Goal: Task Accomplishment & Management: Complete application form

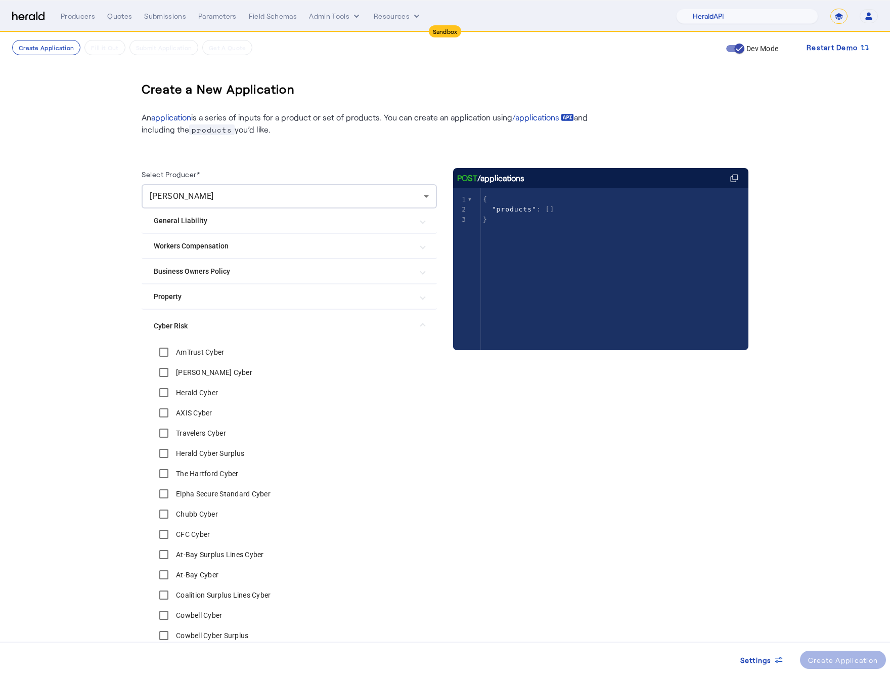
select select "pfm_2v8p_herald_api"
select select "*******"
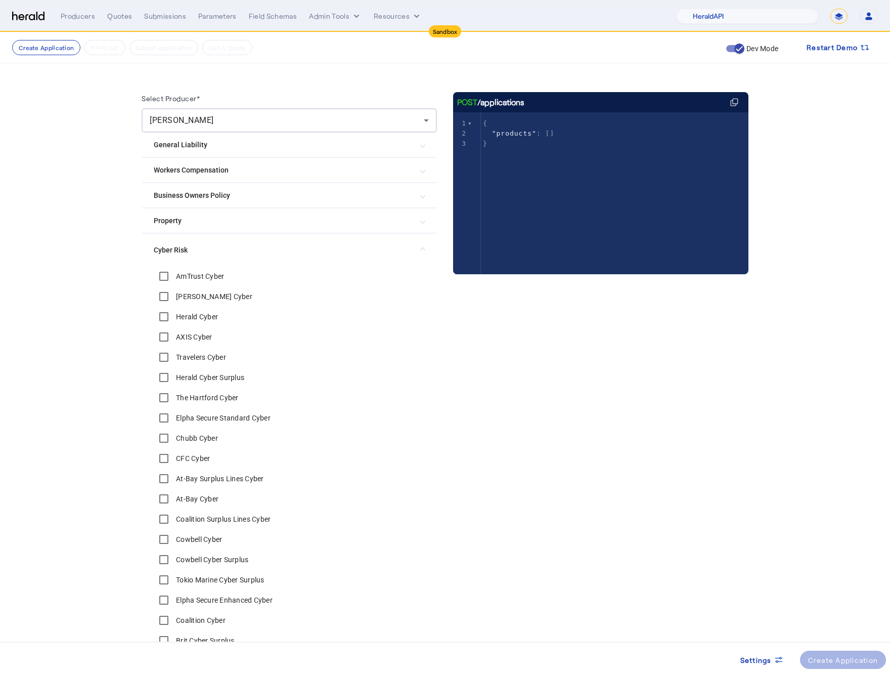
click at [464, 366] on div "POST /applications xxxxxxxxxx 3 1 { 2 "products" : [] 3 }" at bounding box center [600, 472] width 295 height 761
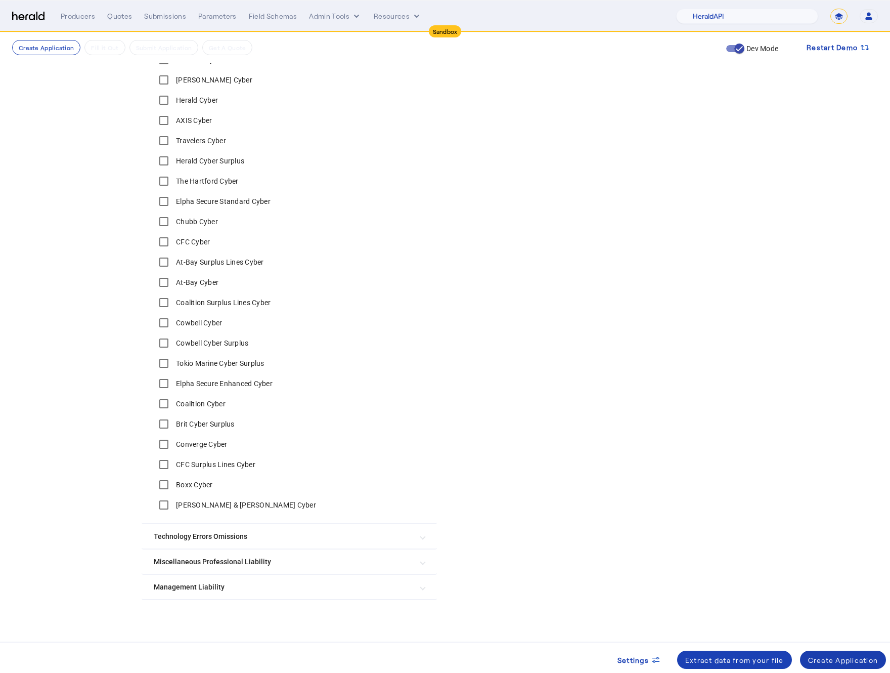
click at [844, 648] on span at bounding box center [843, 659] width 86 height 24
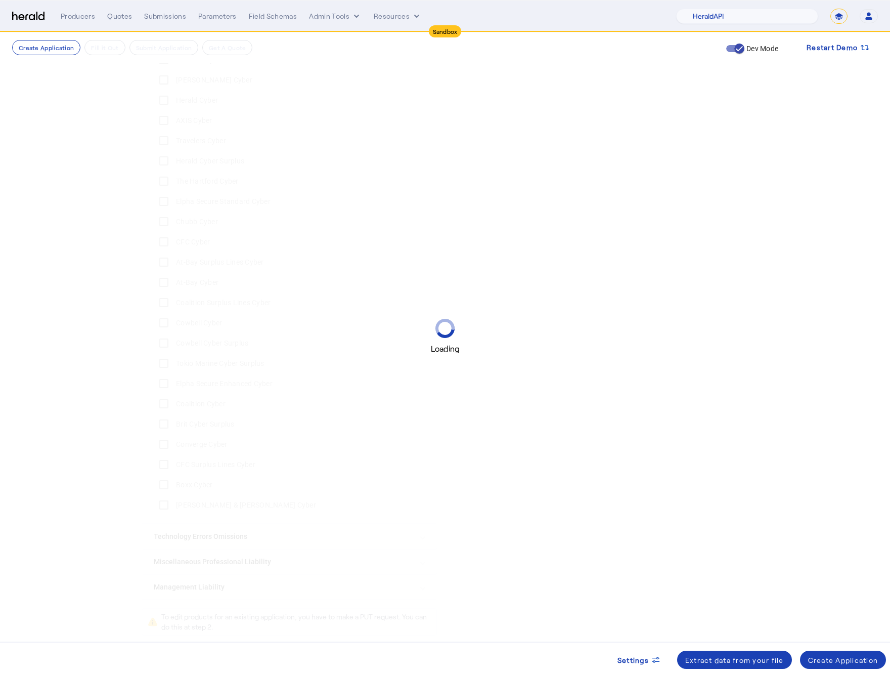
click at [847, 652] on span at bounding box center [843, 659] width 86 height 24
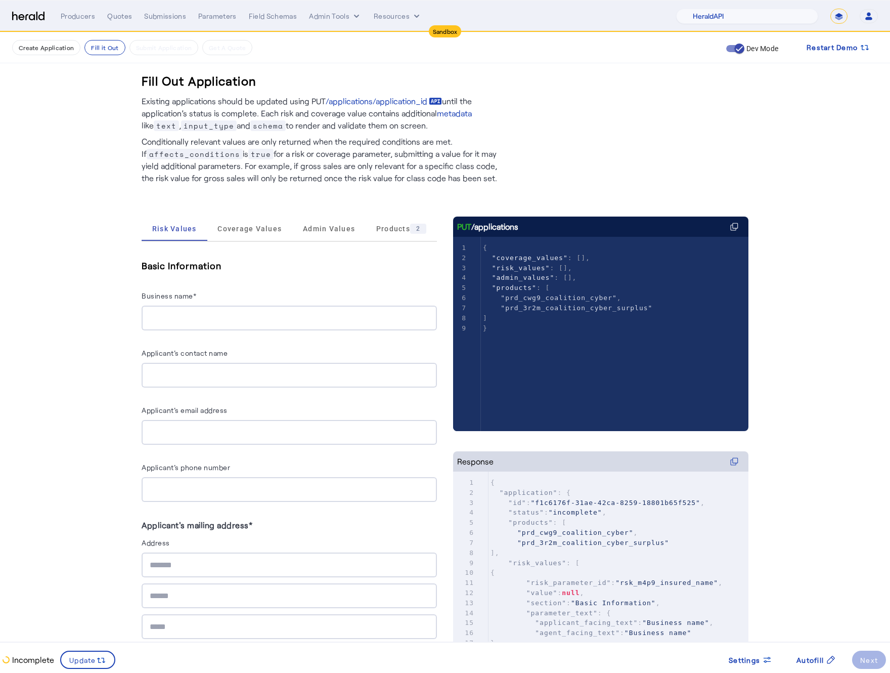
click at [158, 277] on div "Basic Information Business name*" at bounding box center [289, 294] width 295 height 72
click at [230, 316] on input "Business name*" at bounding box center [289, 318] width 279 height 12
type input "**********"
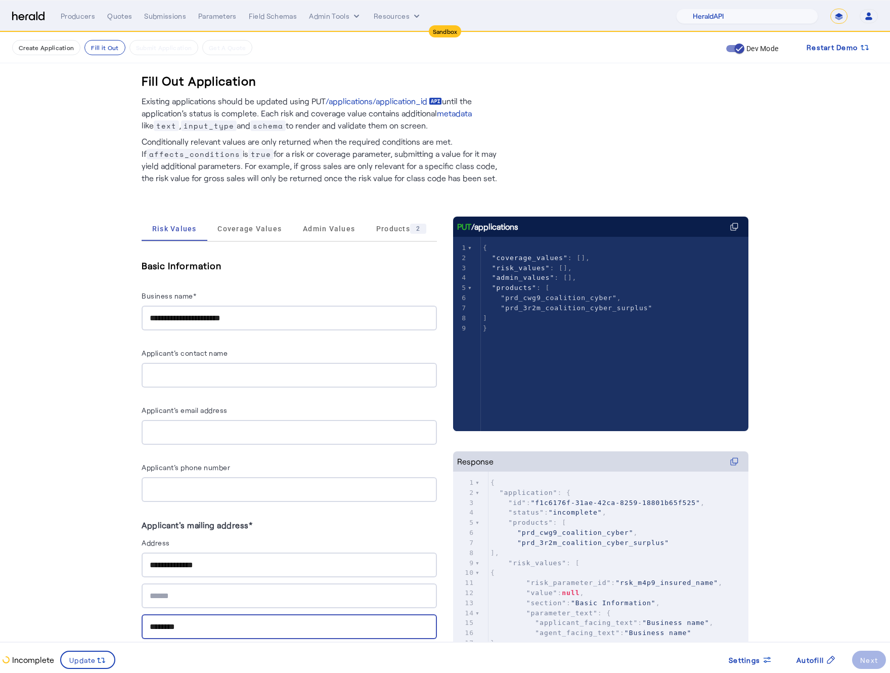
type input "********"
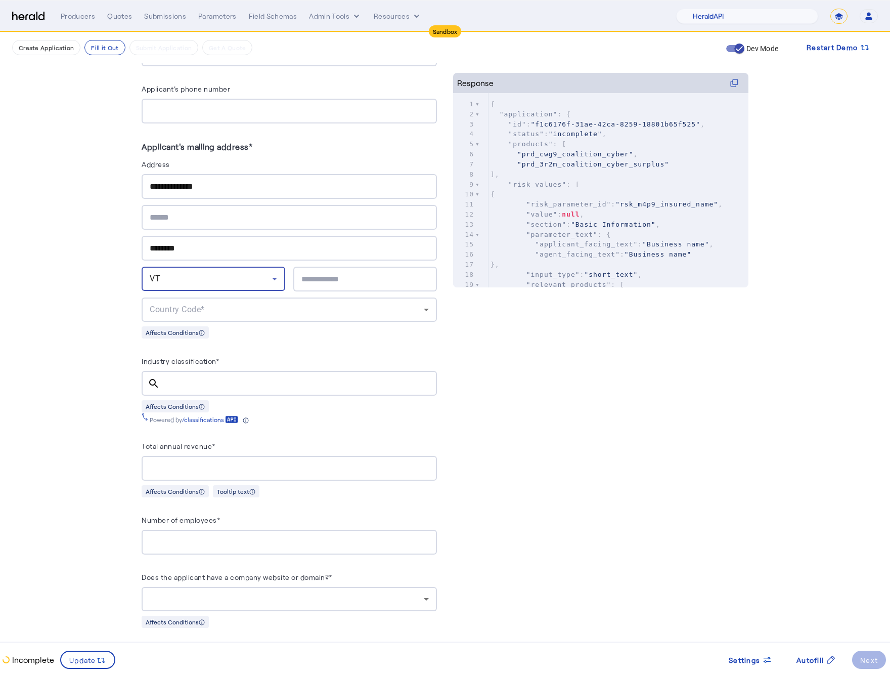
scroll to position [382, 0]
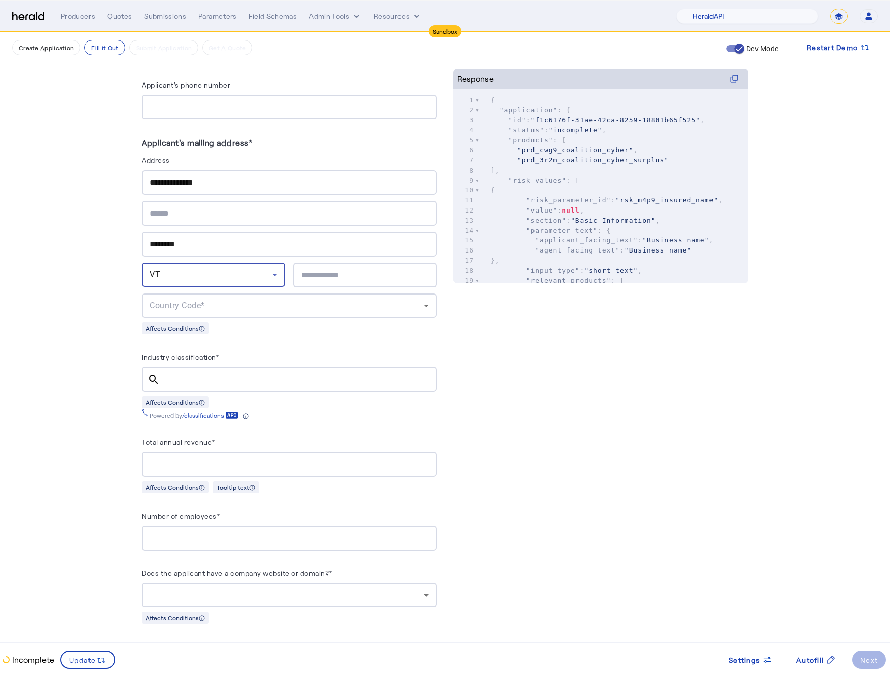
click at [220, 269] on div "VT" at bounding box center [211, 275] width 122 height 12
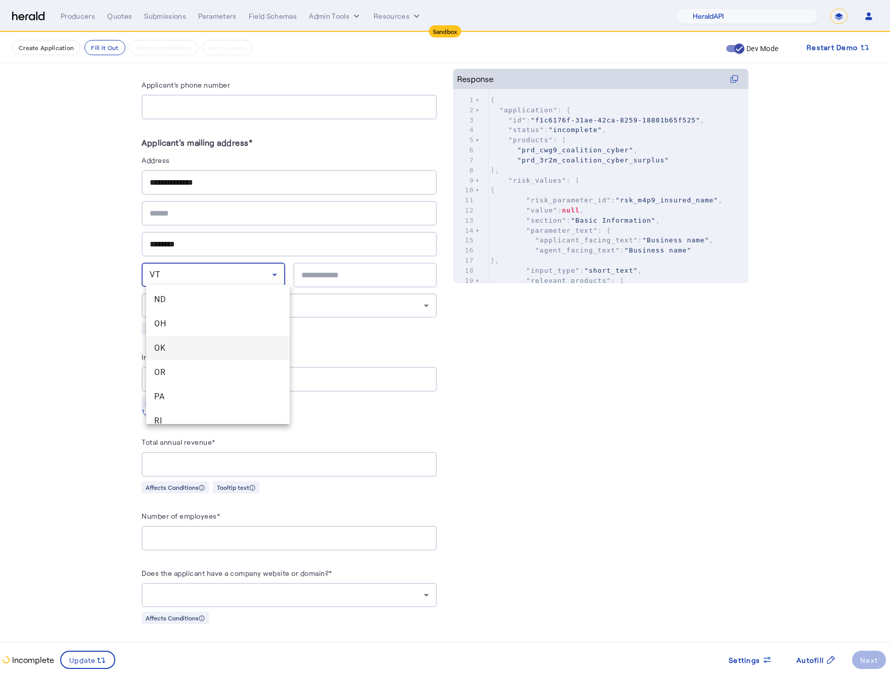
scroll to position [825, 0]
click at [214, 388] on span "PA" at bounding box center [217, 394] width 127 height 12
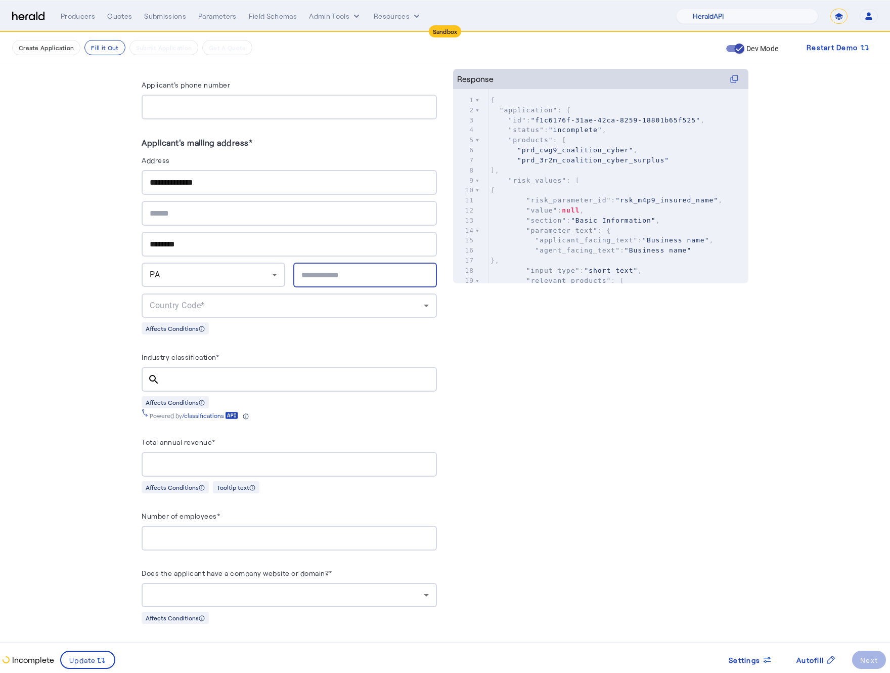
click at [332, 276] on input "text" at bounding box center [364, 275] width 127 height 12
type input "*****"
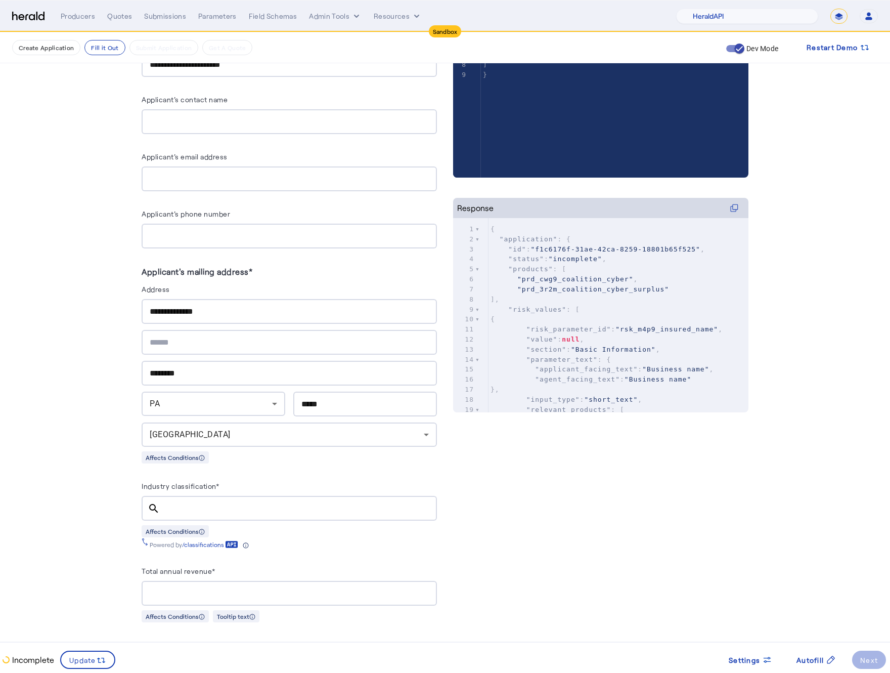
scroll to position [0, 0]
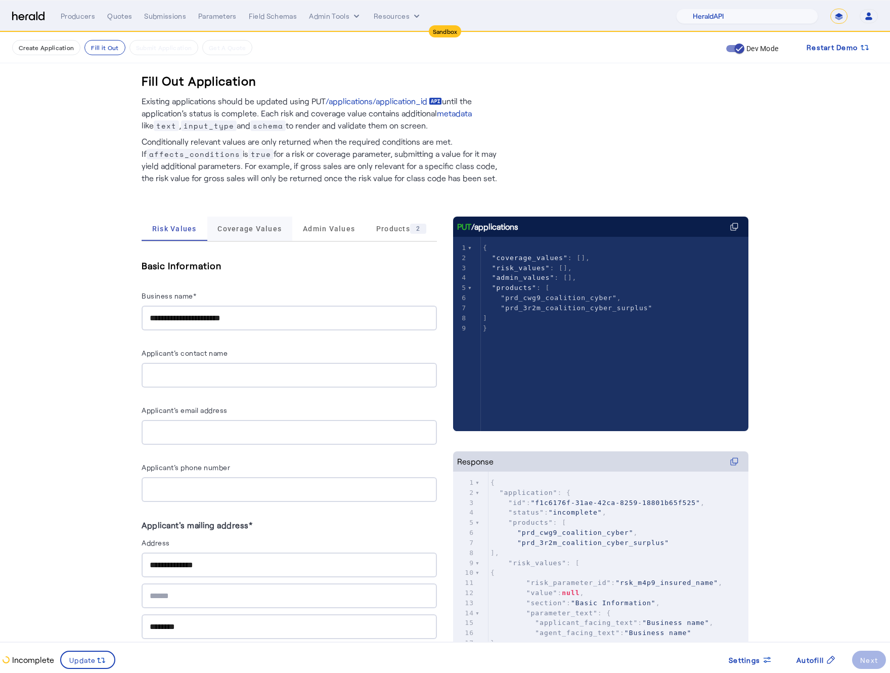
click at [266, 223] on span "Coverage Values" at bounding box center [249, 228] width 64 height 24
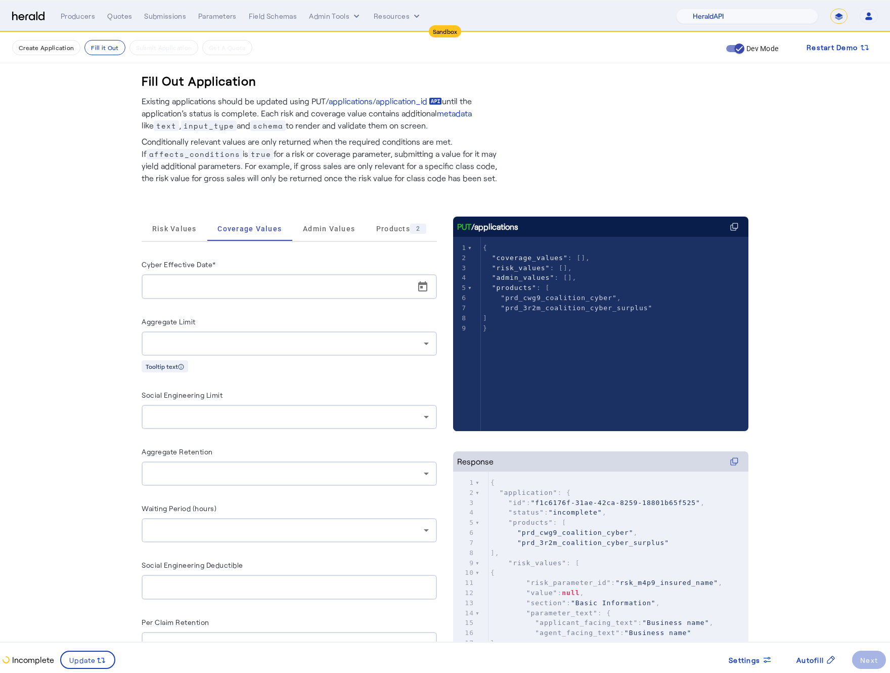
click at [412, 284] on input "Cyber Effective Date*" at bounding box center [292, 287] width 285 height 12
click at [420, 285] on span "Open calendar" at bounding box center [423, 287] width 24 height 24
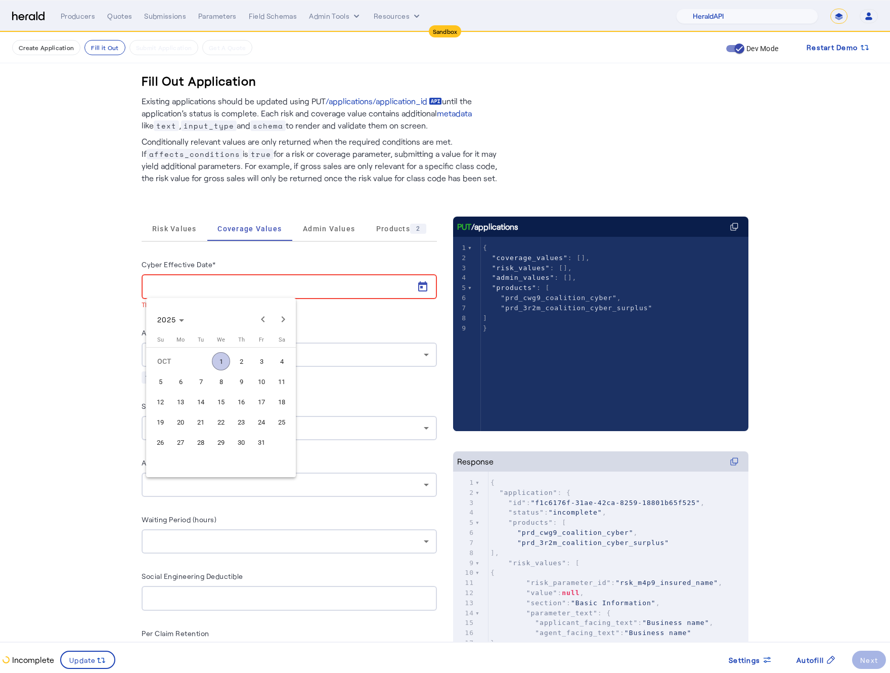
click at [219, 402] on span "15" at bounding box center [221, 401] width 18 height 18
type input "**********"
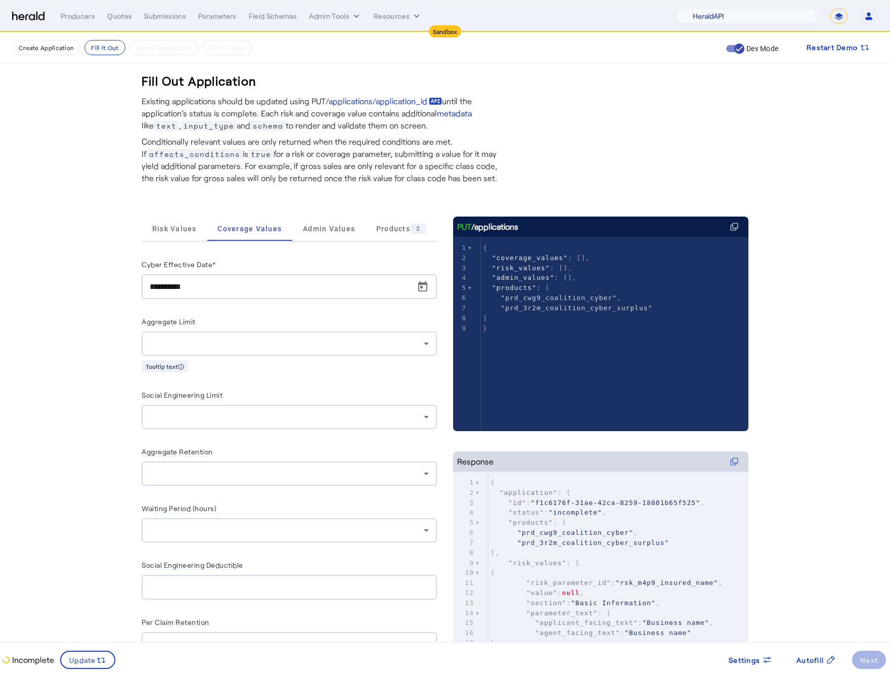
click at [115, 413] on fill-application-step "**********" at bounding box center [445, 379] width 890 height 694
drag, startPoint x: 72, startPoint y: 666, endPoint x: 73, endPoint y: 650, distance: 16.2
click at [72, 666] on span at bounding box center [87, 659] width 53 height 24
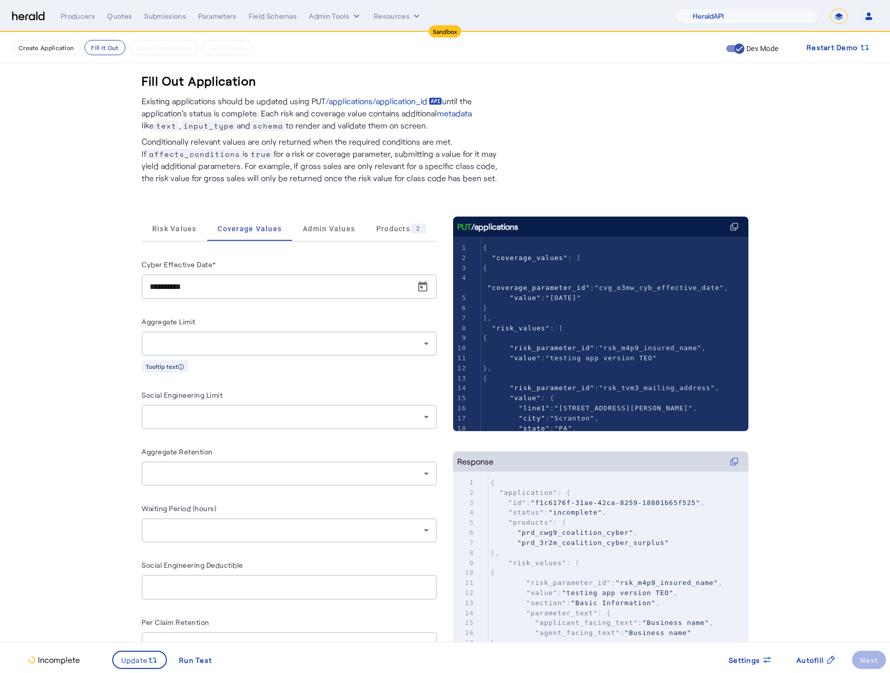
click at [96, 443] on fill-application-step "**********" at bounding box center [445, 379] width 890 height 694
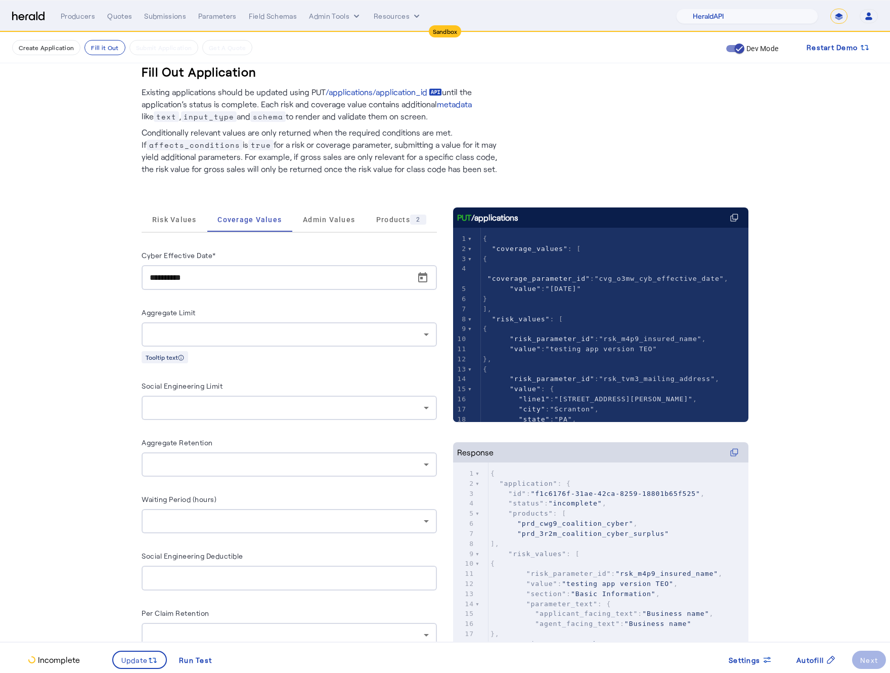
scroll to position [54, 0]
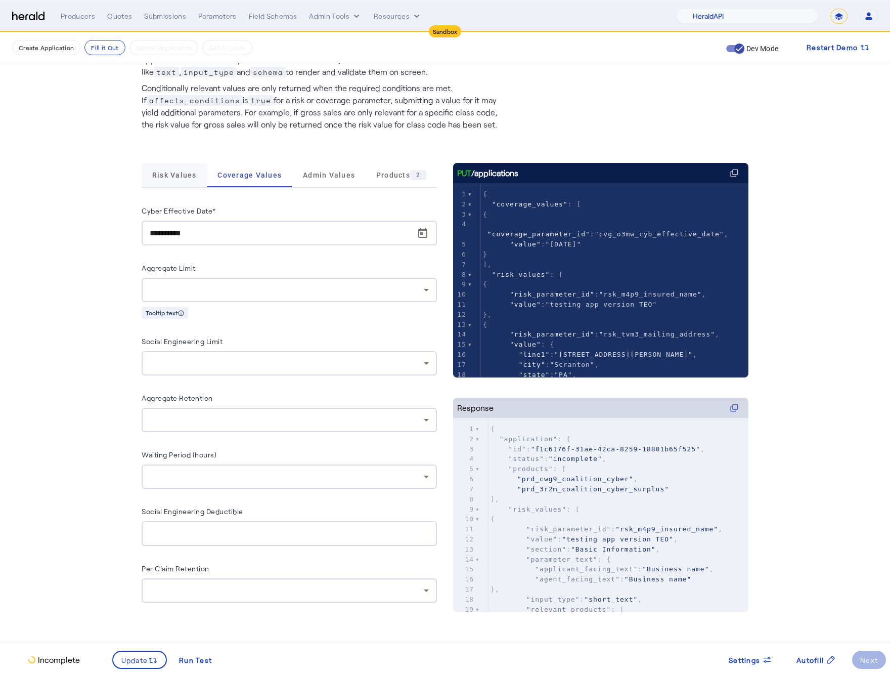
click at [176, 171] on span "Risk Values" at bounding box center [174, 174] width 45 height 7
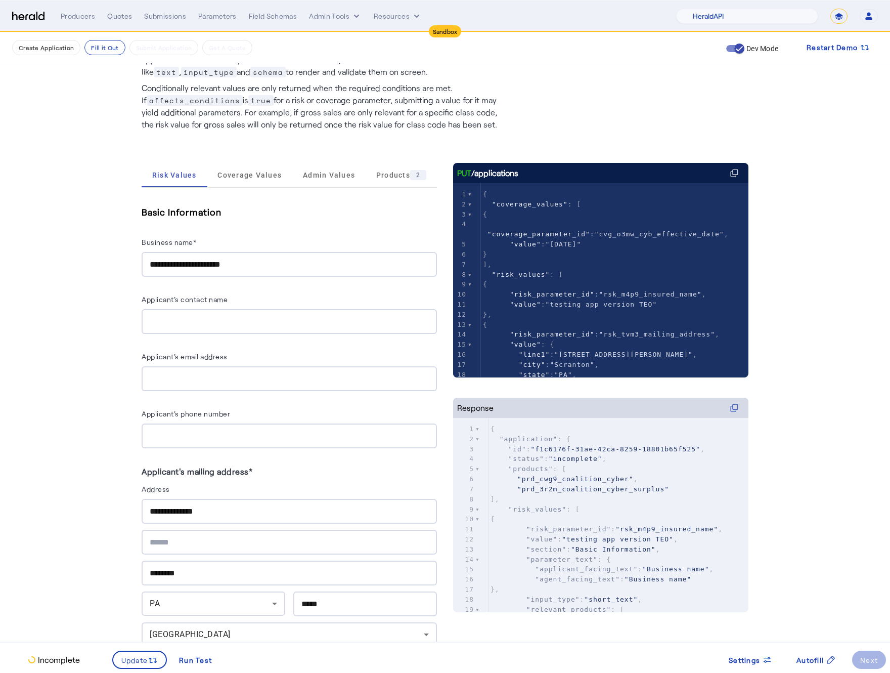
scroll to position [432, 0]
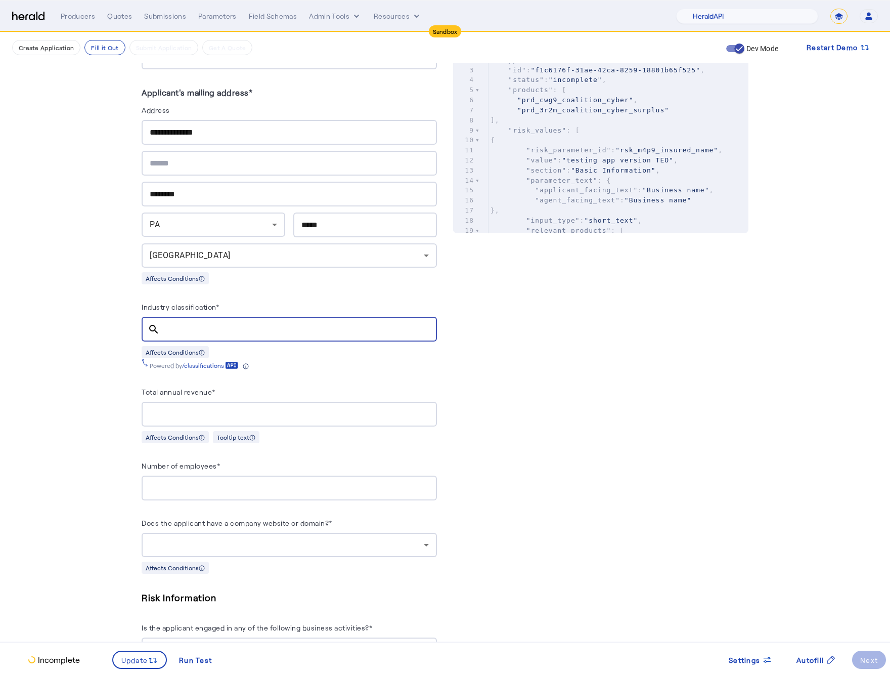
click at [207, 323] on input "Industry classification*" at bounding box center [298, 329] width 261 height 12
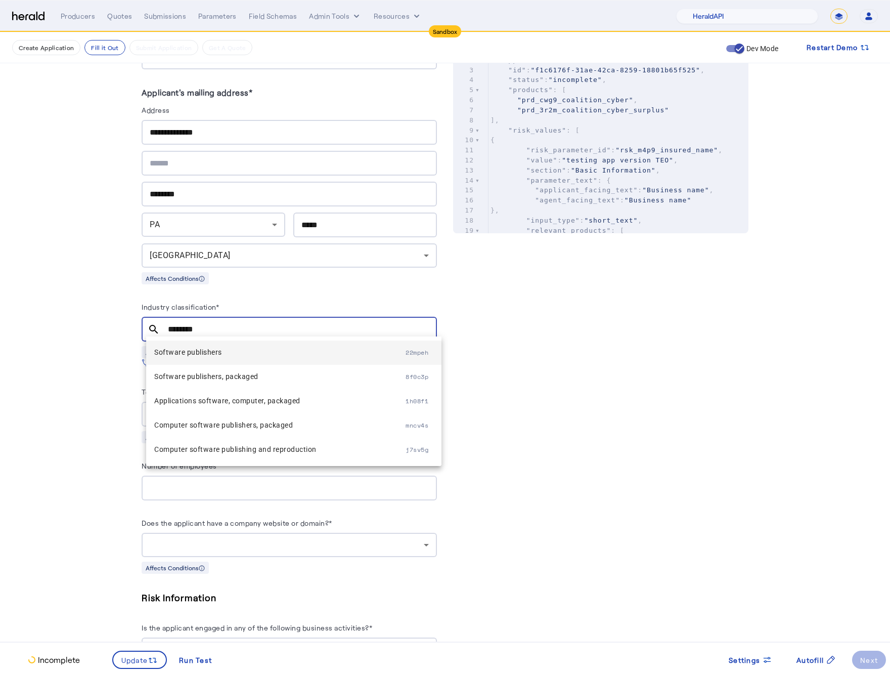
type input "********"
click at [258, 355] on span "Software publishers" at bounding box center [279, 352] width 251 height 12
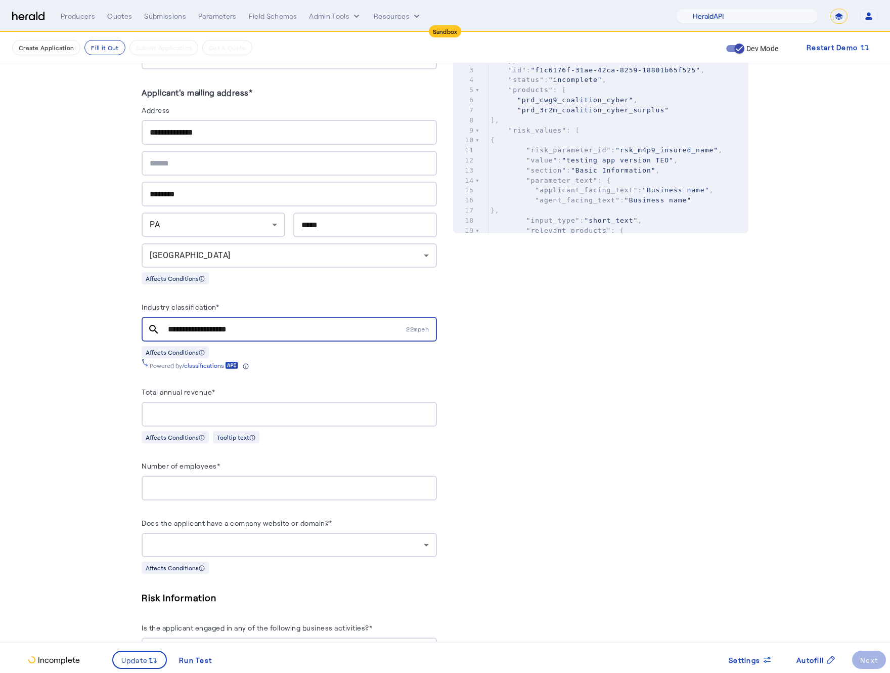
click at [283, 416] on div at bounding box center [289, 414] width 279 height 25
type input "********"
type input "**"
click at [298, 539] on div at bounding box center [287, 545] width 274 height 12
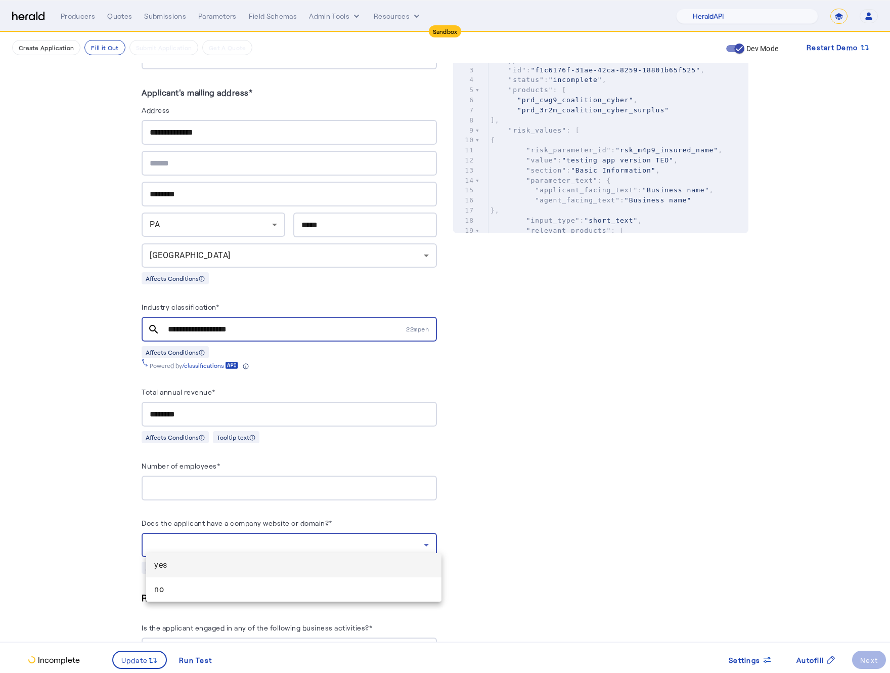
click at [276, 555] on mat-option "yes" at bounding box center [293, 565] width 295 height 24
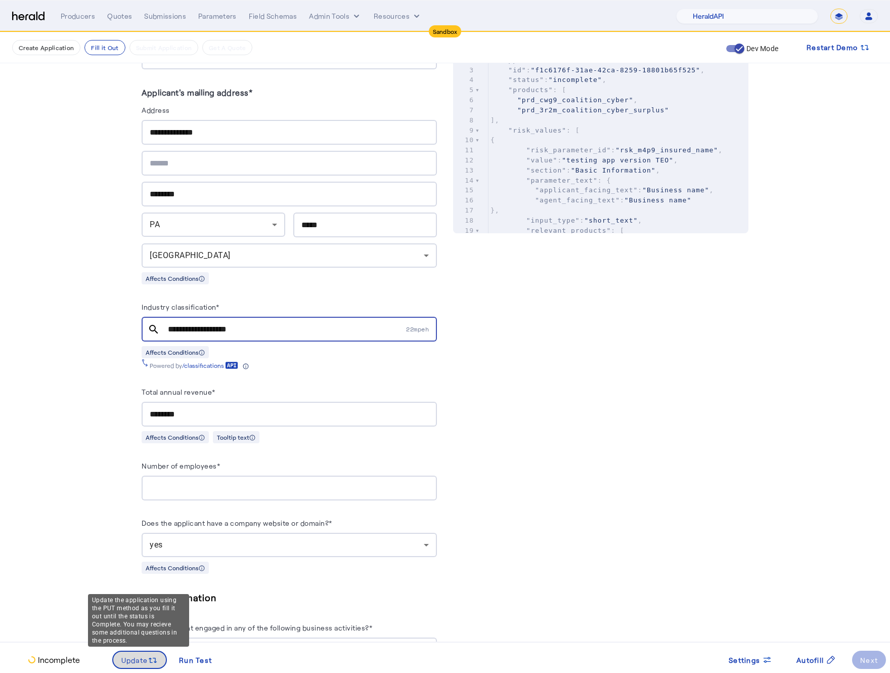
click at [142, 654] on span "Update" at bounding box center [134, 659] width 27 height 11
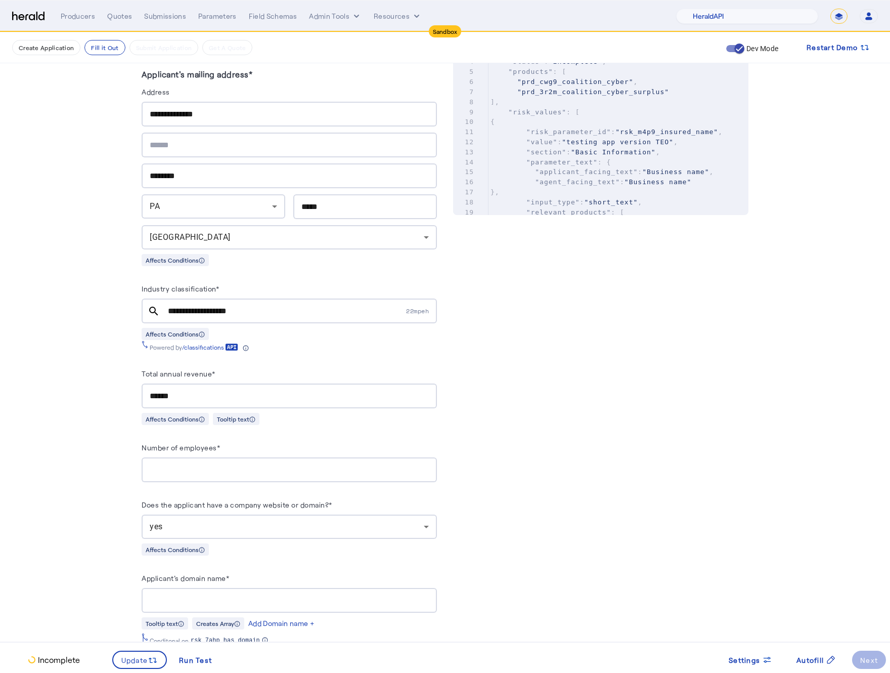
scroll to position [454, 0]
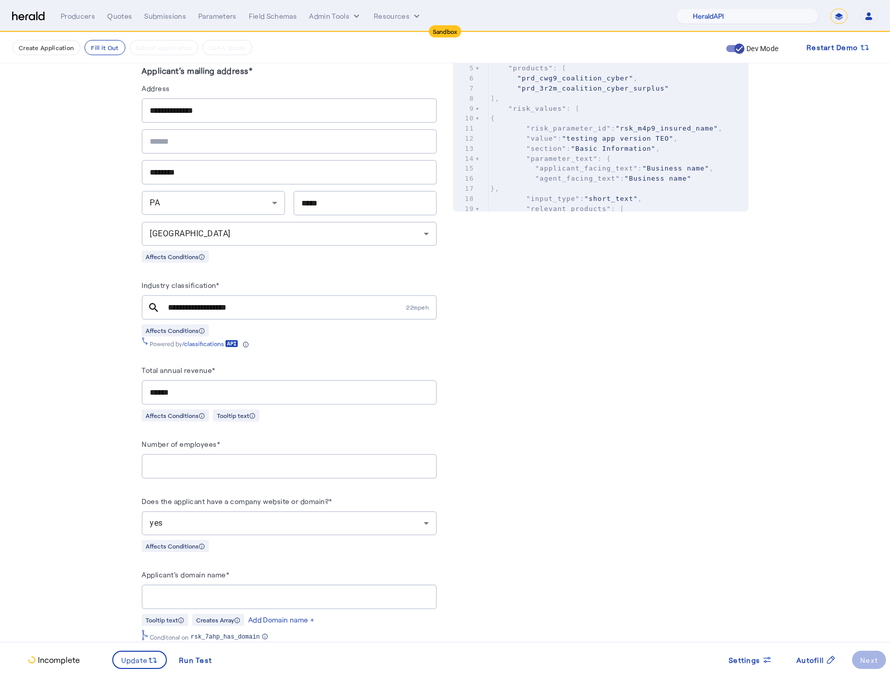
click at [205, 591] on input "Applicant's domain name*" at bounding box center [289, 597] width 279 height 12
type input "**********"
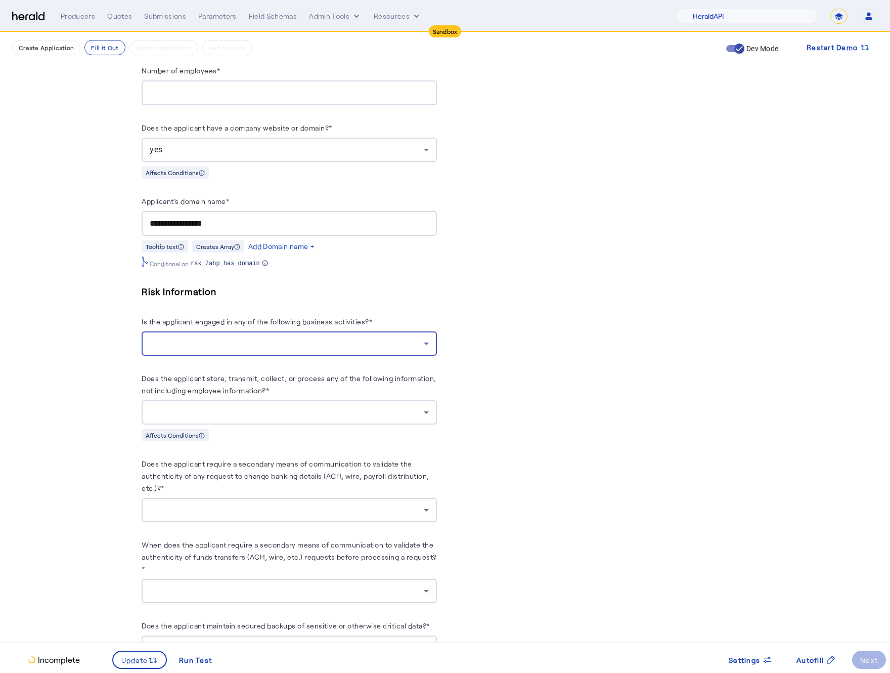
click at [405, 337] on div at bounding box center [287, 343] width 274 height 12
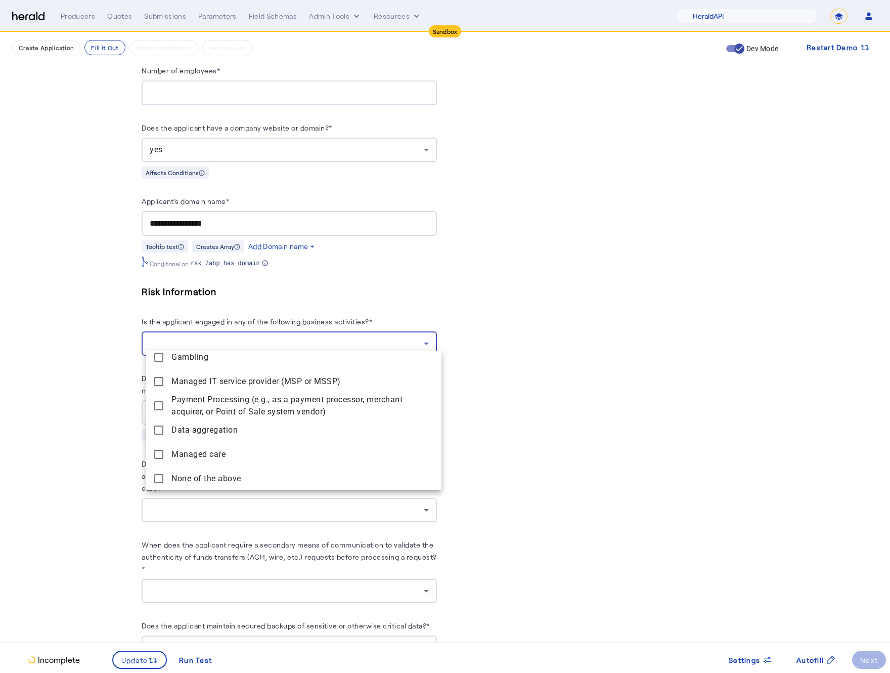
drag, startPoint x: 171, startPoint y: 488, endPoint x: 100, endPoint y: 455, distance: 78.1
click at [170, 488] on above "None of the above" at bounding box center [293, 478] width 295 height 24
click at [88, 452] on div at bounding box center [445, 336] width 890 height 673
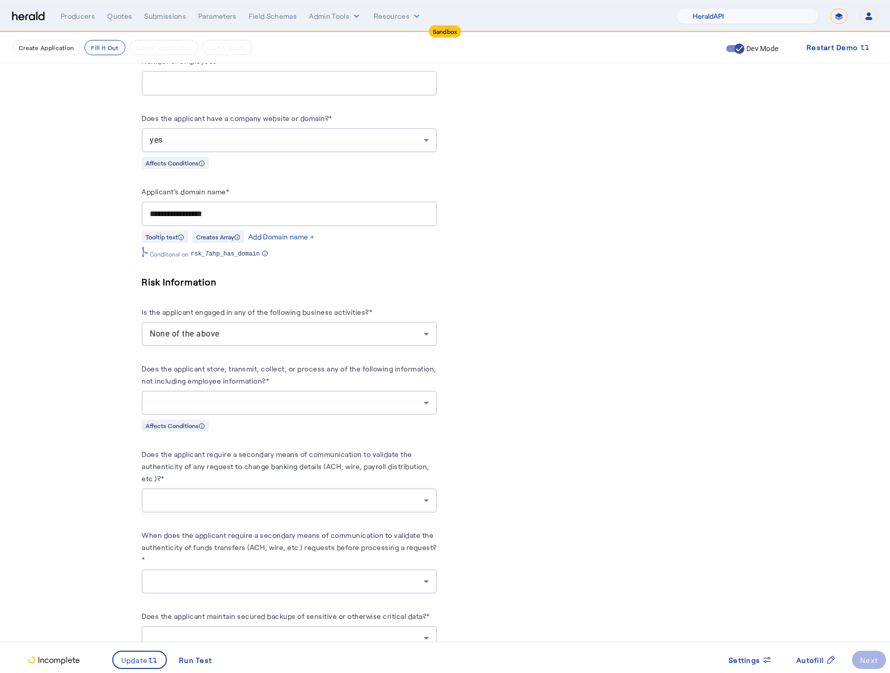
scroll to position [850, 0]
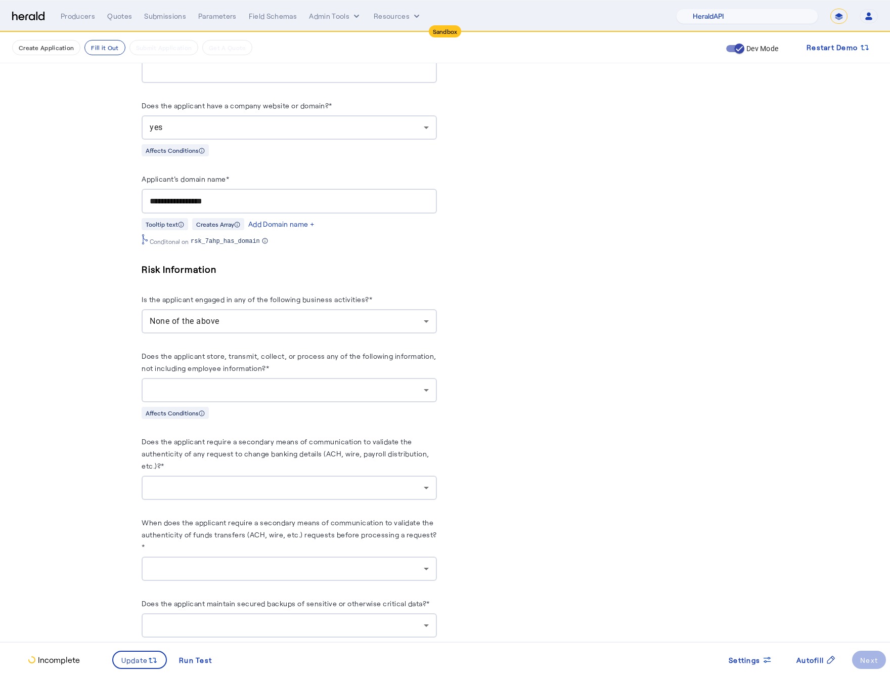
click at [319, 385] on div at bounding box center [287, 390] width 274 height 12
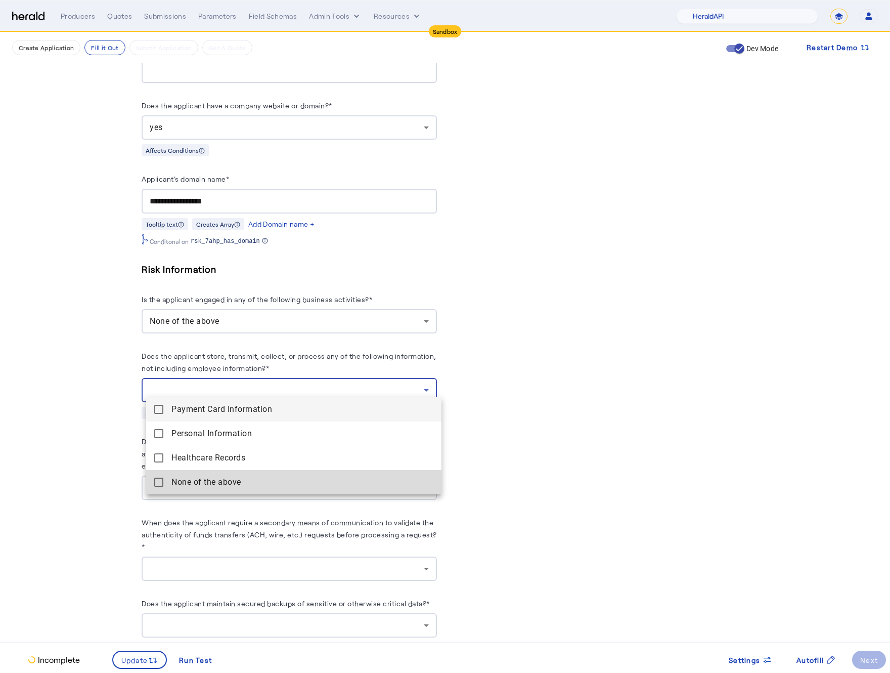
click at [155, 483] on mat-pseudo-checkbox at bounding box center [158, 481] width 9 height 9
click at [117, 476] on div at bounding box center [445, 336] width 890 height 673
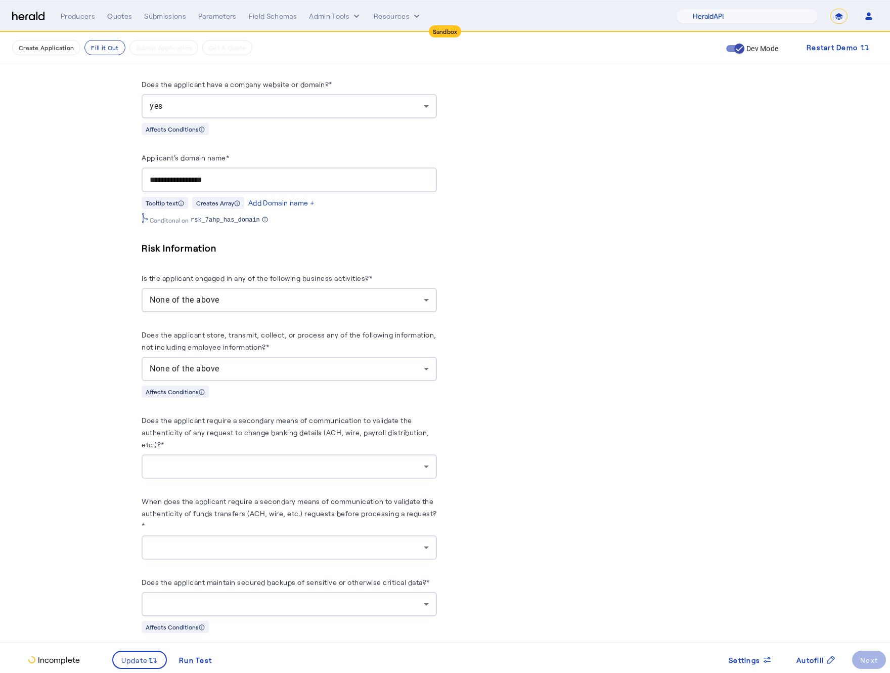
scroll to position [871, 0]
click at [280, 461] on div at bounding box center [287, 466] width 274 height 12
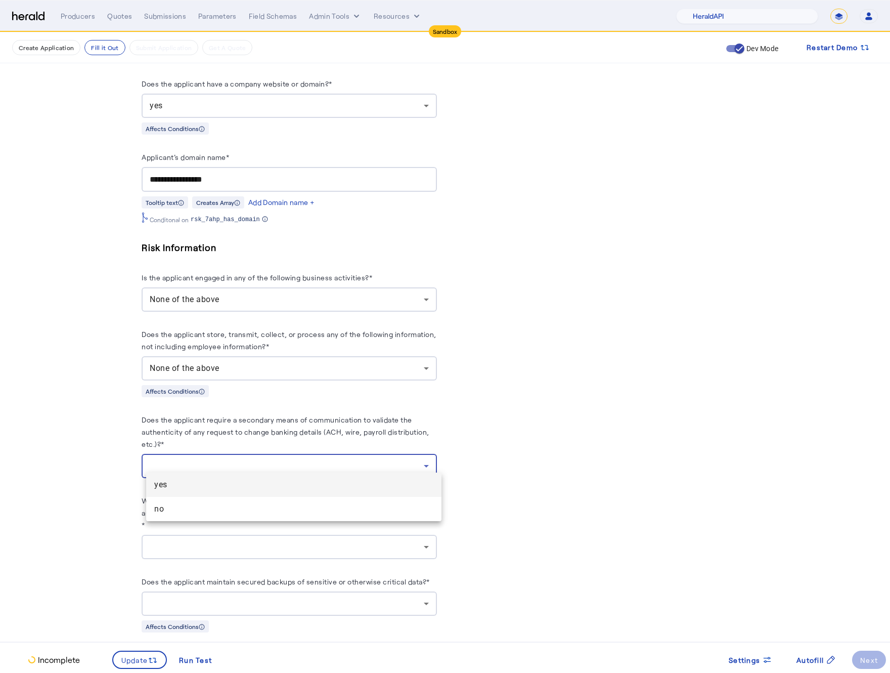
click at [257, 485] on span "yes" at bounding box center [293, 484] width 279 height 12
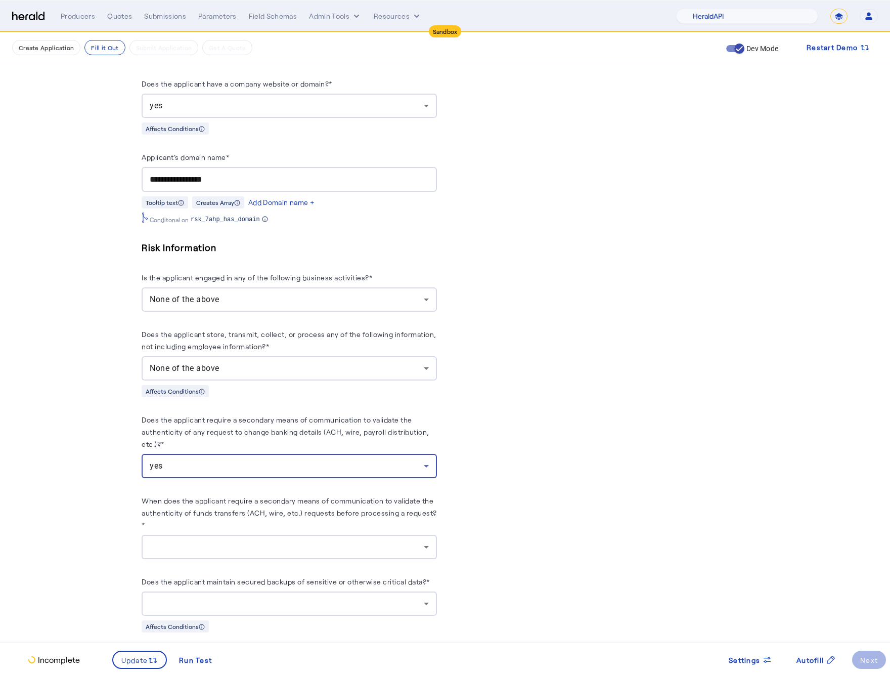
click at [93, 485] on fill-application-step "**********" at bounding box center [445, 240] width 890 height 2159
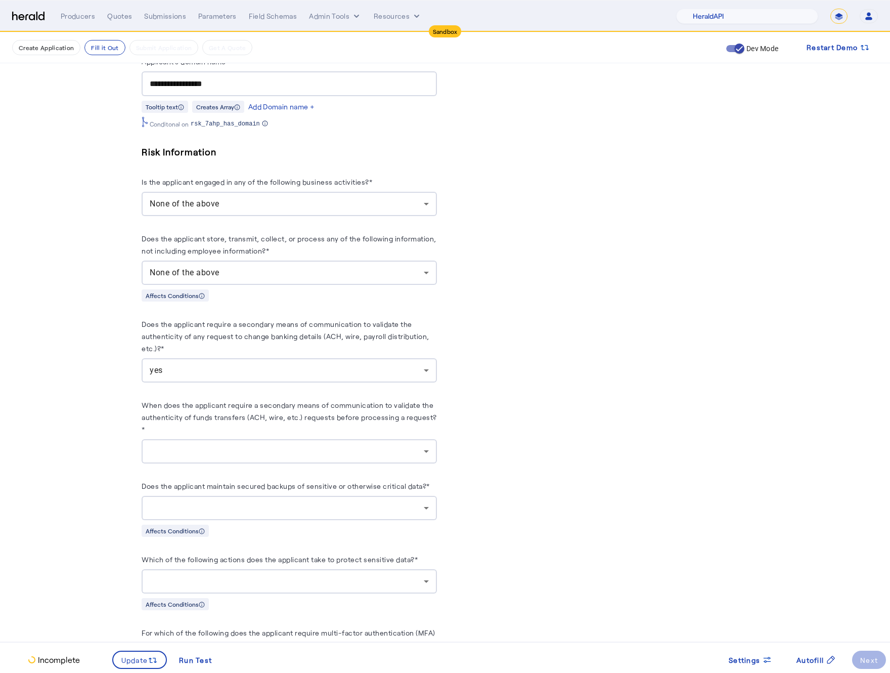
scroll to position [972, 0]
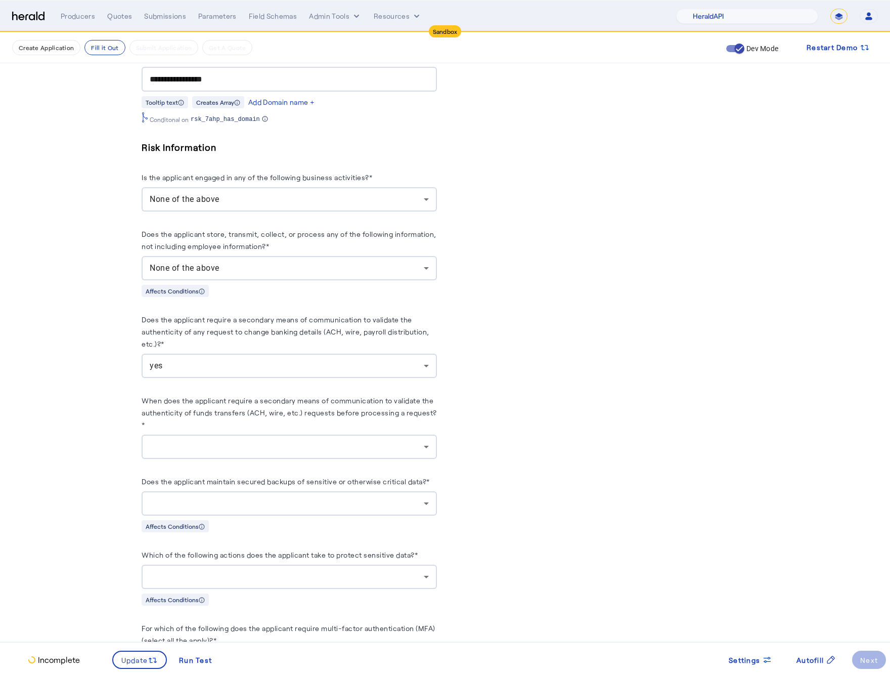
click at [316, 441] on div at bounding box center [287, 447] width 274 height 12
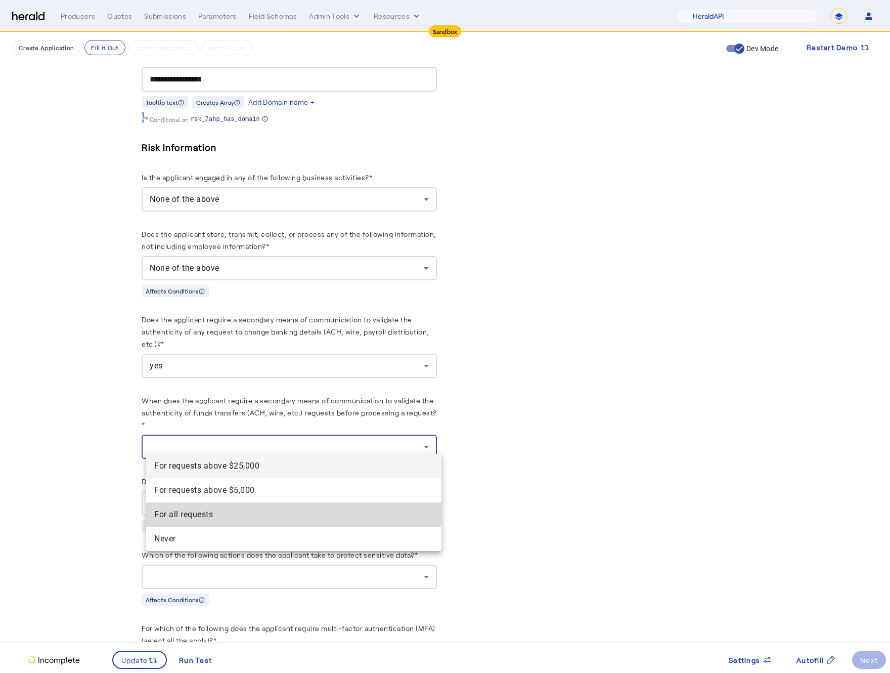
click at [234, 518] on span "For all requests" at bounding box center [293, 514] width 279 height 12
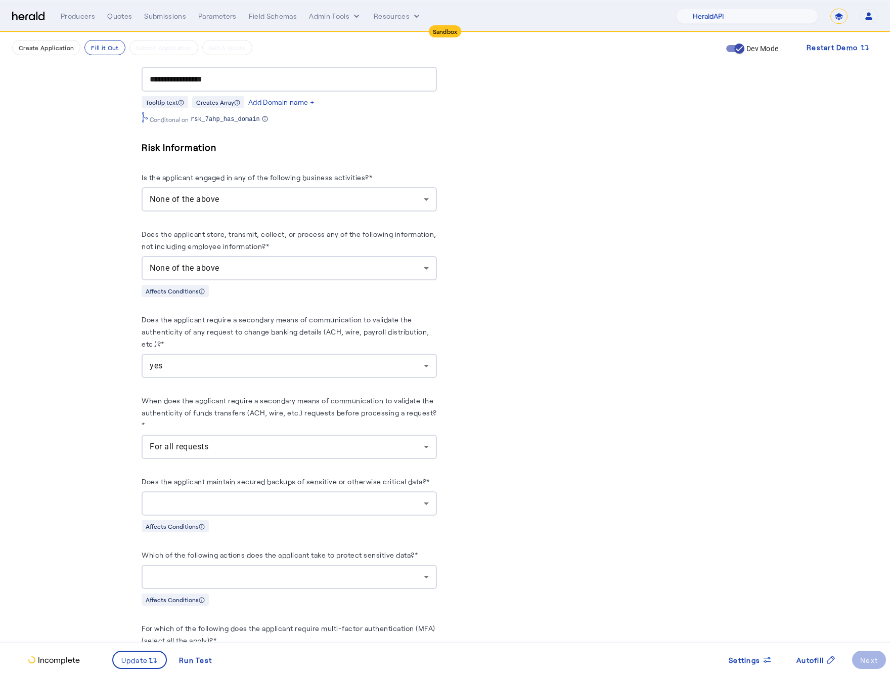
click at [118, 498] on fill-application-step "**********" at bounding box center [445, 140] width 890 height 2159
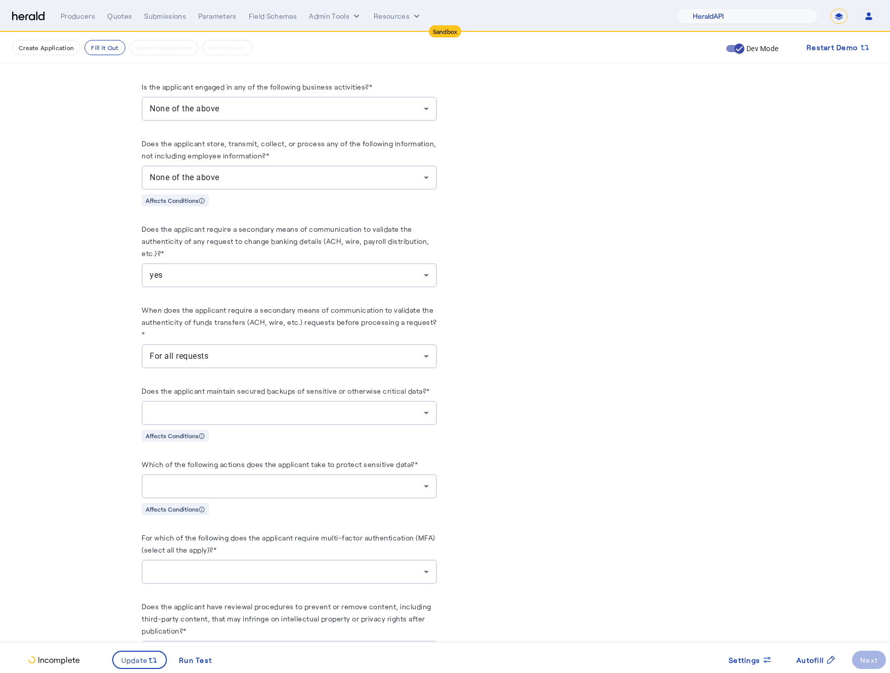
scroll to position [1070, 0]
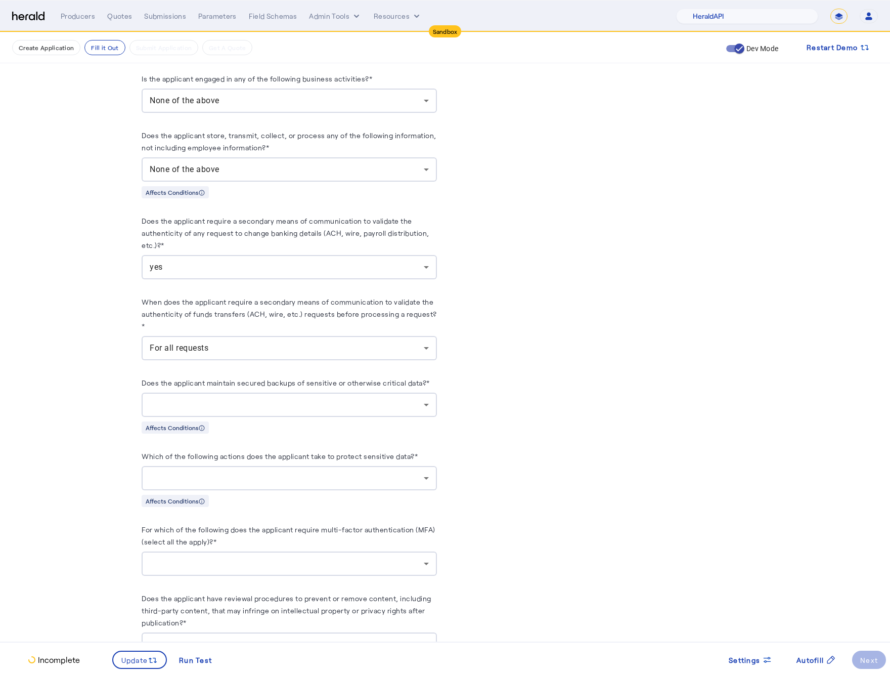
click at [328, 399] on div at bounding box center [287, 405] width 274 height 12
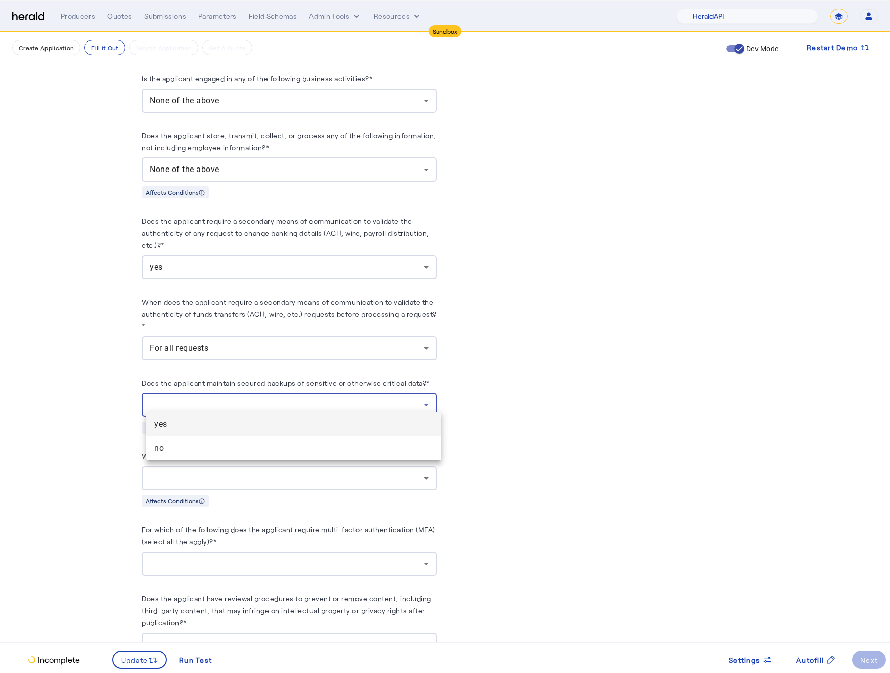
click at [231, 422] on span "yes" at bounding box center [293, 424] width 279 height 12
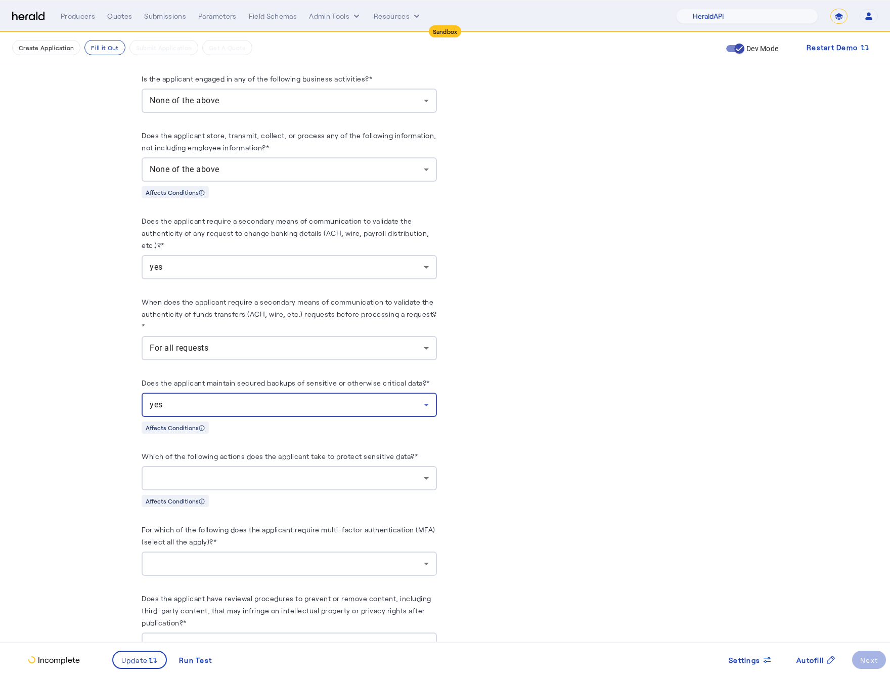
click at [291, 477] on div at bounding box center [289, 478] width 279 height 24
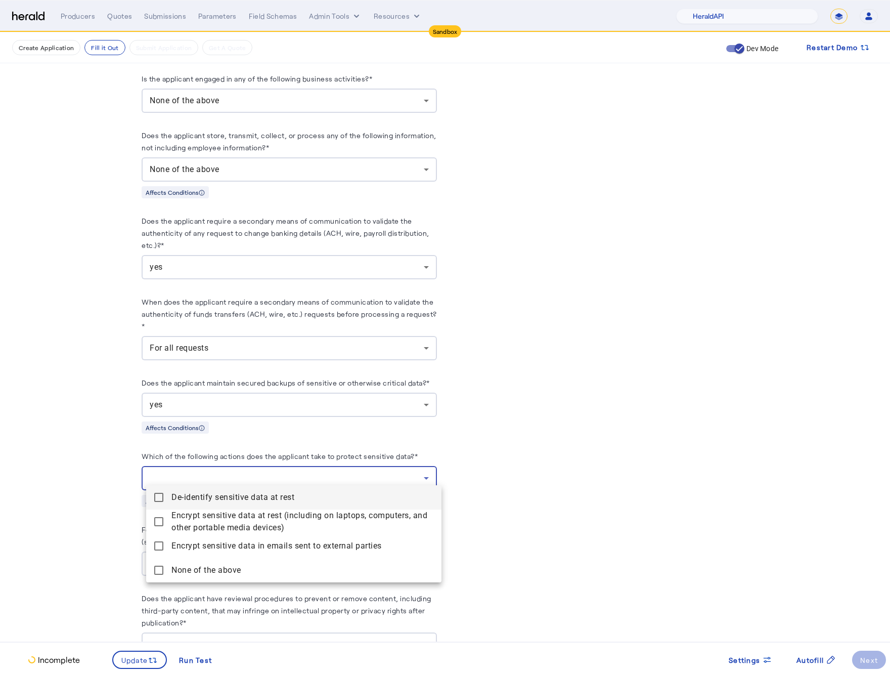
click at [81, 496] on div at bounding box center [445, 336] width 890 height 673
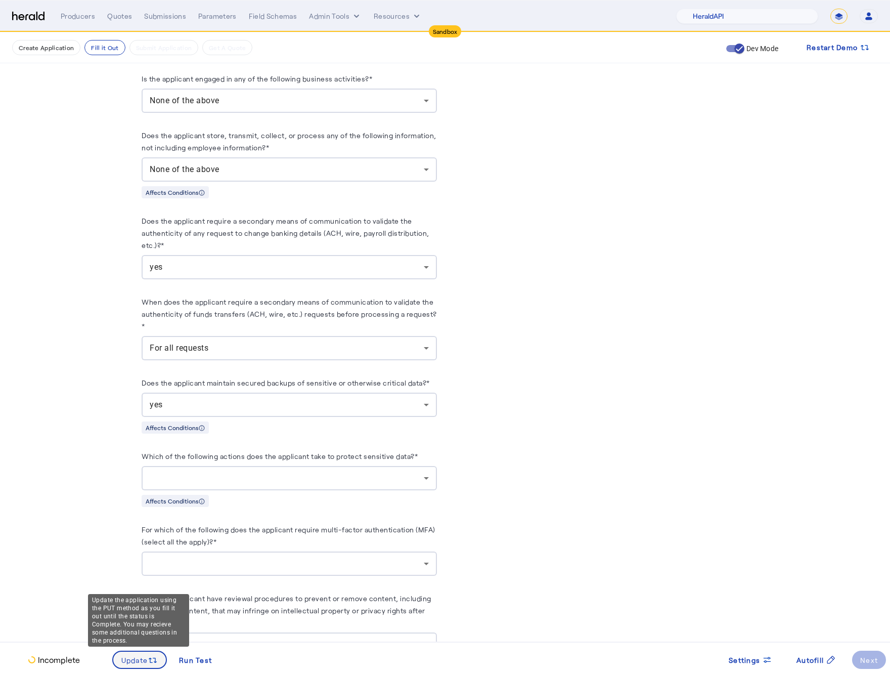
click at [135, 656] on span "Update" at bounding box center [134, 659] width 27 height 11
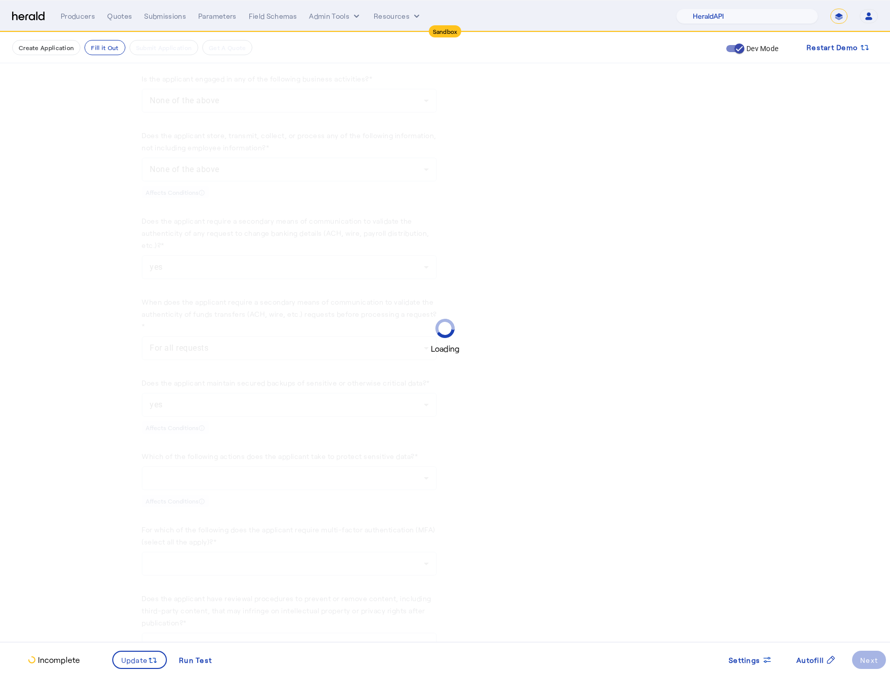
scroll to position [0, 0]
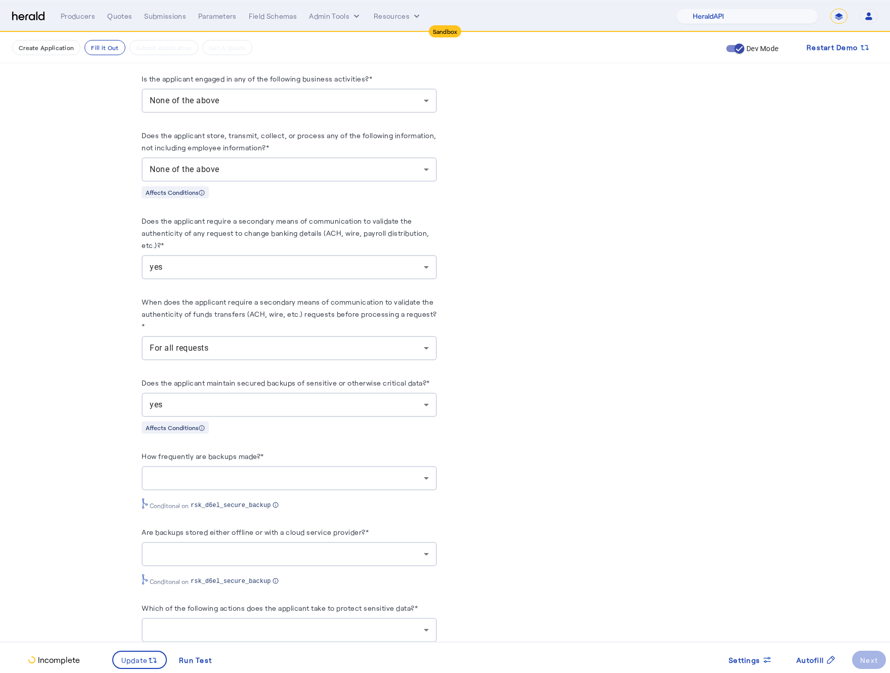
click at [88, 464] on fill-application-step "**********" at bounding box center [445, 117] width 890 height 2310
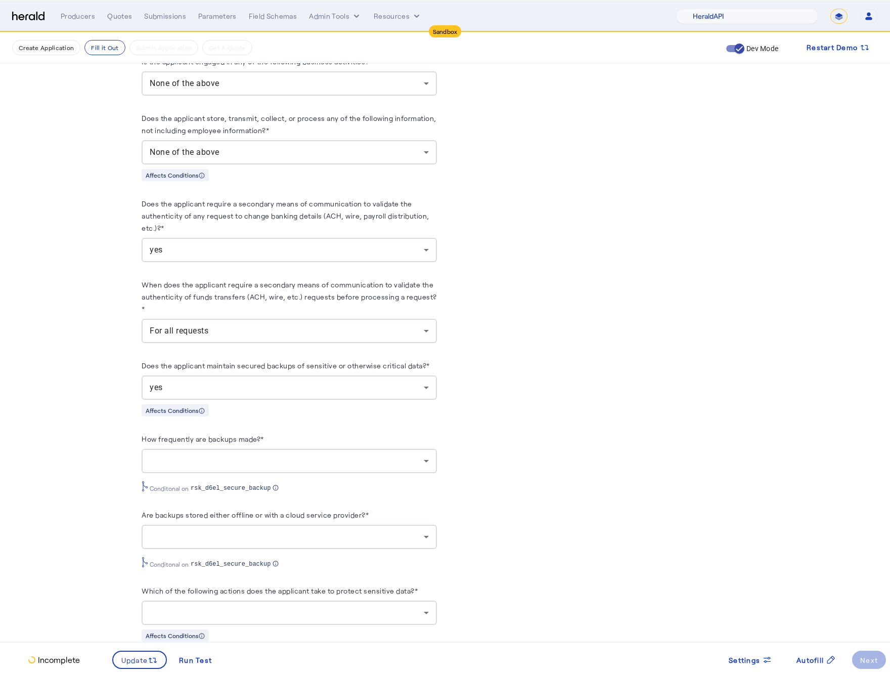
scroll to position [1090, 0]
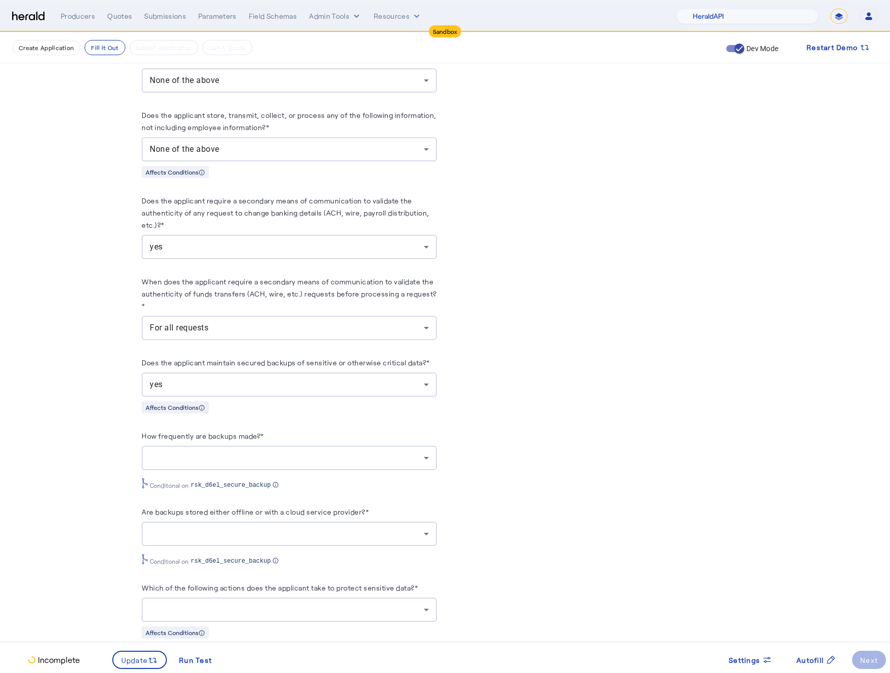
click at [297, 452] on div at bounding box center [287, 458] width 274 height 12
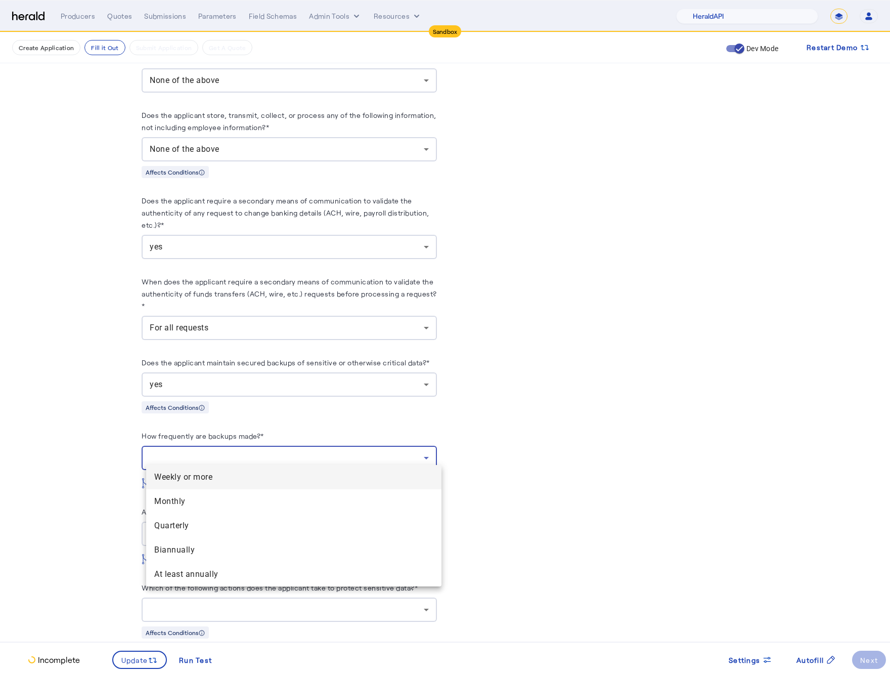
click at [213, 473] on span "Weekly or more" at bounding box center [293, 477] width 279 height 12
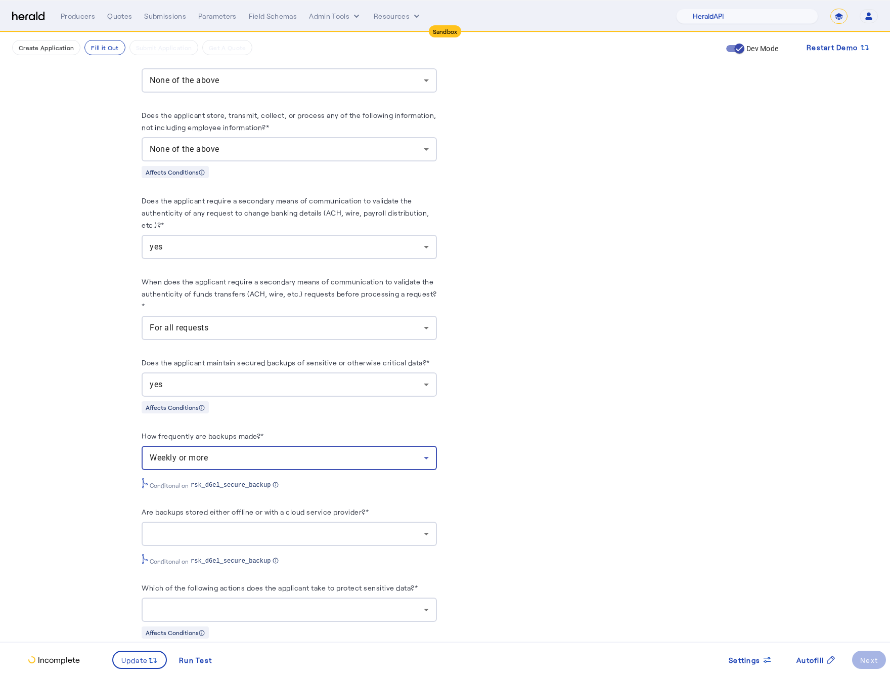
click at [95, 491] on fill-application-step "**********" at bounding box center [445, 97] width 890 height 2310
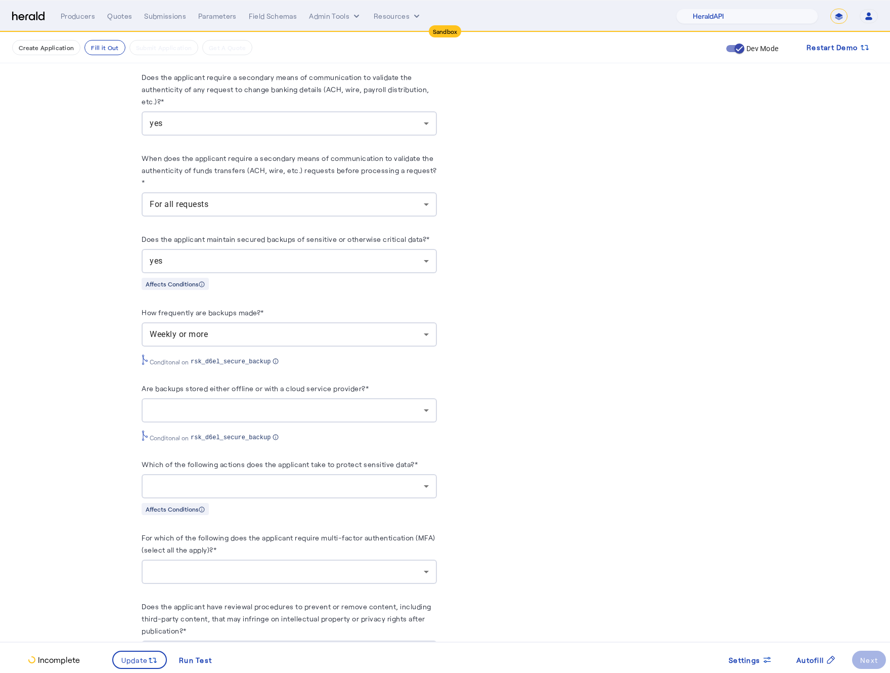
scroll to position [1217, 0]
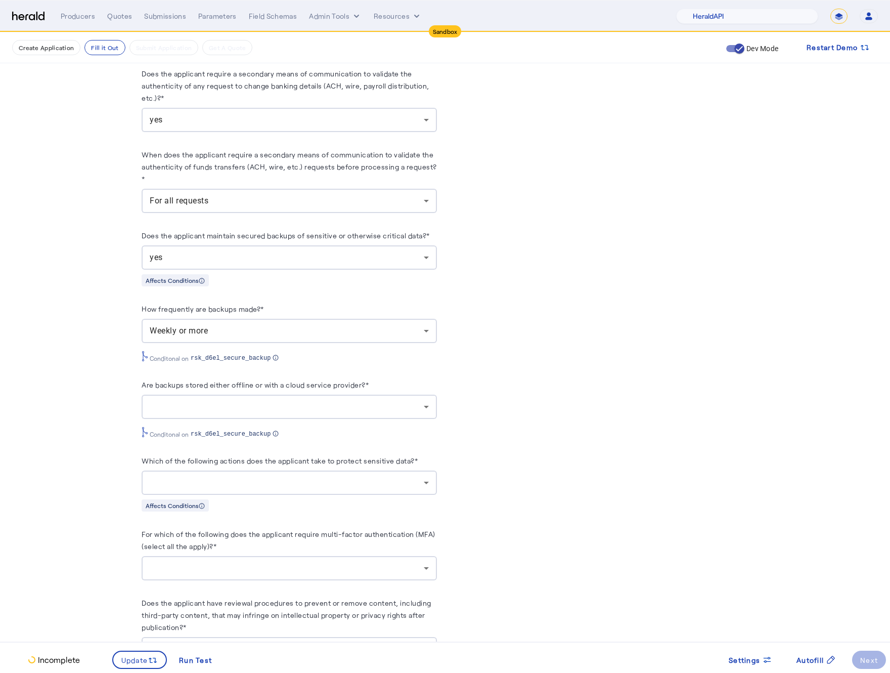
click at [338, 407] on div at bounding box center [289, 407] width 279 height 24
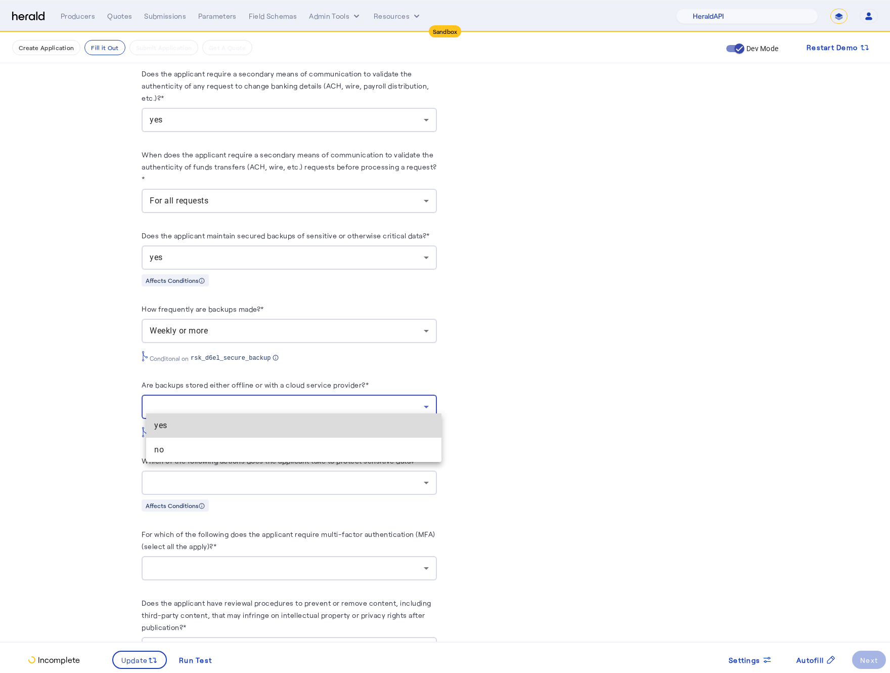
click at [235, 427] on span "yes" at bounding box center [293, 425] width 279 height 12
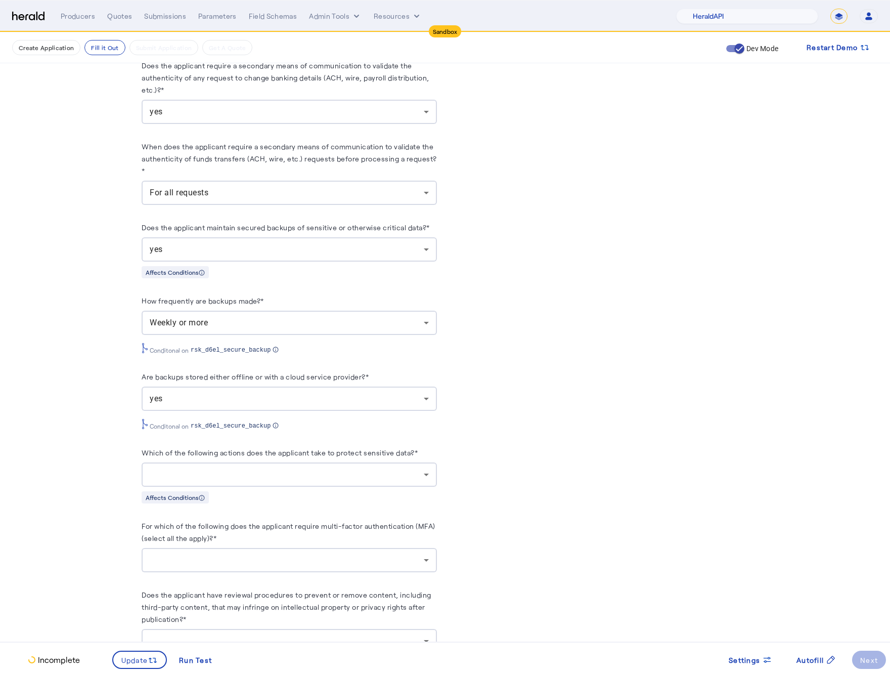
scroll to position [1240, 0]
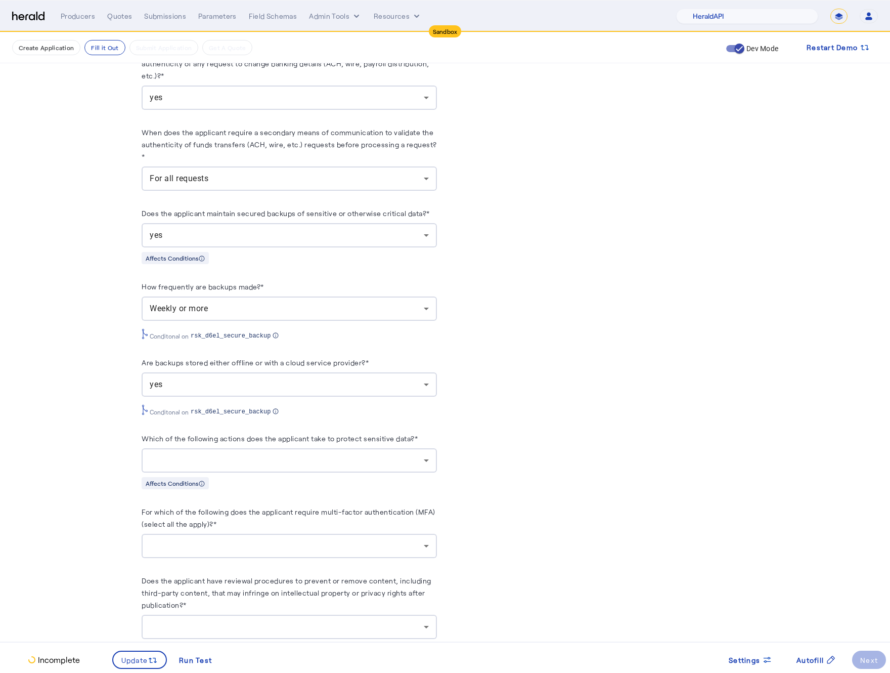
click at [338, 454] on div at bounding box center [287, 460] width 274 height 12
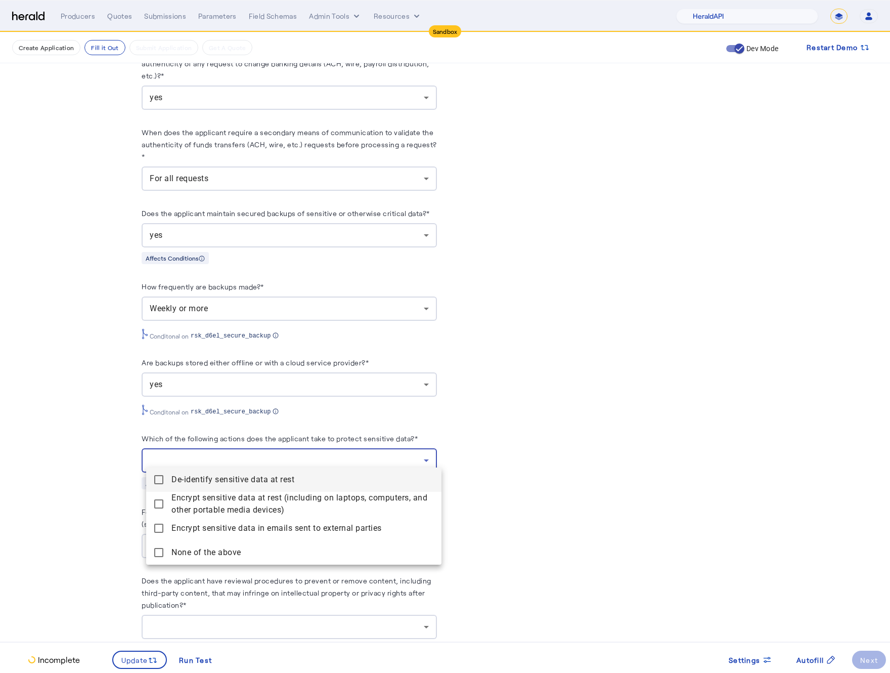
click at [161, 482] on mat-pseudo-checkbox at bounding box center [158, 479] width 9 height 9
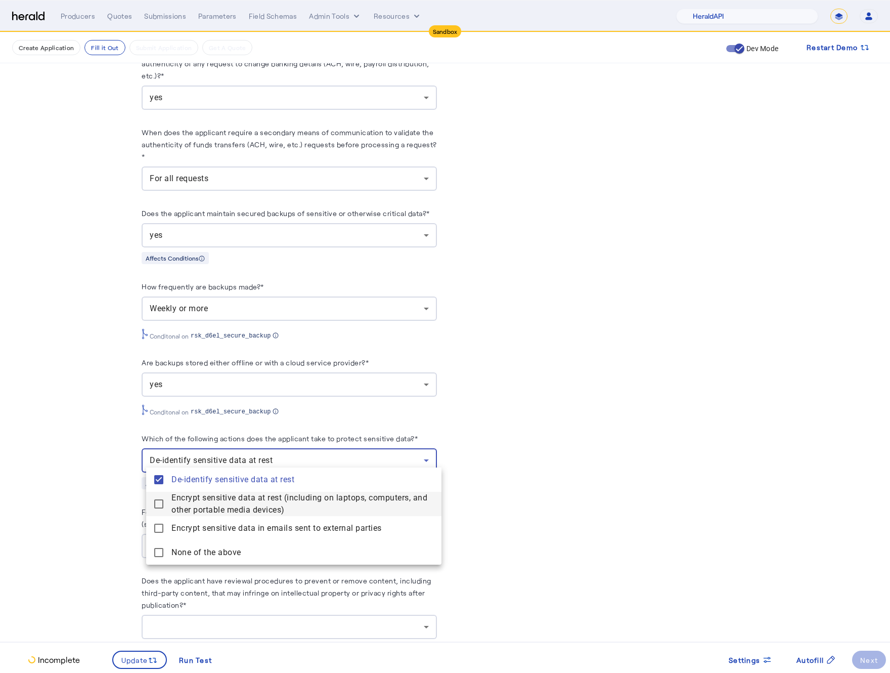
click at [161, 501] on mat-pseudo-checkbox at bounding box center [158, 503] width 9 height 9
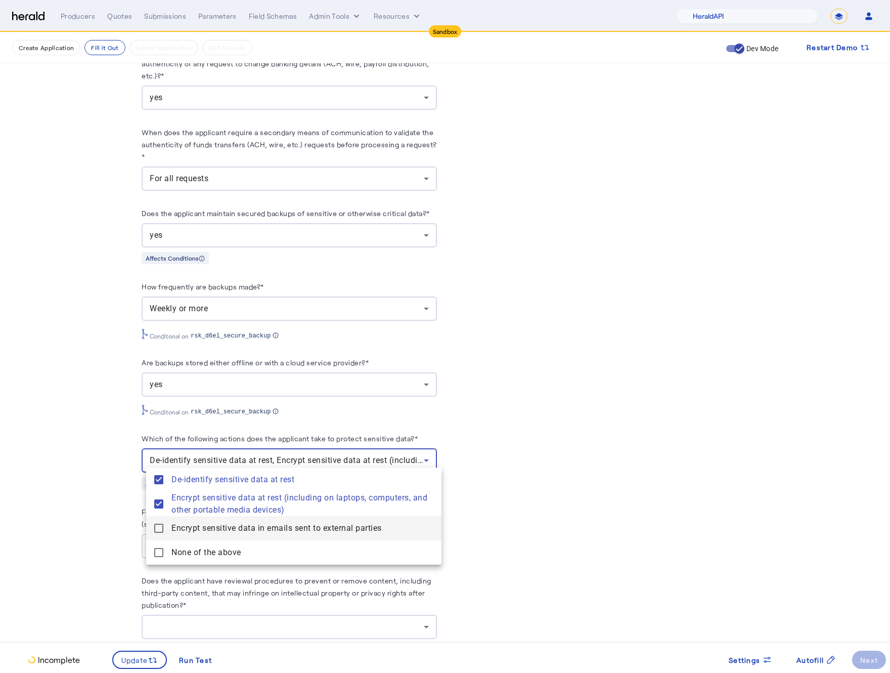
click at [162, 520] on parties "Encrypt sensitive data in emails sent to external parties" at bounding box center [293, 528] width 295 height 24
click at [98, 517] on div at bounding box center [445, 336] width 890 height 673
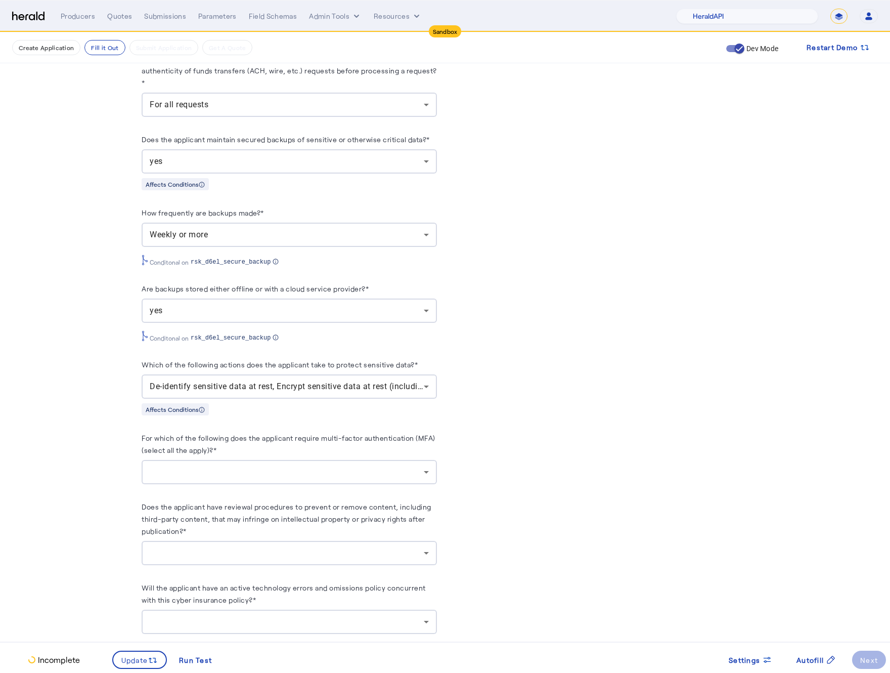
scroll to position [1334, 0]
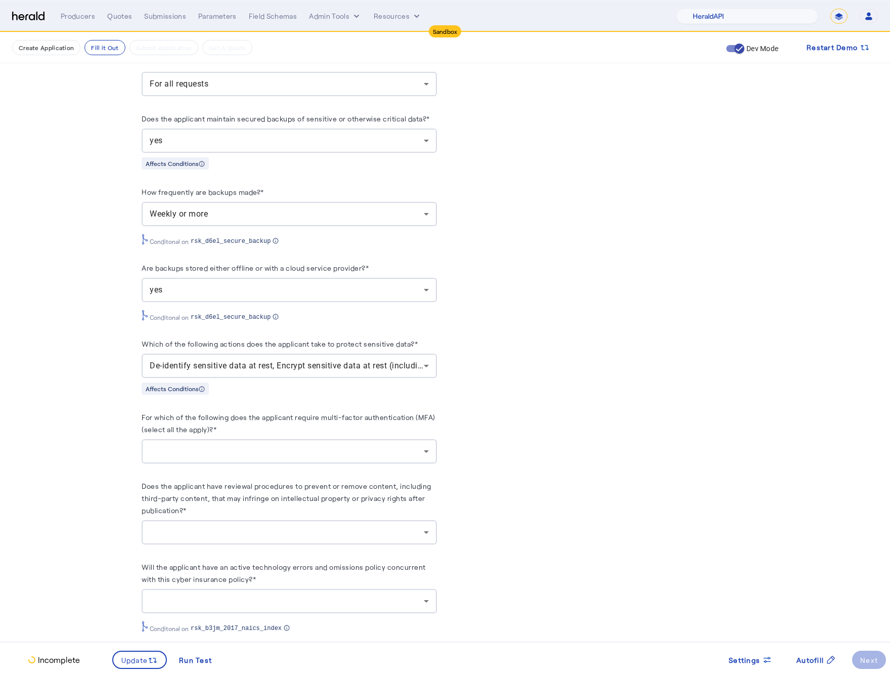
click at [137, 668] on span at bounding box center [139, 659] width 53 height 24
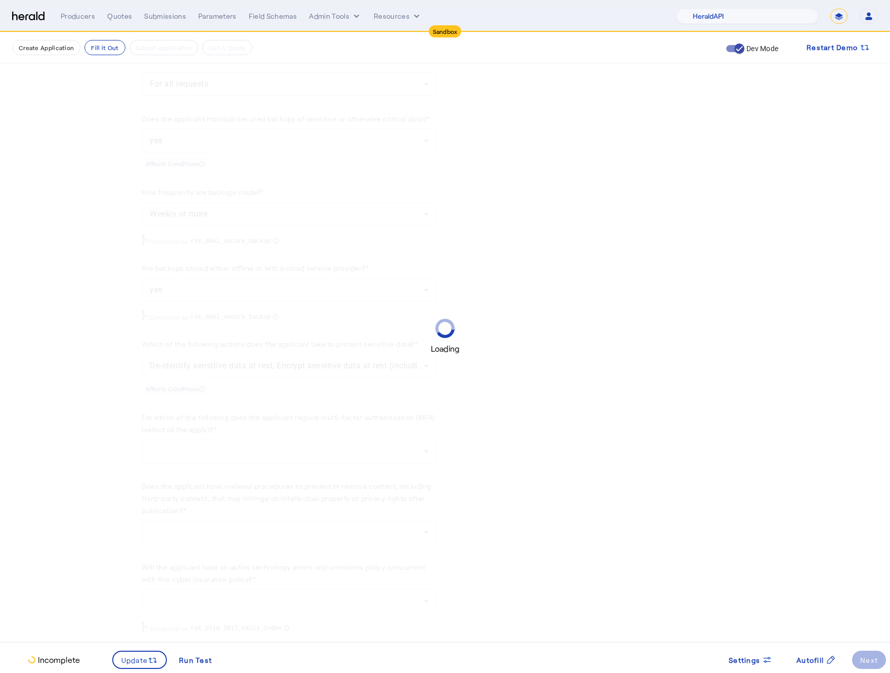
scroll to position [0, 0]
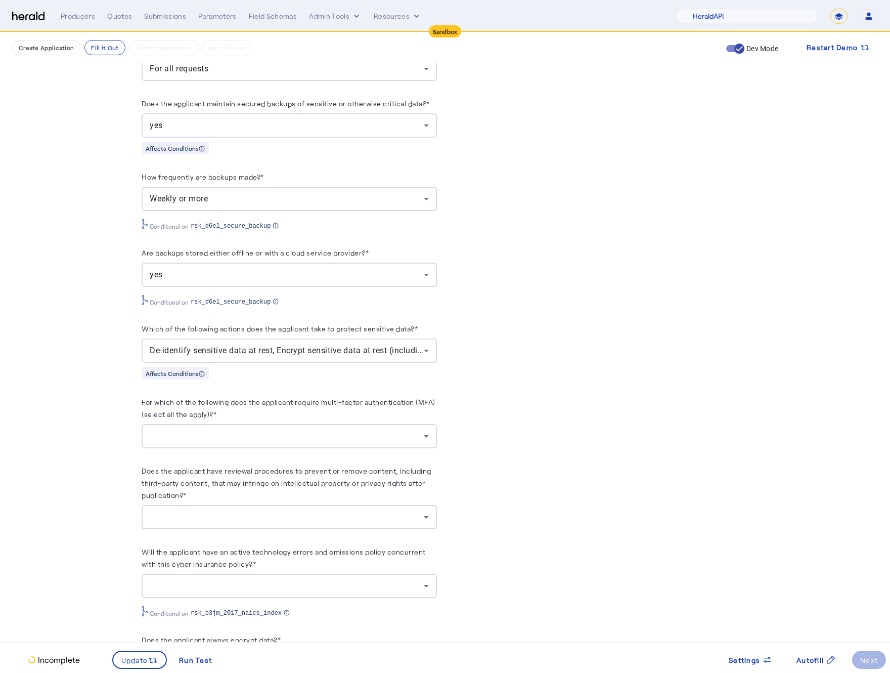
scroll to position [1357, 0]
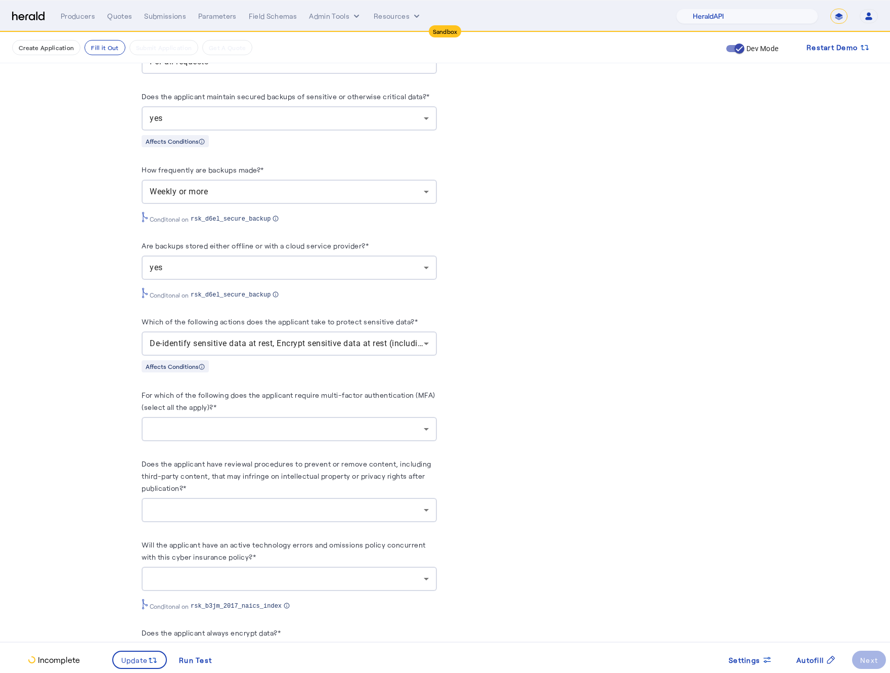
click at [319, 417] on div at bounding box center [289, 429] width 279 height 24
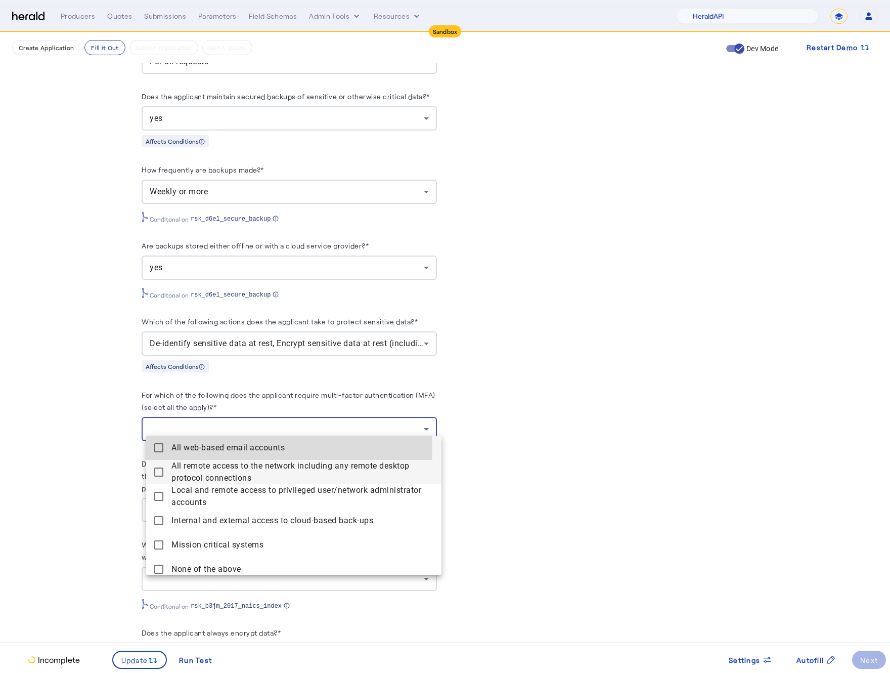
drag, startPoint x: 160, startPoint y: 450, endPoint x: 166, endPoint y: 468, distance: 19.2
click at [160, 450] on mat-pseudo-checkbox at bounding box center [158, 447] width 9 height 9
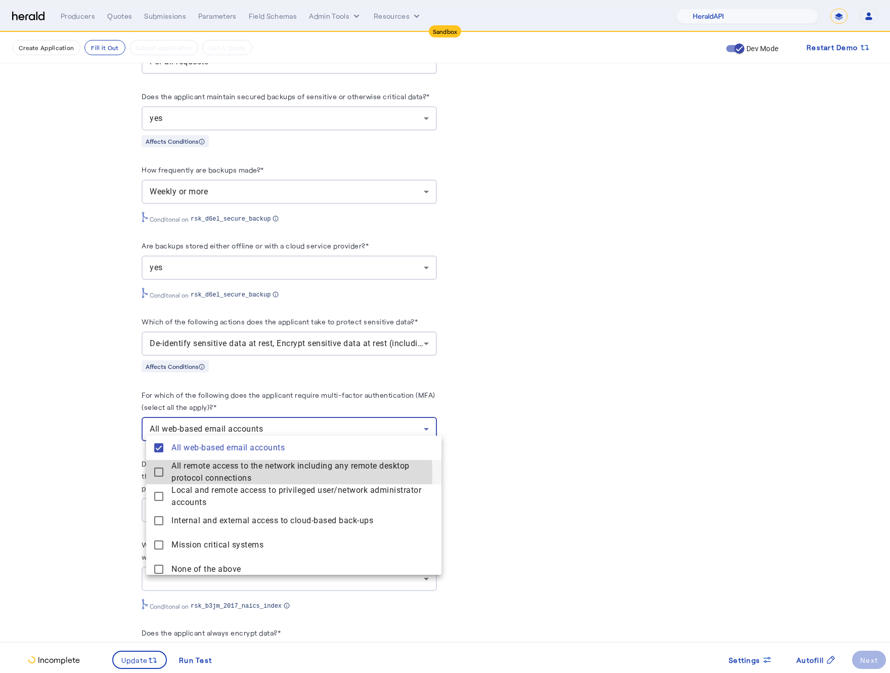
click at [167, 474] on connections "All remote access to the network including any remote desktop protocol connecti…" at bounding box center [293, 472] width 295 height 24
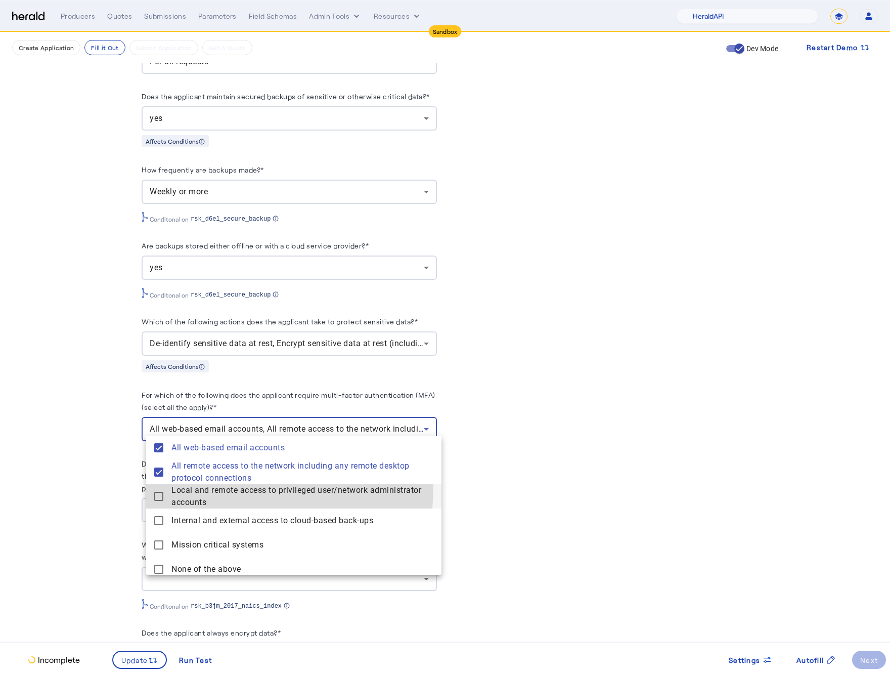
click at [164, 488] on accounts "Local and remote access to privileged user/network administrator accounts" at bounding box center [293, 496] width 295 height 24
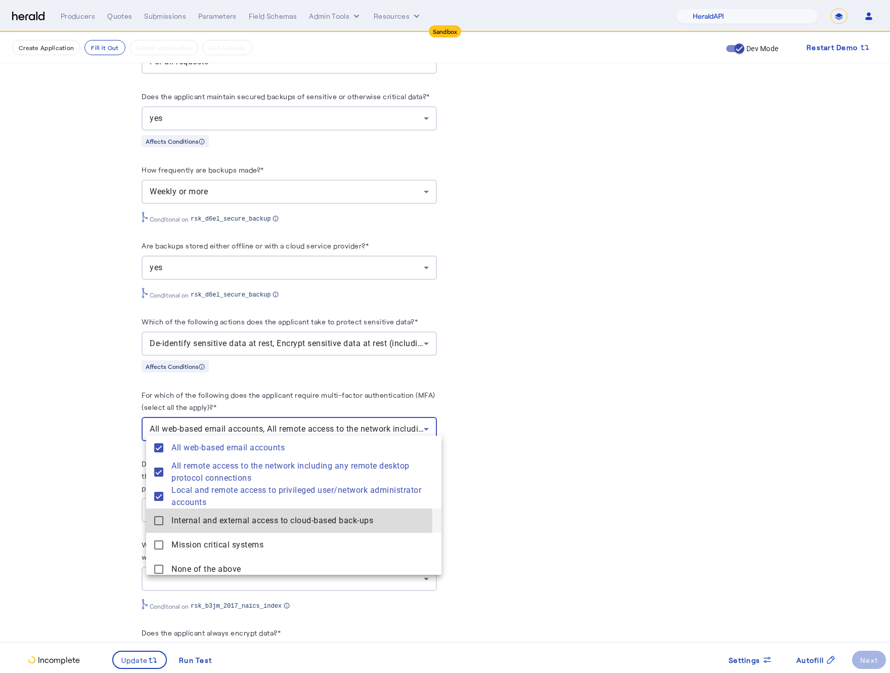
click at [161, 521] on mat-pseudo-checkbox at bounding box center [158, 520] width 9 height 9
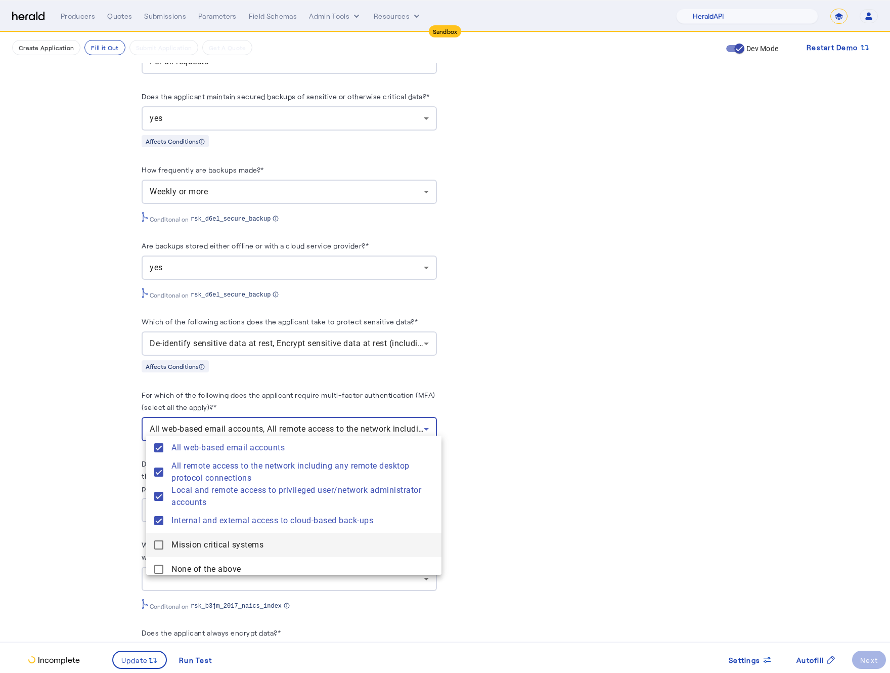
click at [161, 541] on mat-pseudo-checkbox at bounding box center [158, 544] width 9 height 9
click at [101, 530] on div at bounding box center [445, 336] width 890 height 673
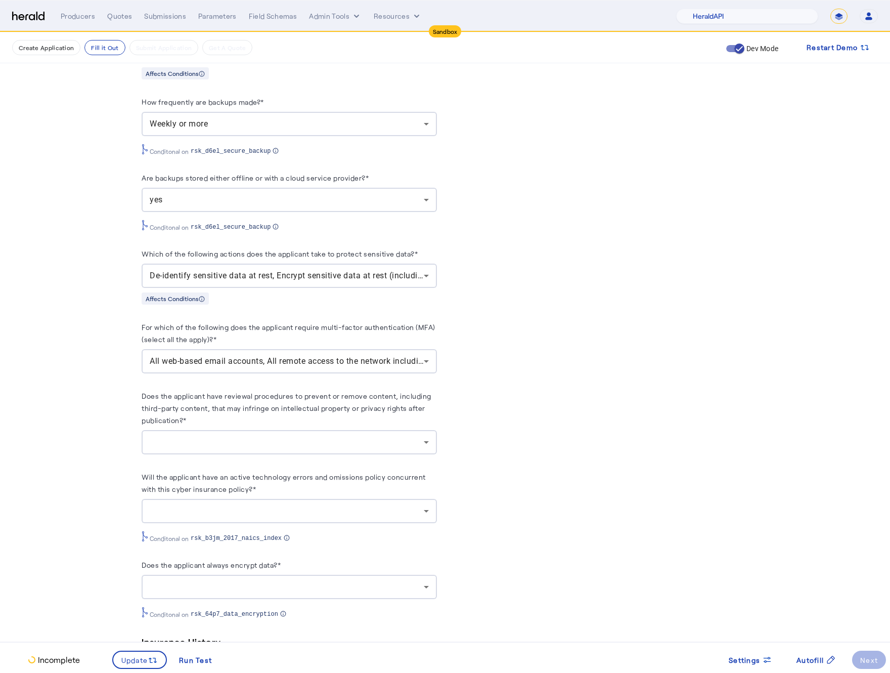
scroll to position [1443, 0]
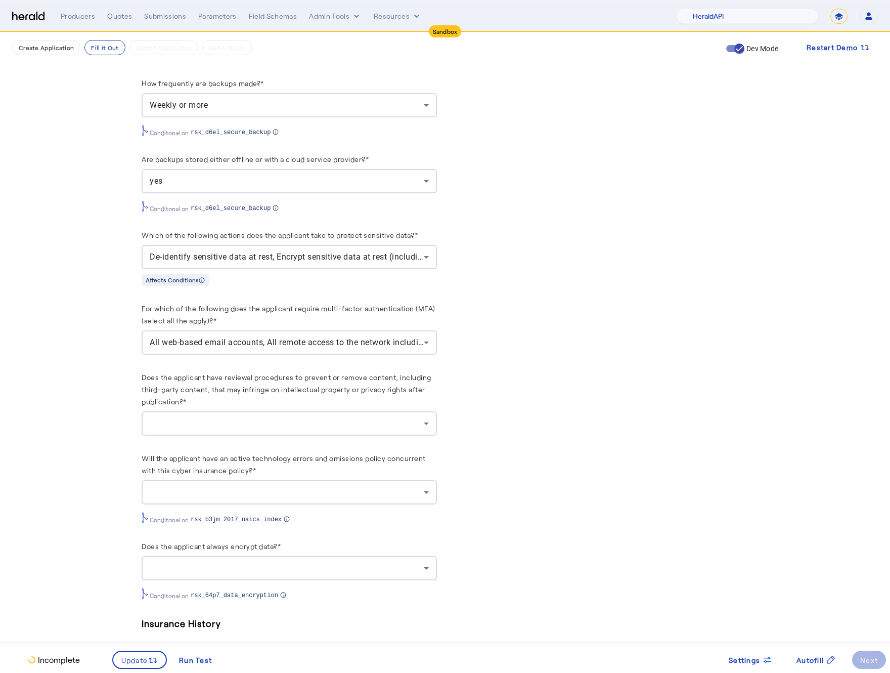
click at [285, 417] on div at bounding box center [287, 423] width 274 height 12
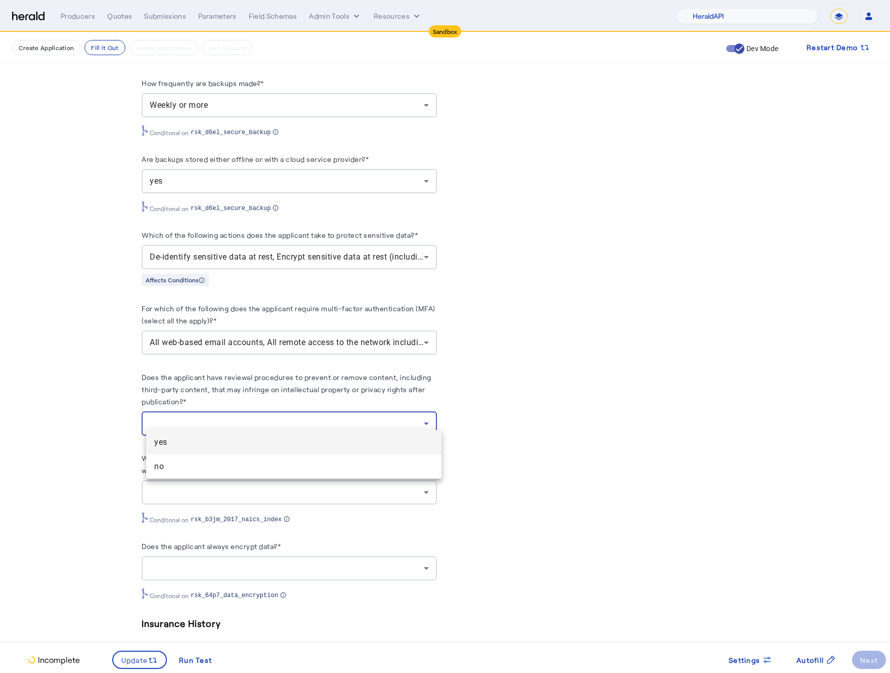
click at [225, 443] on span "yes" at bounding box center [293, 442] width 279 height 12
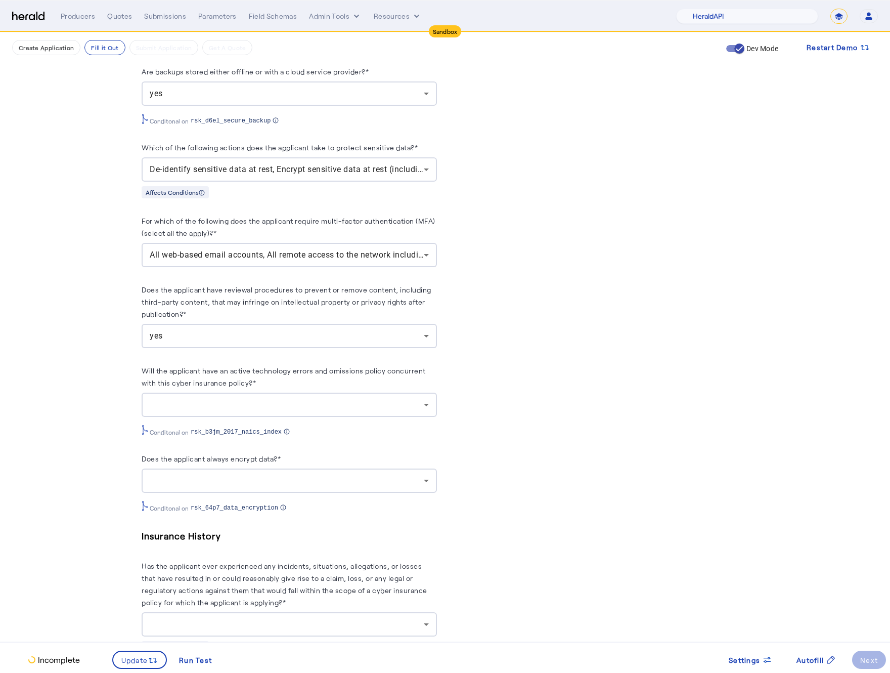
scroll to position [1540, 0]
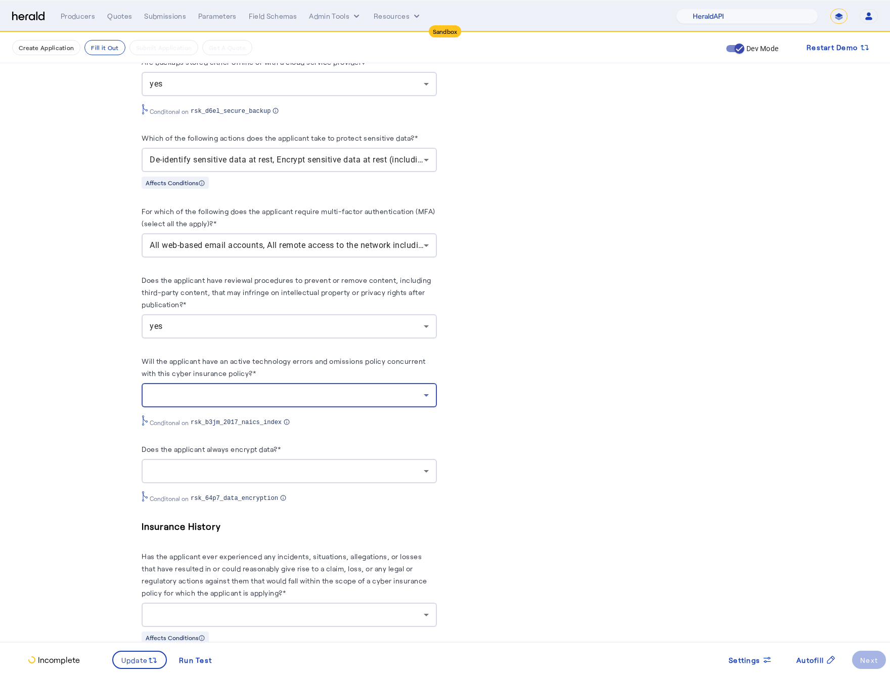
click at [346, 393] on div at bounding box center [287, 395] width 274 height 12
click at [263, 420] on mat-option "yes" at bounding box center [293, 414] width 295 height 24
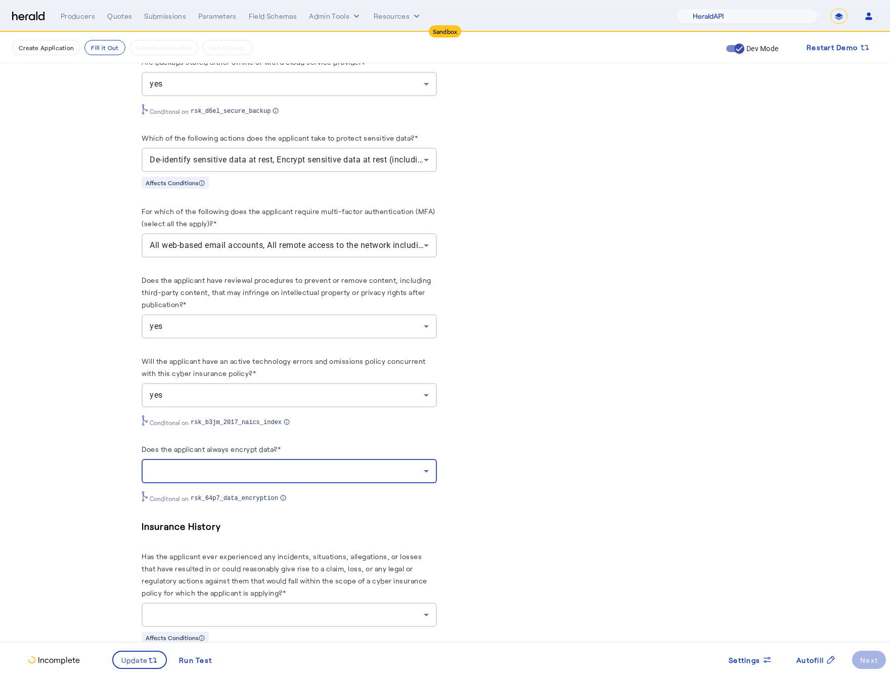
click at [385, 465] on div at bounding box center [287, 471] width 274 height 12
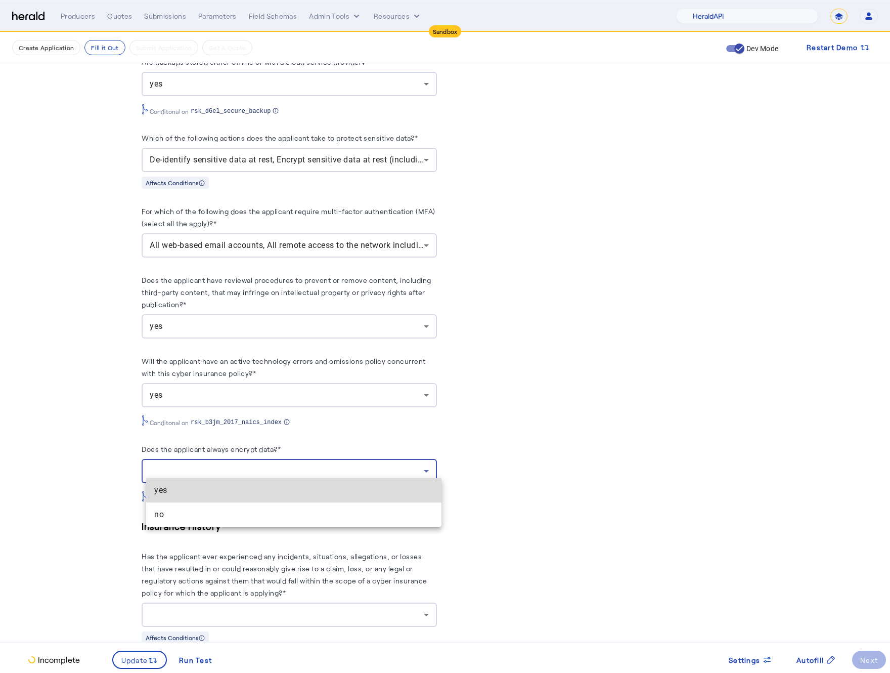
click at [212, 495] on span "yes" at bounding box center [293, 490] width 279 height 12
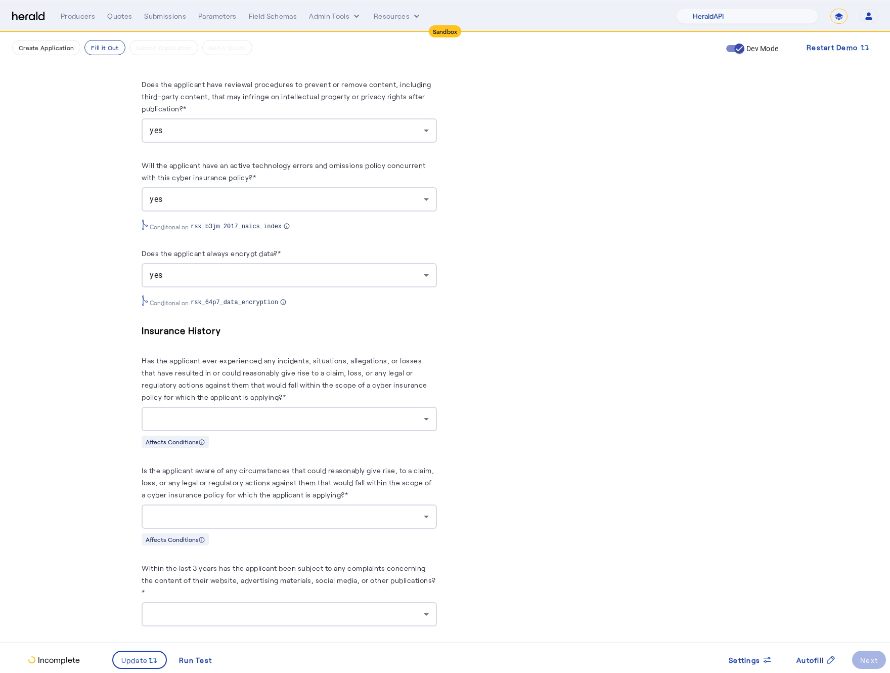
scroll to position [1738, 0]
click at [297, 410] on div at bounding box center [287, 416] width 274 height 12
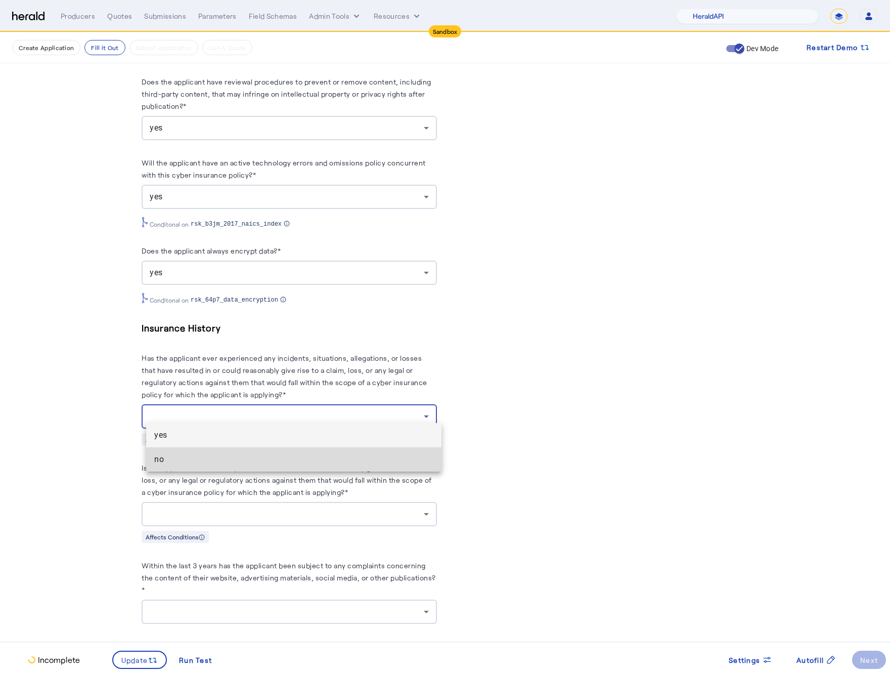
click at [240, 464] on span "no" at bounding box center [293, 459] width 279 height 12
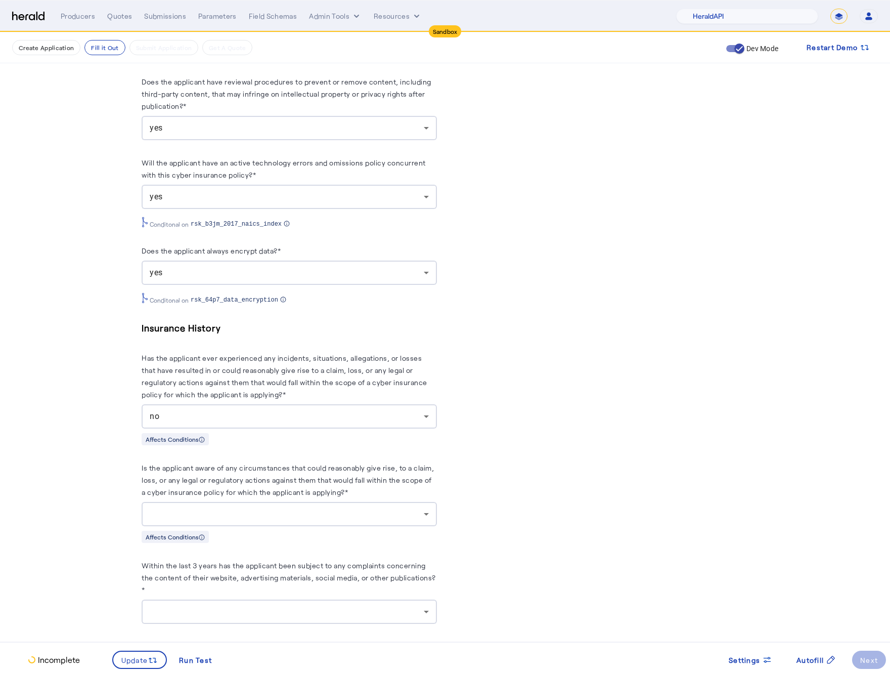
click at [291, 508] on div at bounding box center [287, 514] width 274 height 12
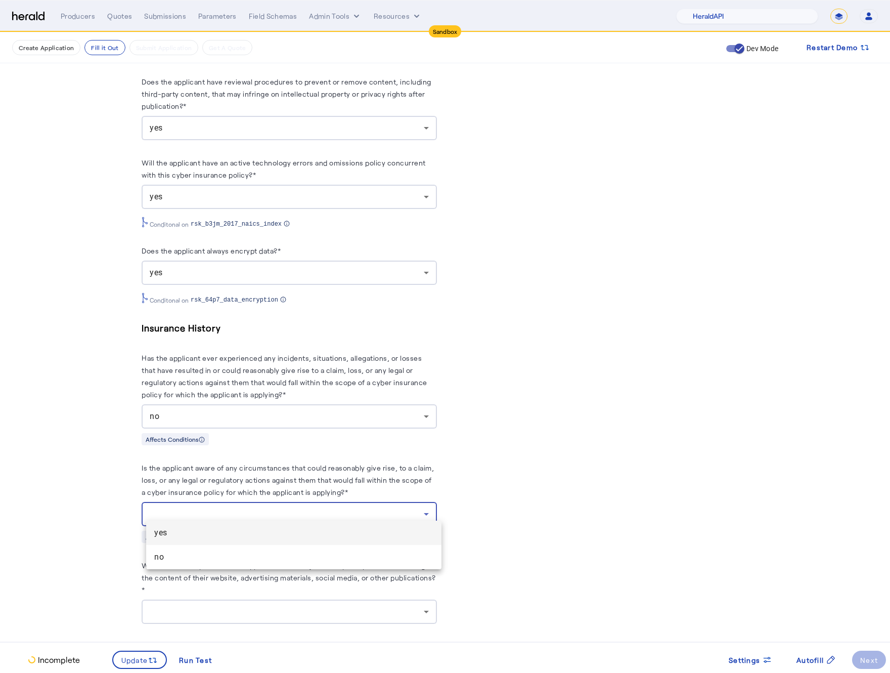
click at [242, 572] on div at bounding box center [445, 336] width 890 height 673
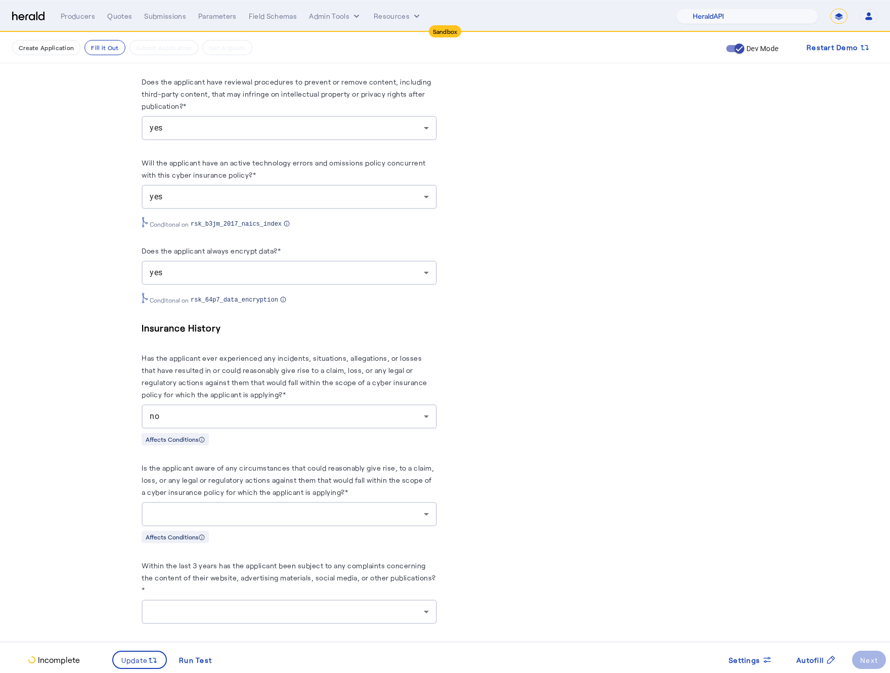
click at [302, 517] on div at bounding box center [289, 514] width 279 height 24
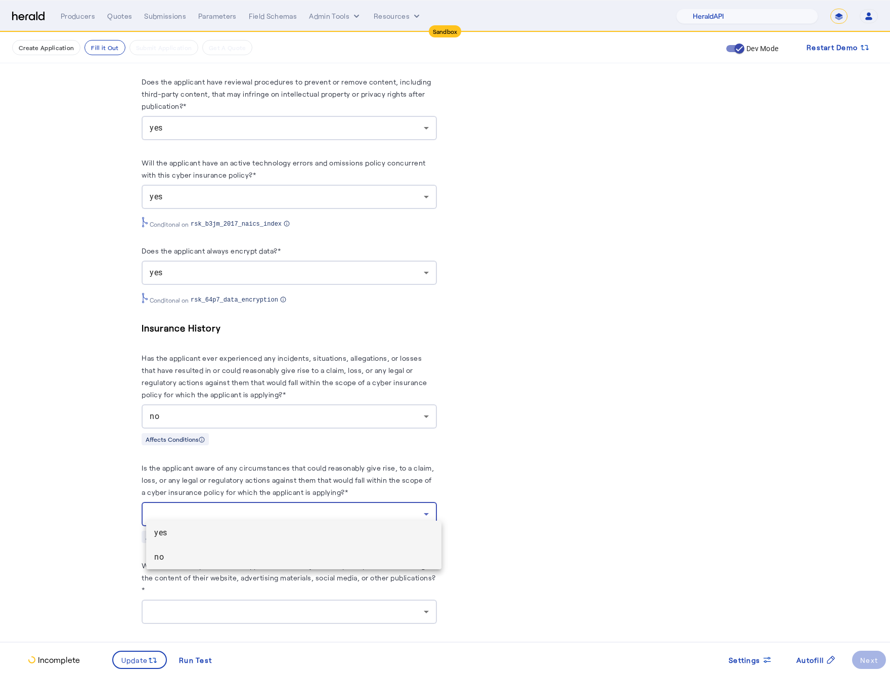
click at [275, 561] on span "no" at bounding box center [293, 557] width 279 height 12
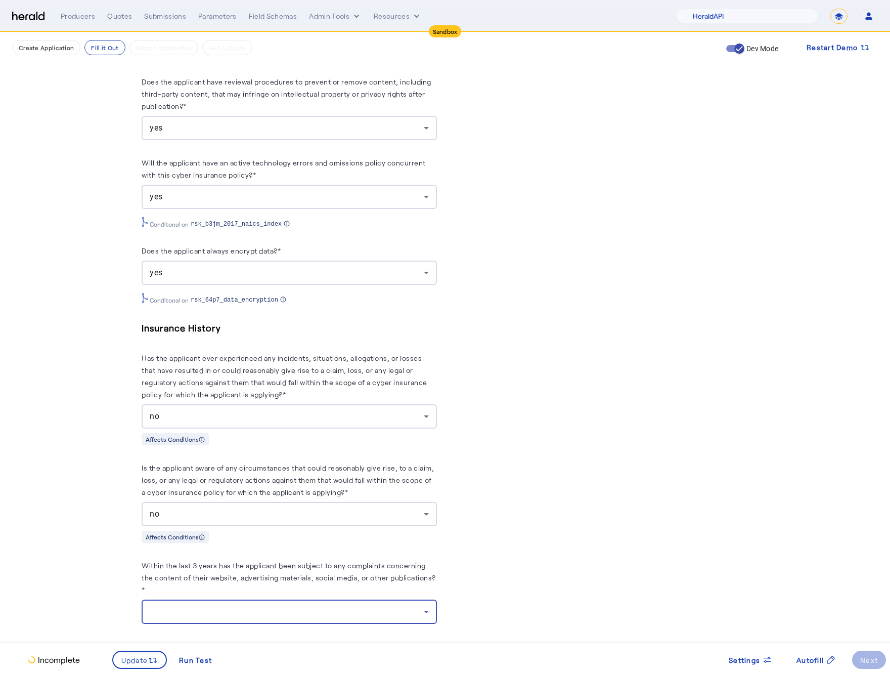
click at [332, 607] on div at bounding box center [287, 611] width 274 height 12
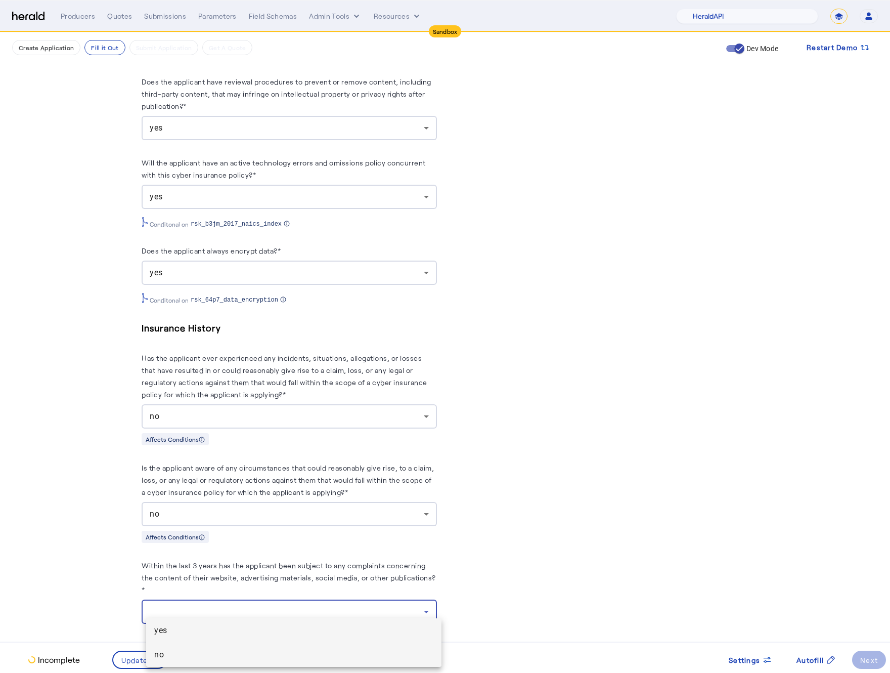
click at [264, 652] on span "no" at bounding box center [293, 654] width 279 height 12
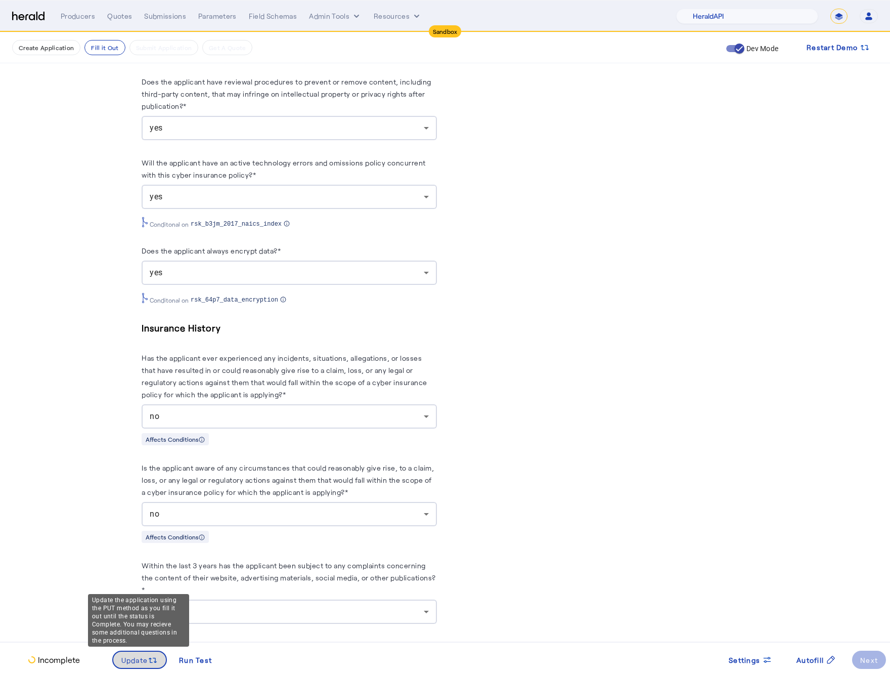
click at [135, 665] on span at bounding box center [139, 659] width 53 height 24
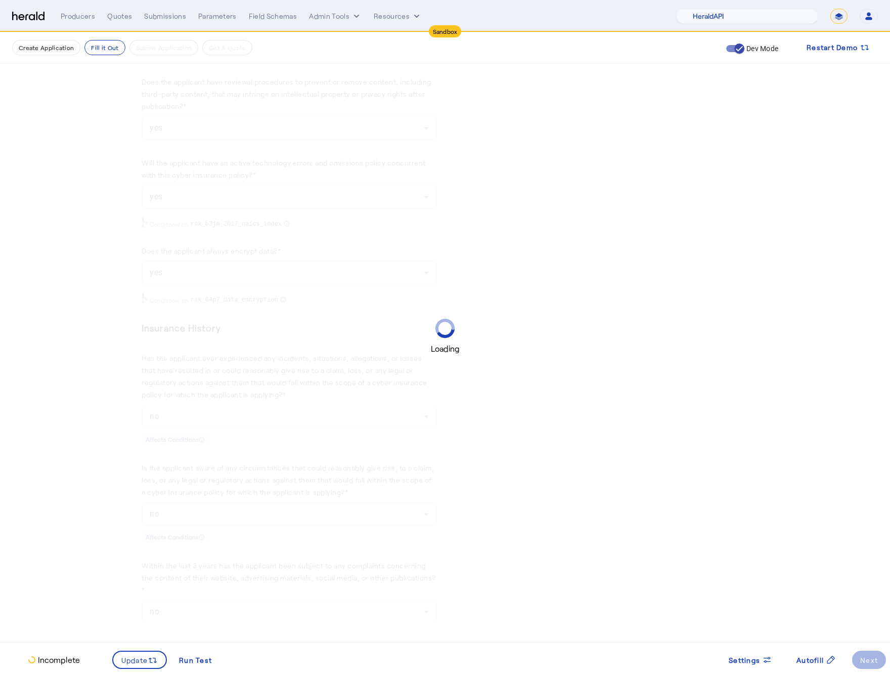
scroll to position [0, 0]
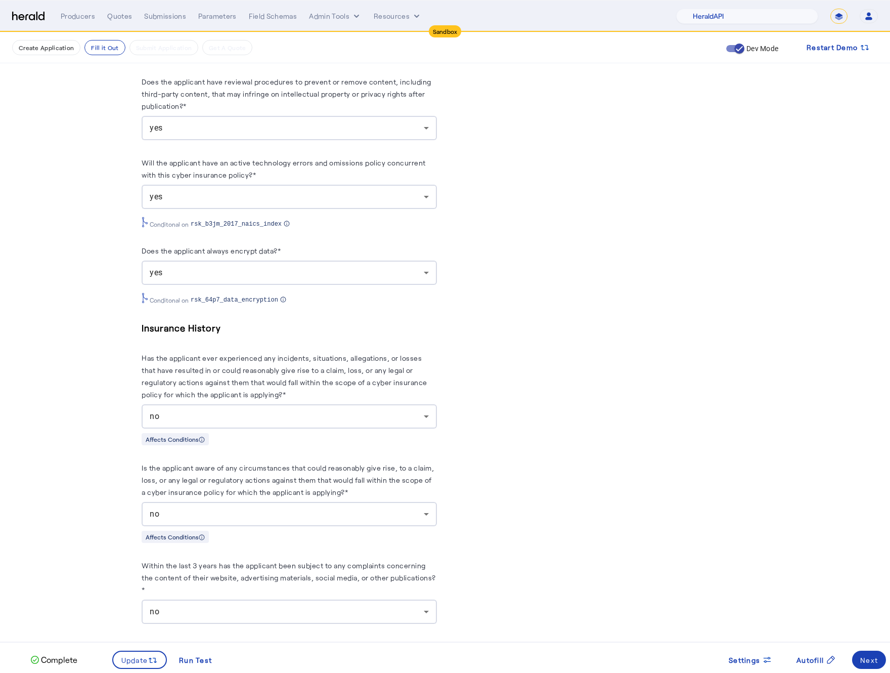
click at [881, 664] on span at bounding box center [869, 659] width 34 height 24
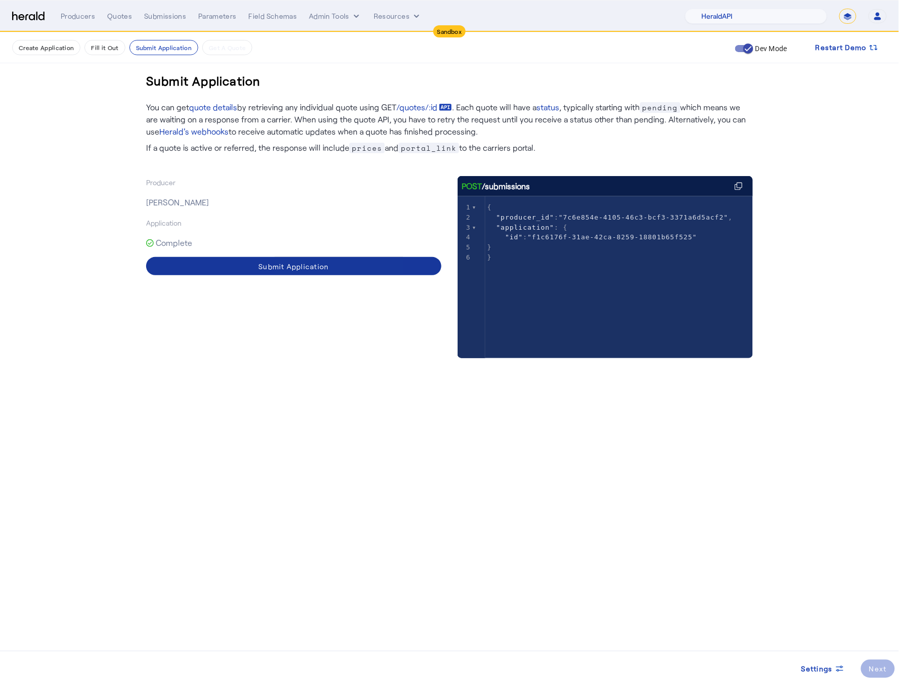
click at [341, 273] on span at bounding box center [293, 266] width 295 height 24
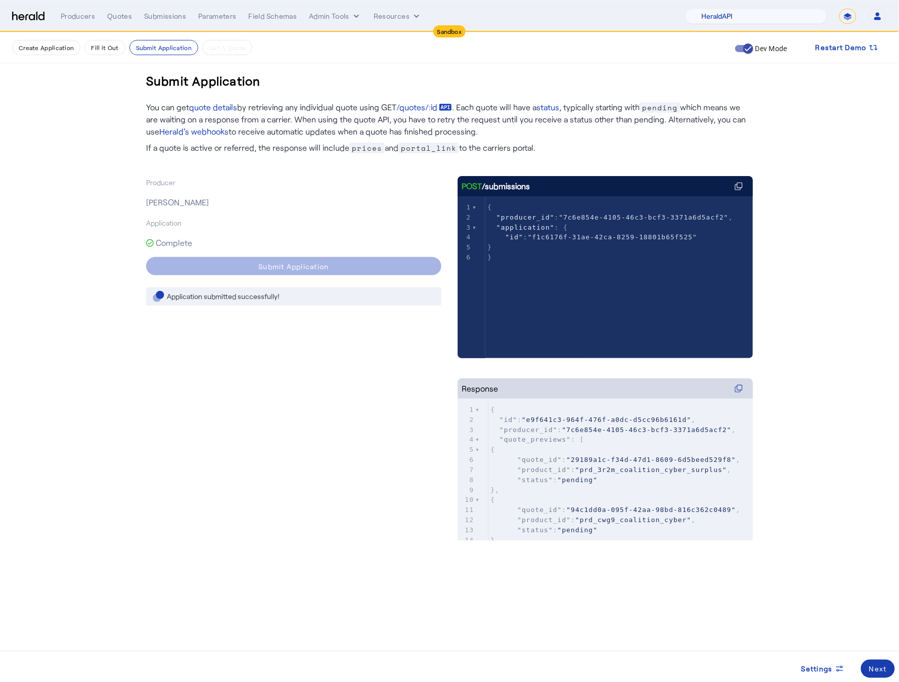
click at [882, 672] on span at bounding box center [878, 669] width 34 height 24
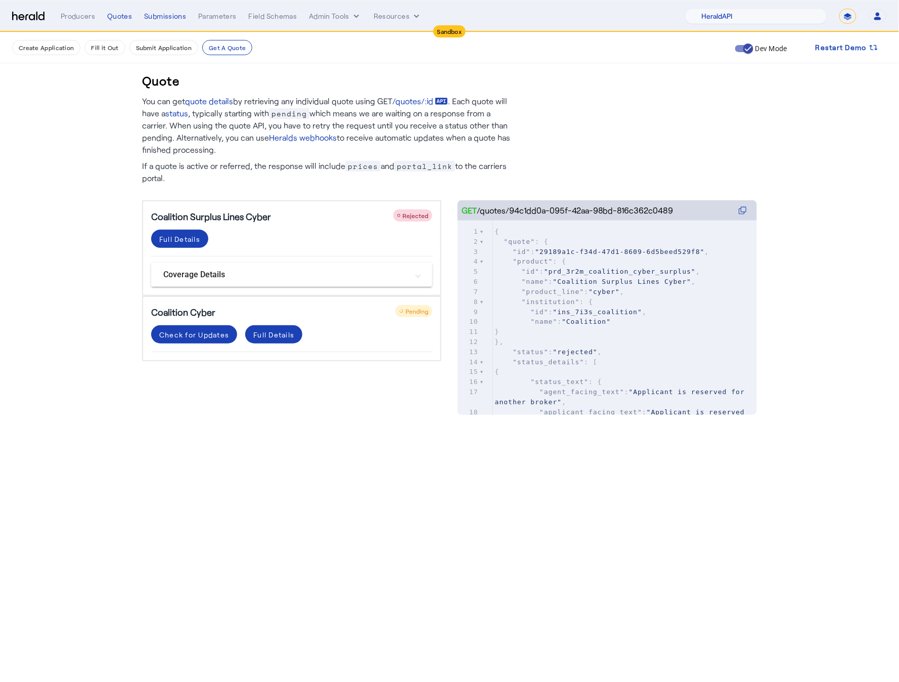
click at [314, 432] on div "Quote You can get quote details by retrieving any individual quote using GET /q…" at bounding box center [449, 233] width 647 height 403
click at [173, 238] on div "Full Details" at bounding box center [179, 239] width 41 height 11
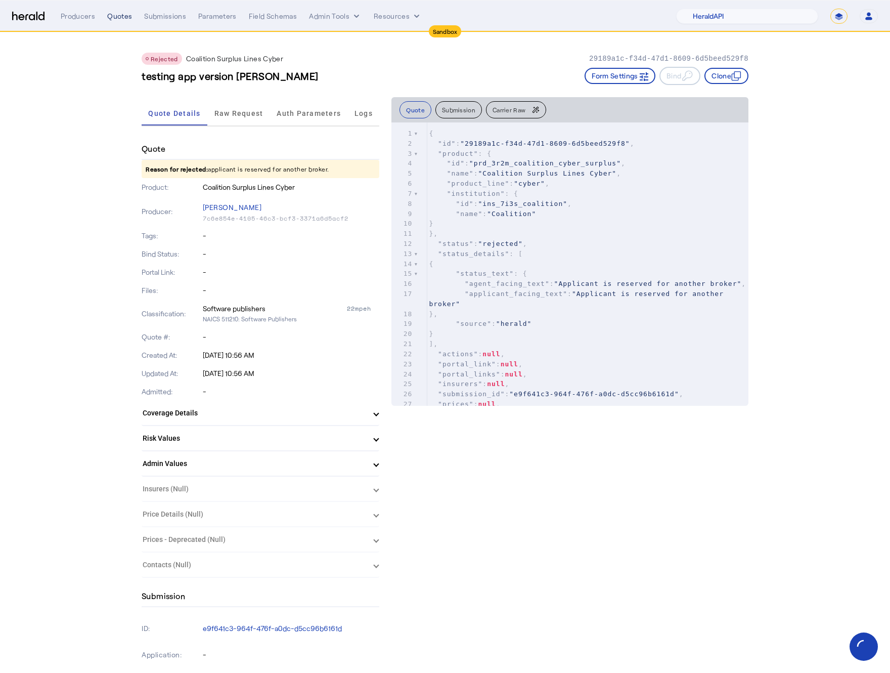
click at [116, 17] on div "Quotes" at bounding box center [119, 16] width 25 height 10
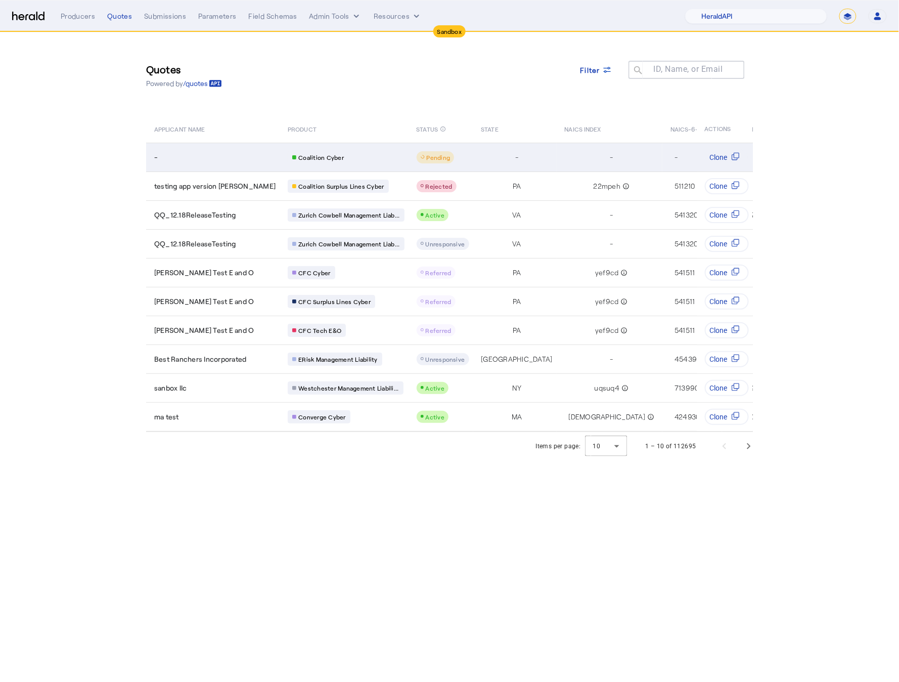
click at [341, 153] on div "Coalition Cyber" at bounding box center [346, 157] width 116 height 13
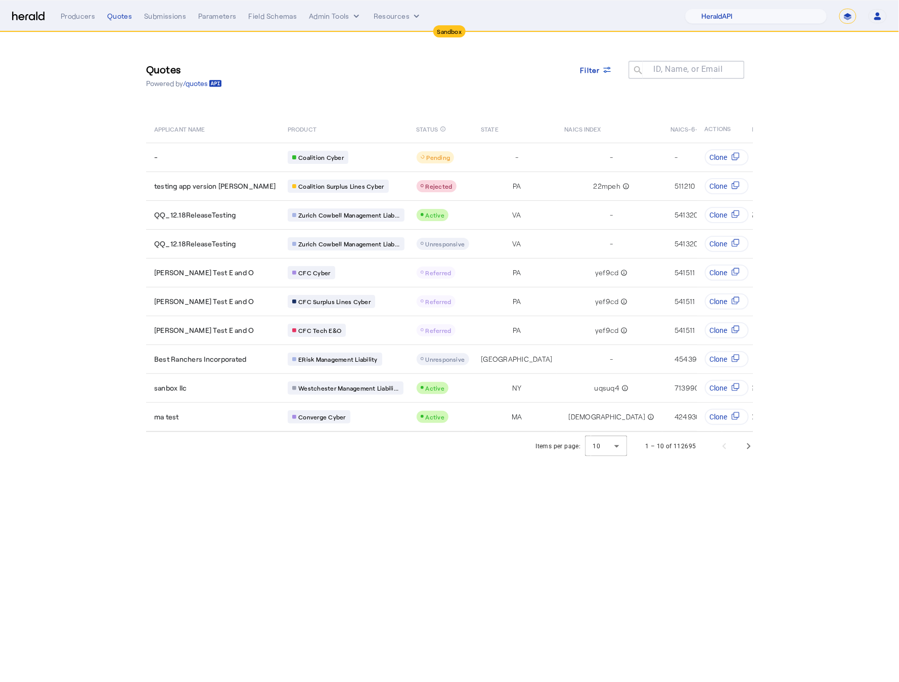
drag, startPoint x: 434, startPoint y: 560, endPoint x: 429, endPoint y: 545, distance: 16.5
click at [435, 560] on body "Sandbox Menu Producers Quotes Submissions Parameters Field Schemas Admin Tools …" at bounding box center [449, 341] width 899 height 682
click at [575, 75] on span at bounding box center [597, 70] width 49 height 24
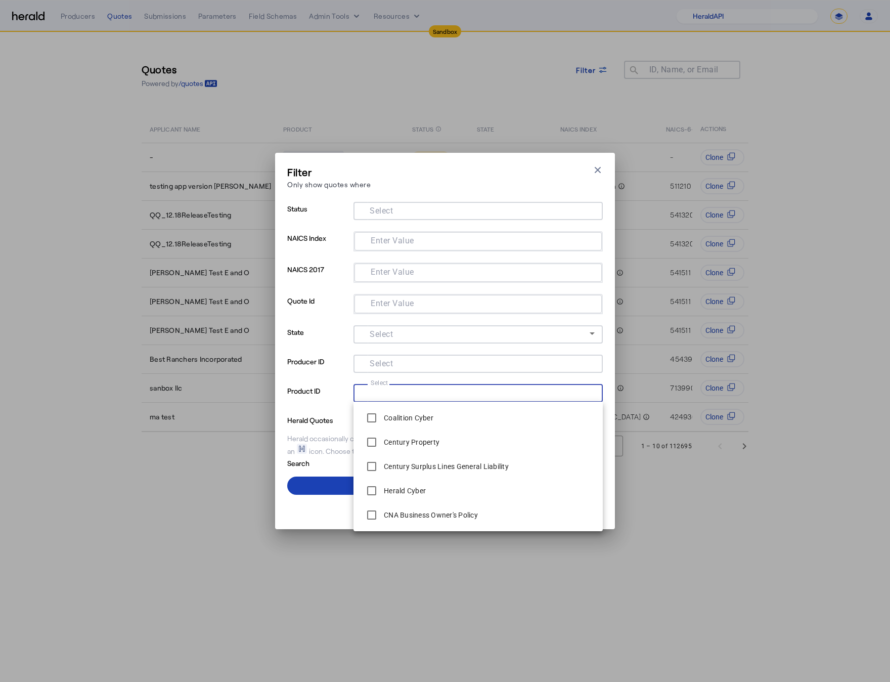
click at [451, 393] on input "Select" at bounding box center [476, 392] width 229 height 12
type input "****"
drag, startPoint x: 362, startPoint y: 608, endPoint x: 363, endPoint y: 602, distance: 5.7
click at [363, 607] on div "Filter Only show quotes where Close modal Status Select NAICS Index Enter Value…" at bounding box center [445, 341] width 890 height 682
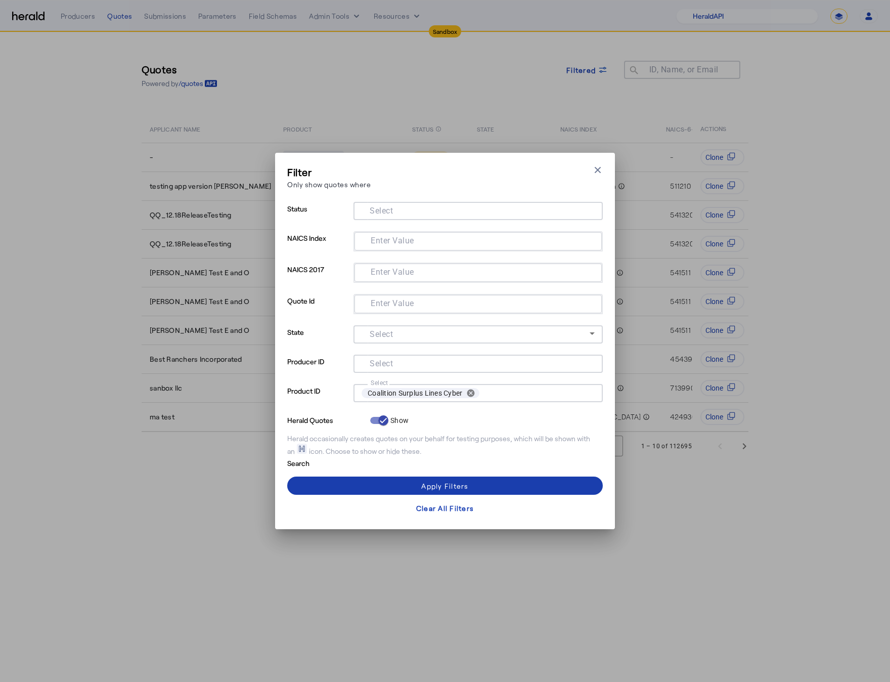
click at [371, 476] on span at bounding box center [445, 485] width 316 height 24
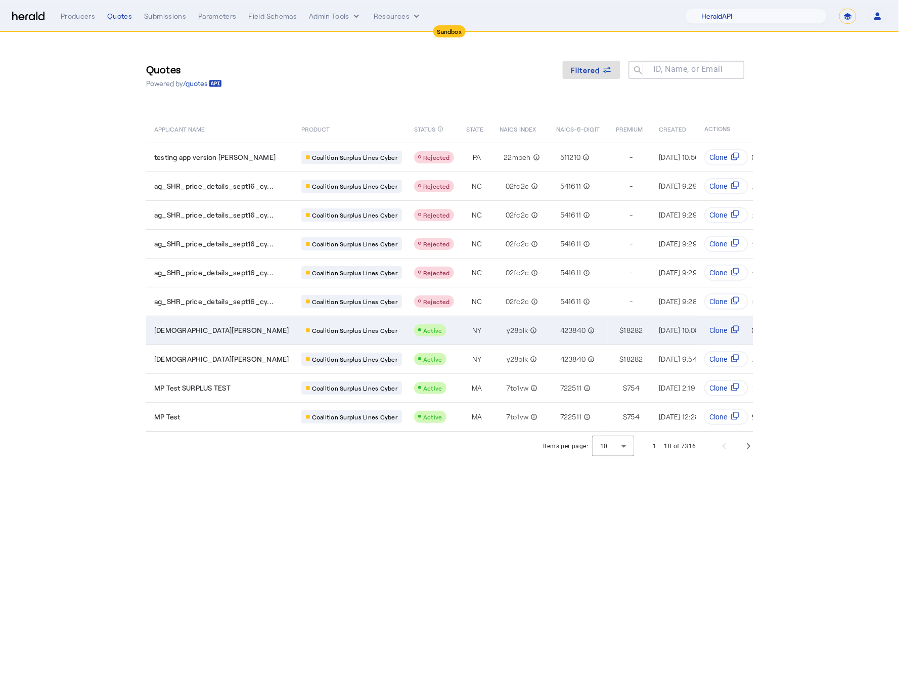
click at [249, 325] on div "Jesus Gleichner" at bounding box center [221, 330] width 135 height 10
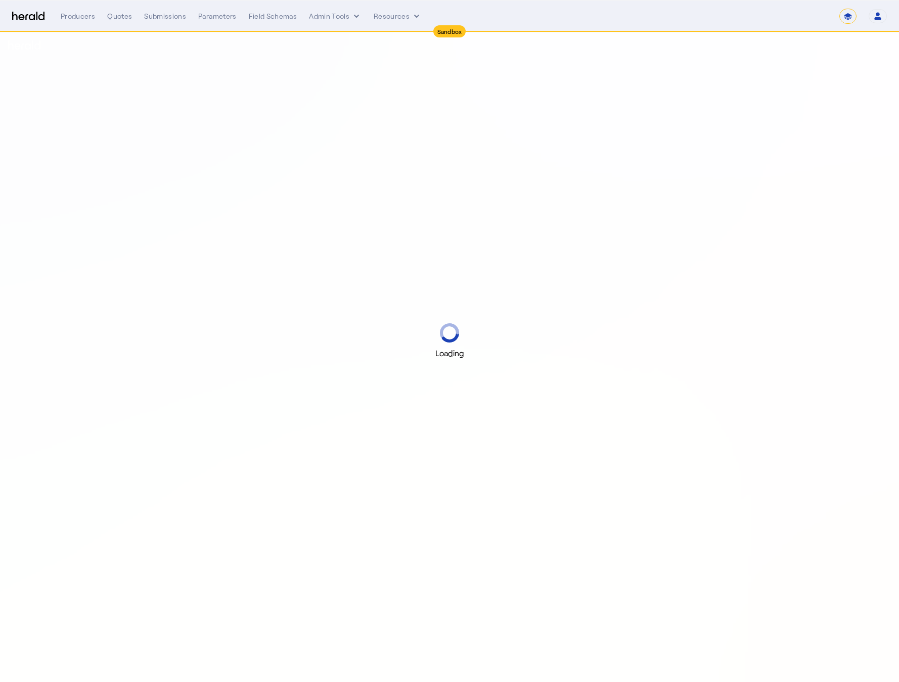
select select "*******"
select select "pfm_2v8p_herald_api"
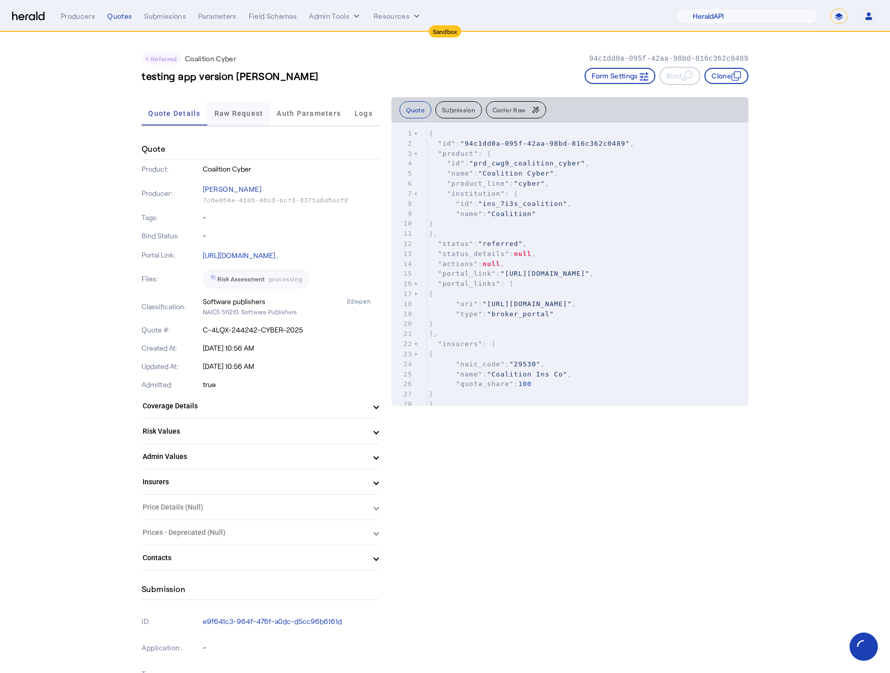
click at [248, 122] on span "Raw Request" at bounding box center [238, 113] width 49 height 24
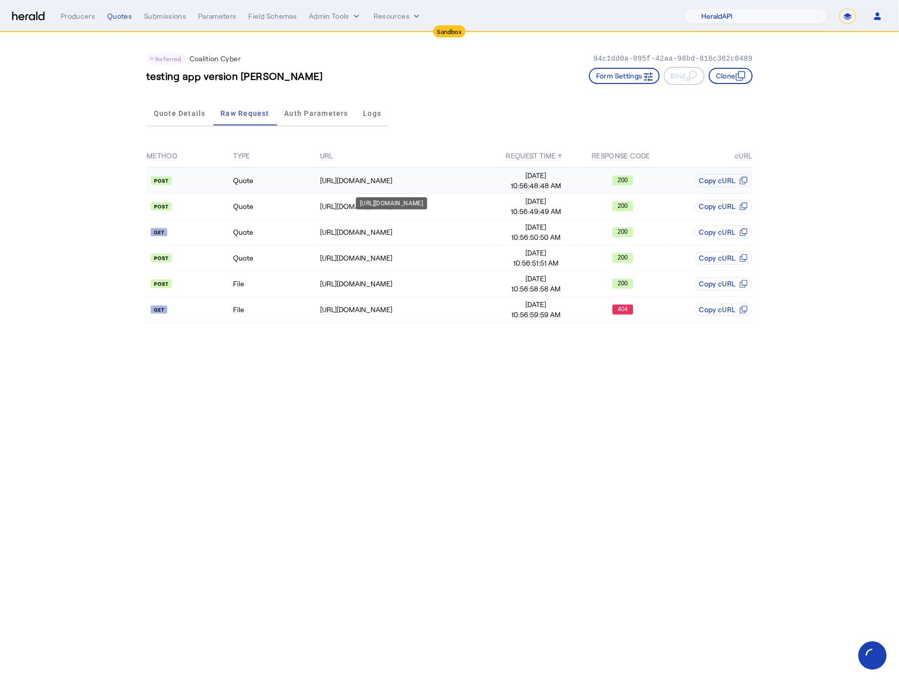
click at [425, 182] on div "[URL][DOMAIN_NAME]" at bounding box center [406, 181] width 172 height 10
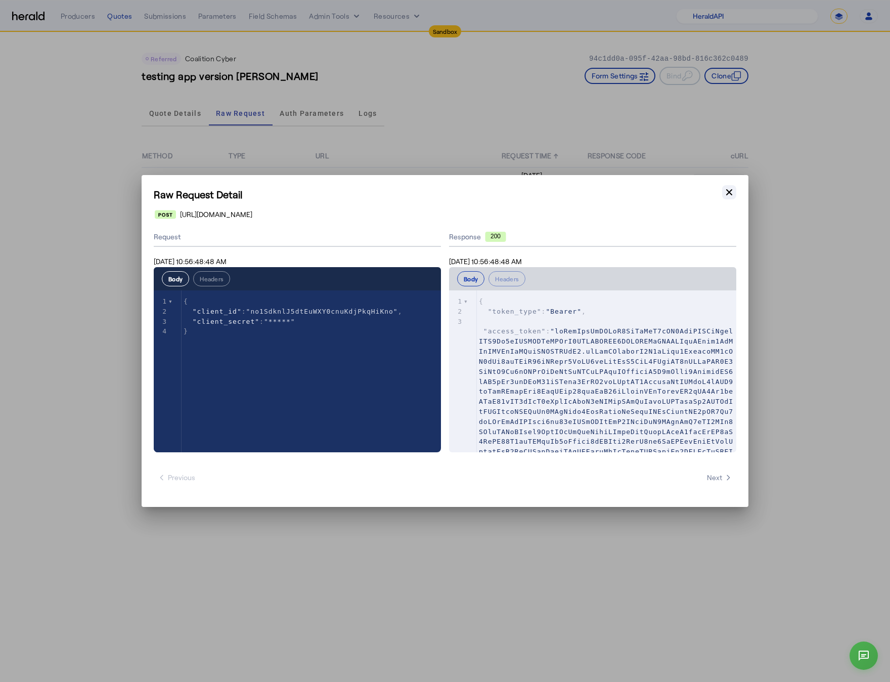
click at [723, 192] on button "Close modal" at bounding box center [729, 192] width 14 height 14
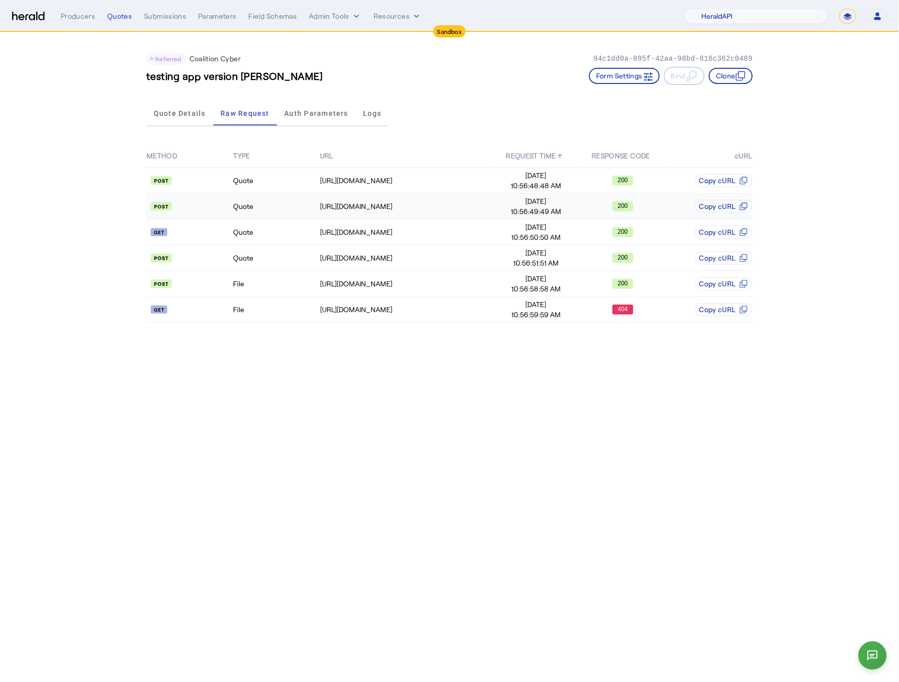
click at [316, 199] on td "Quote" at bounding box center [276, 207] width 86 height 26
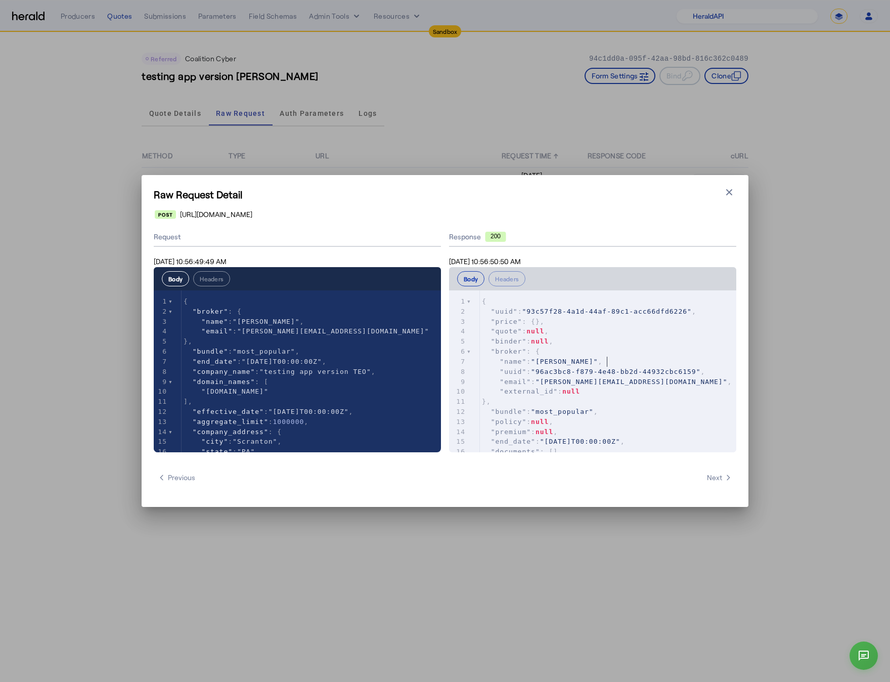
click at [602, 364] on span ""name" : "[PERSON_NAME]" ," at bounding box center [542, 362] width 120 height 8
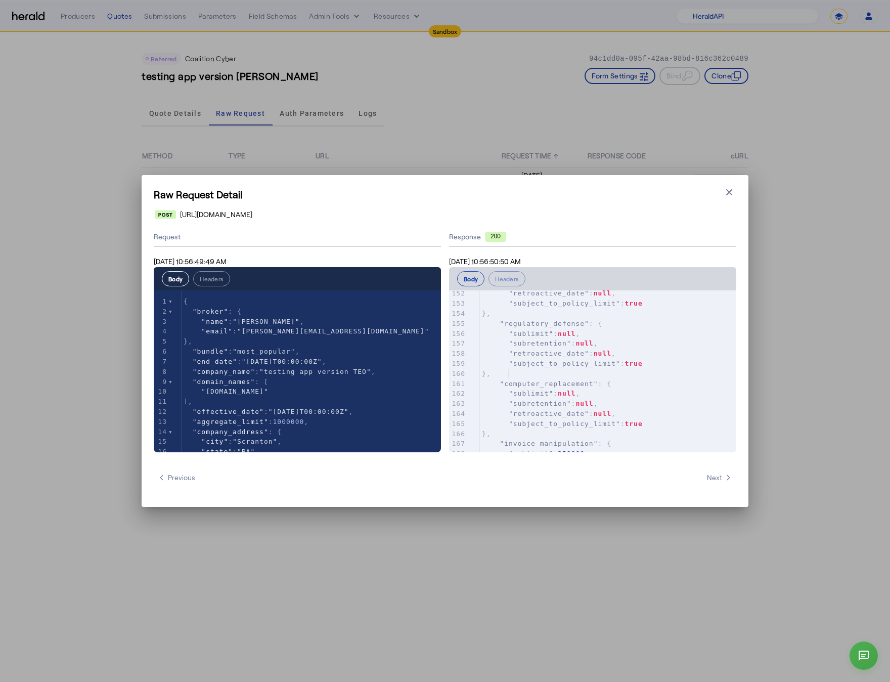
click at [629, 372] on pre "}," at bounding box center [608, 374] width 256 height 10
type input "*******"
type textarea "*******"
type input "*******"
type textarea "*******"
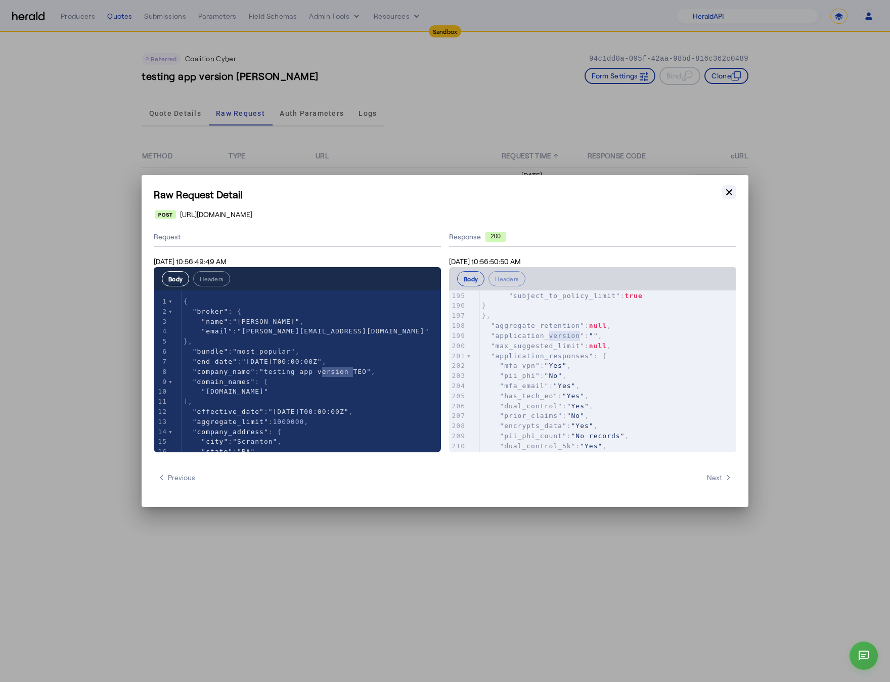
click at [734, 194] on button "Close modal" at bounding box center [729, 192] width 14 height 14
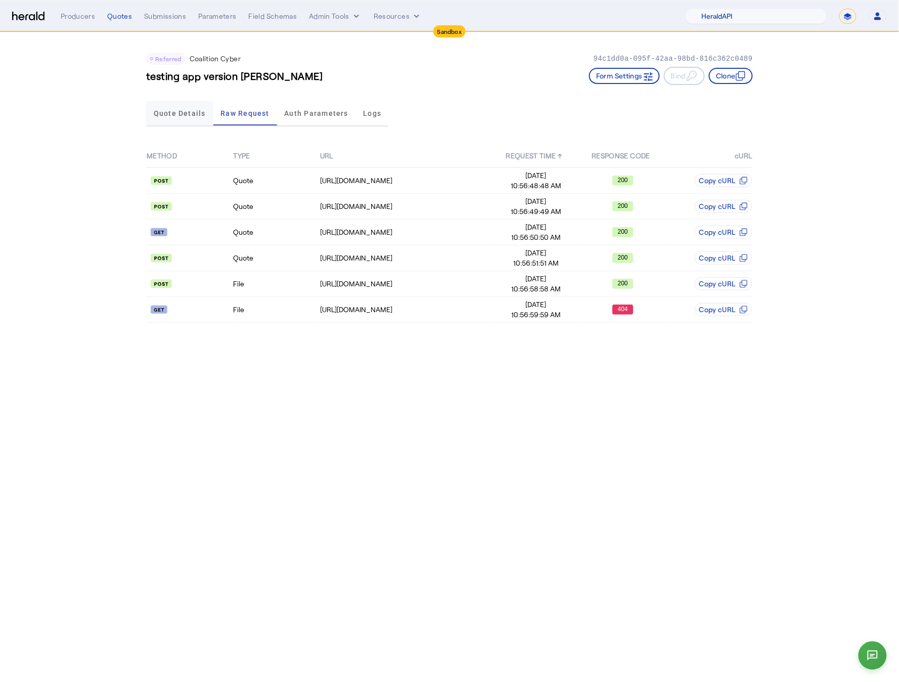
click at [184, 112] on span "Quote Details" at bounding box center [180, 113] width 52 height 7
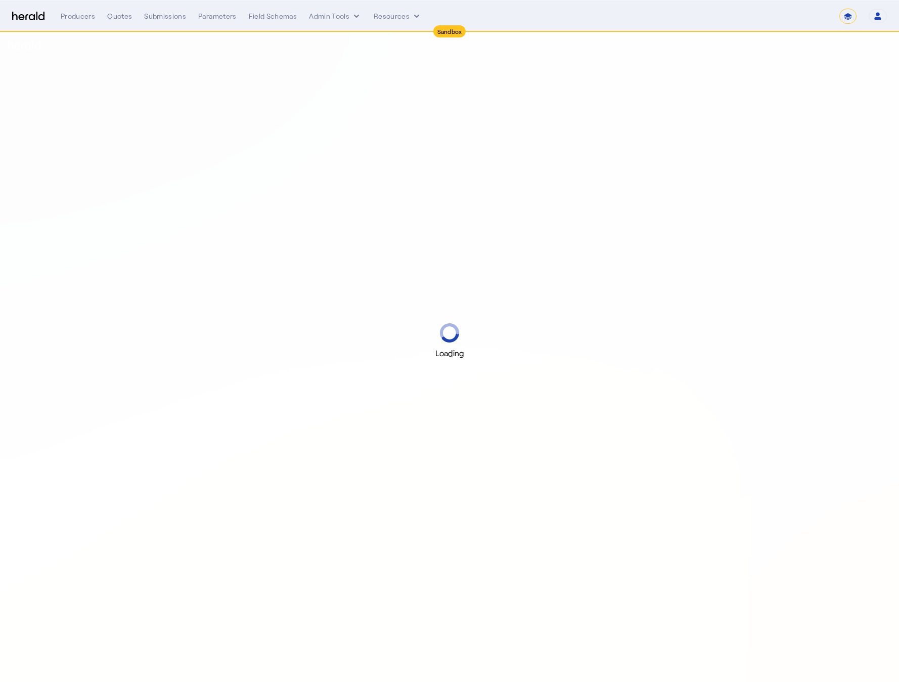
select select "*******"
select select "pfm_2v8p_herald_api"
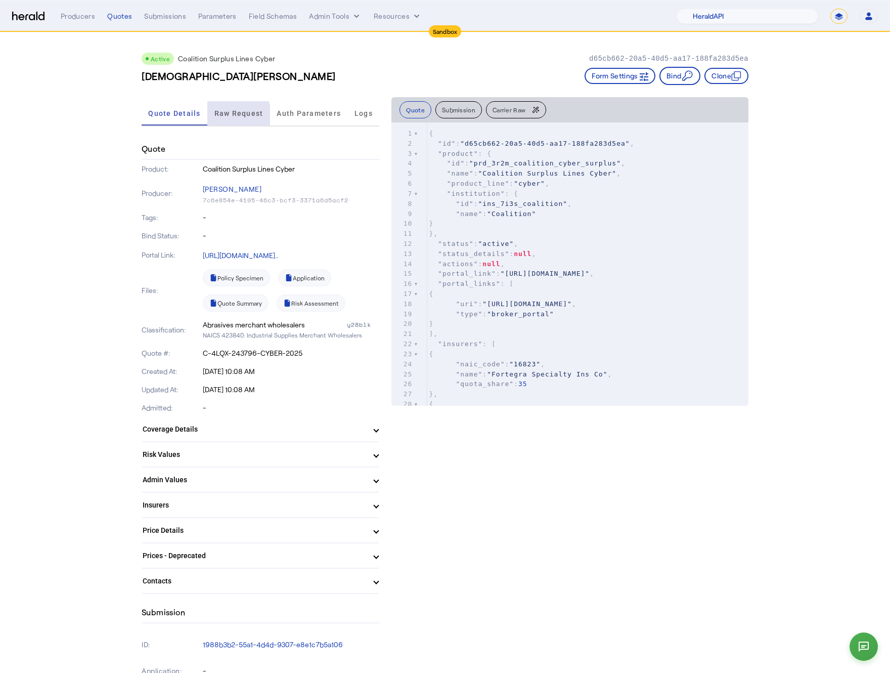
click at [236, 121] on span "Raw Request" at bounding box center [238, 113] width 49 height 24
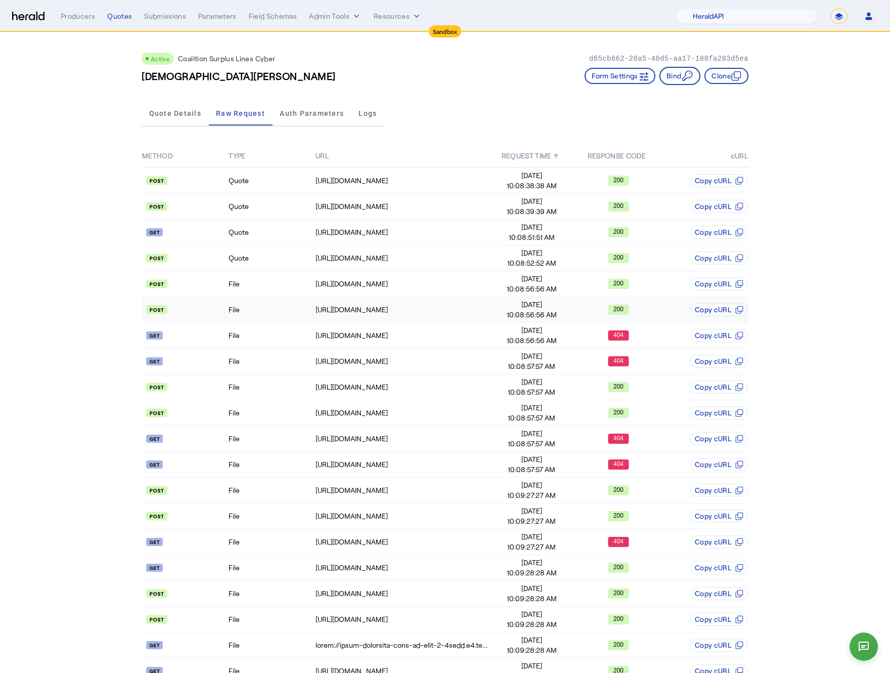
click at [263, 299] on td "File" at bounding box center [271, 310] width 86 height 26
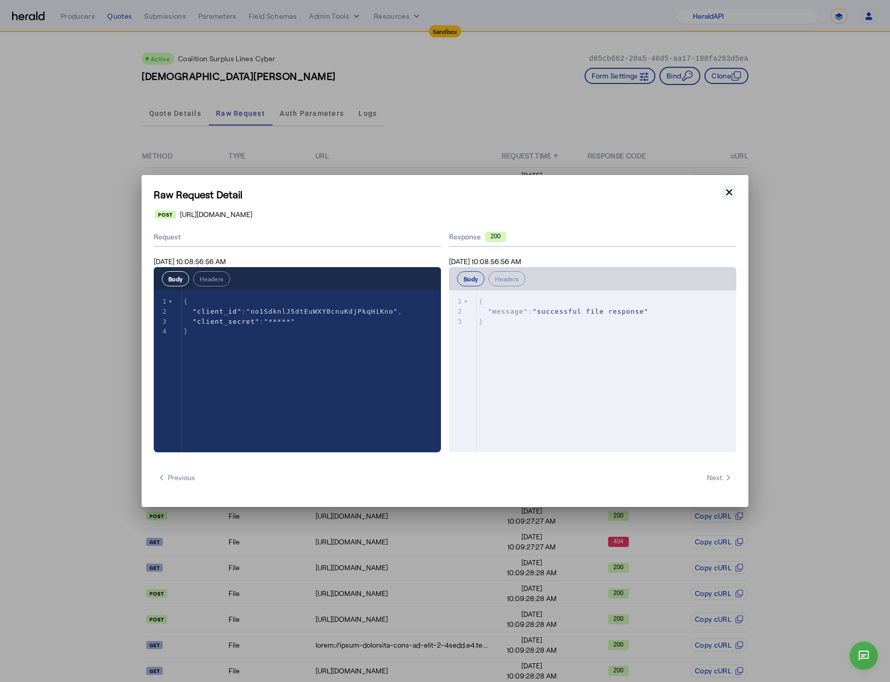
click at [731, 194] on icon "button" at bounding box center [729, 192] width 6 height 6
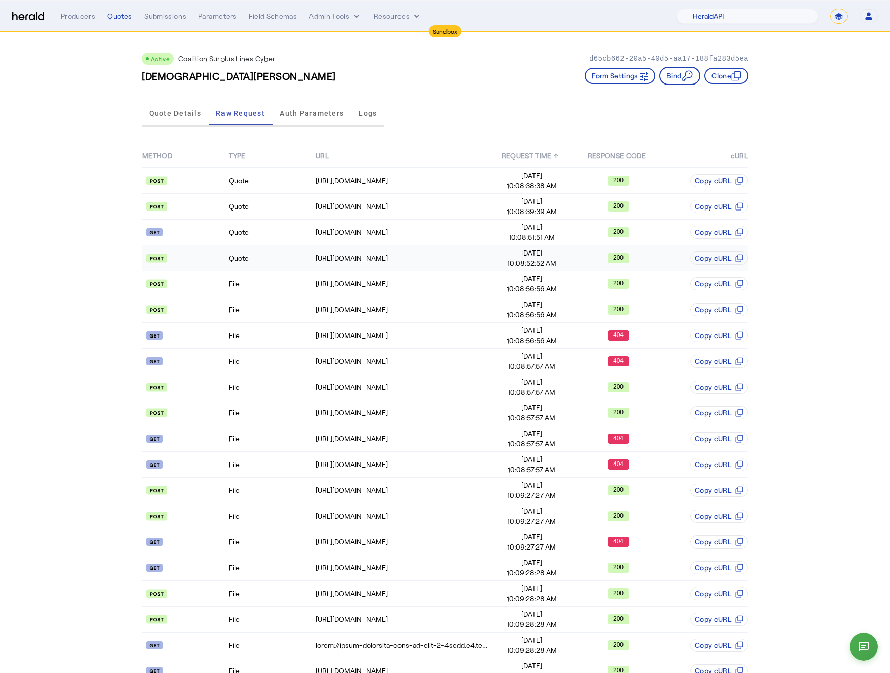
click at [275, 256] on td "Quote" at bounding box center [271, 258] width 86 height 26
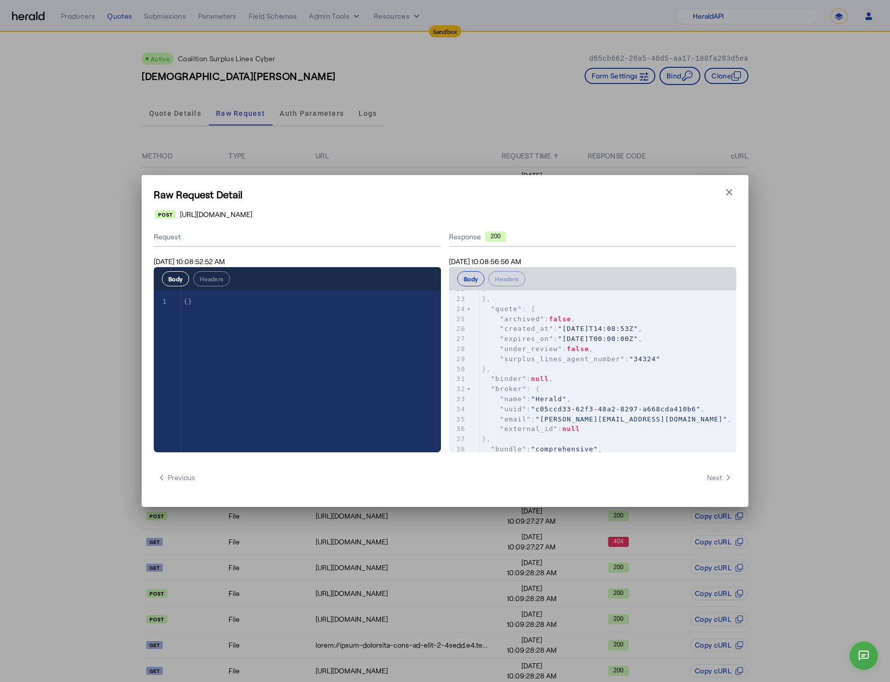
scroll to position [8, 0]
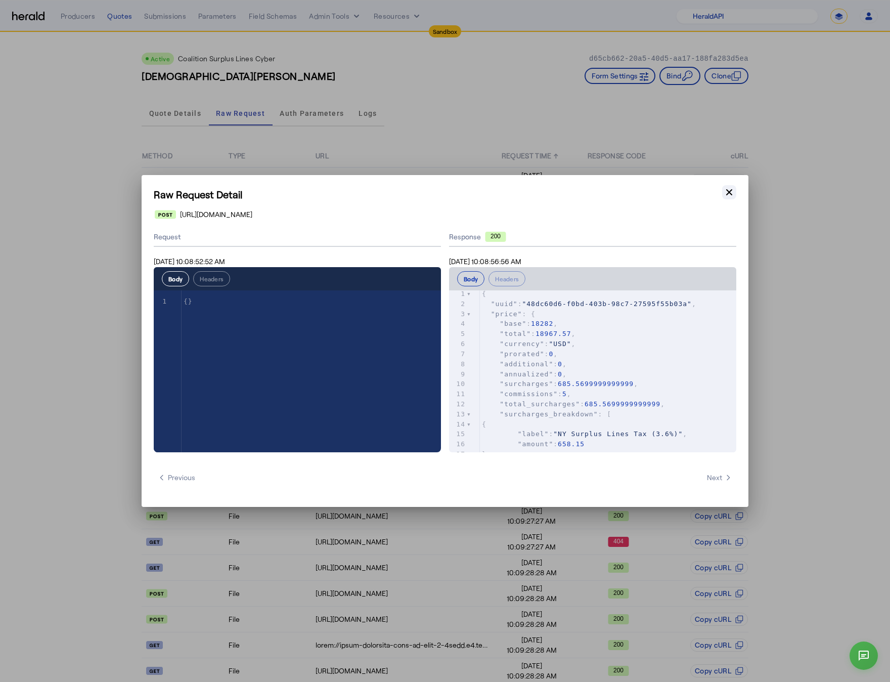
click at [731, 192] on icon "button" at bounding box center [729, 192] width 10 height 10
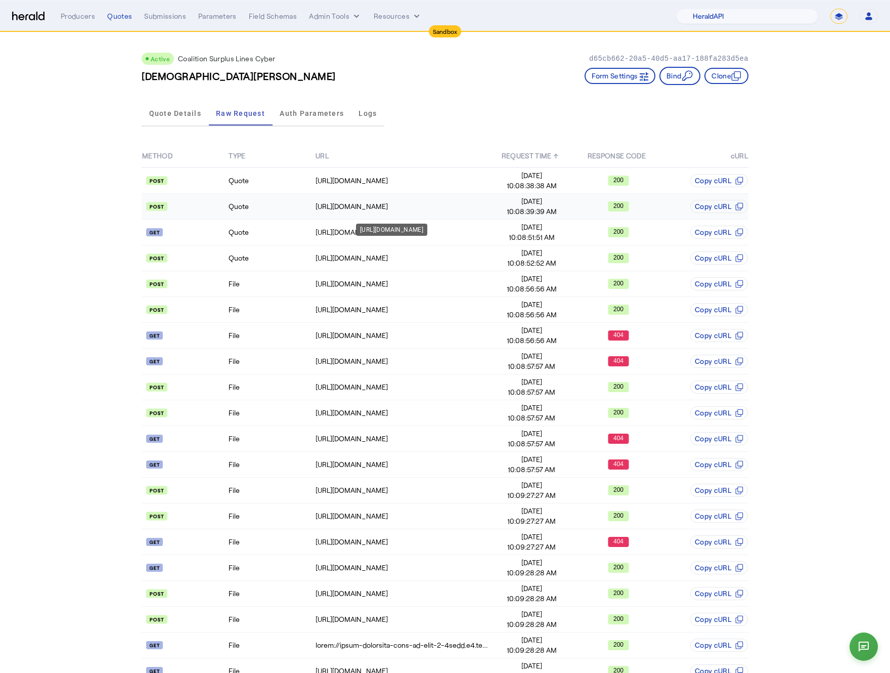
click at [394, 213] on td "[URL][DOMAIN_NAME]" at bounding box center [401, 207] width 173 height 26
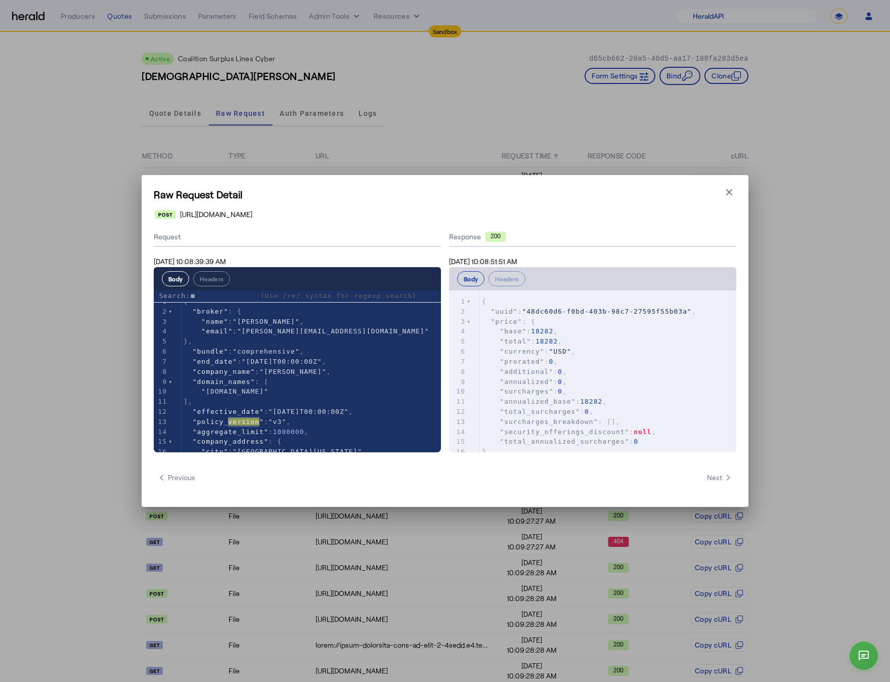
type input "*"
type textarea "*******"
click at [562, 391] on span "0" at bounding box center [560, 391] width 5 height 8
type input "*******"
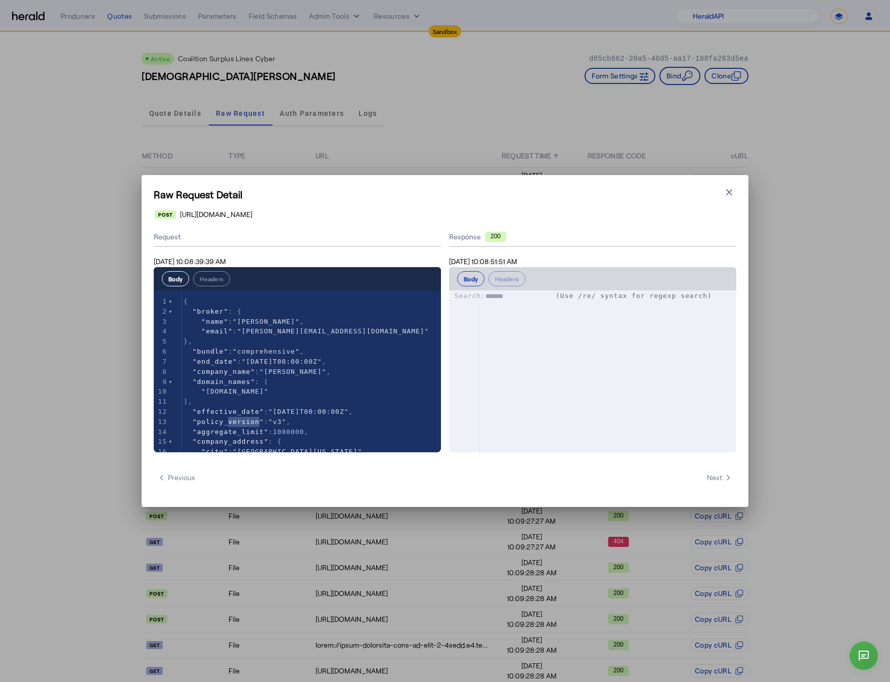
scroll to position [2701, 0]
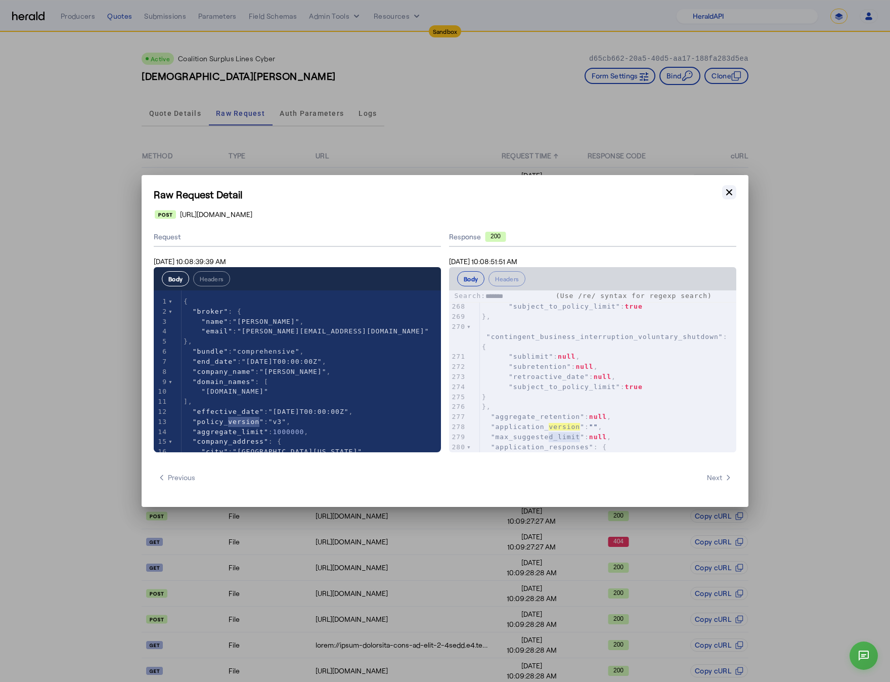
type textarea "*******"
click at [729, 199] on button "Close modal" at bounding box center [729, 192] width 14 height 14
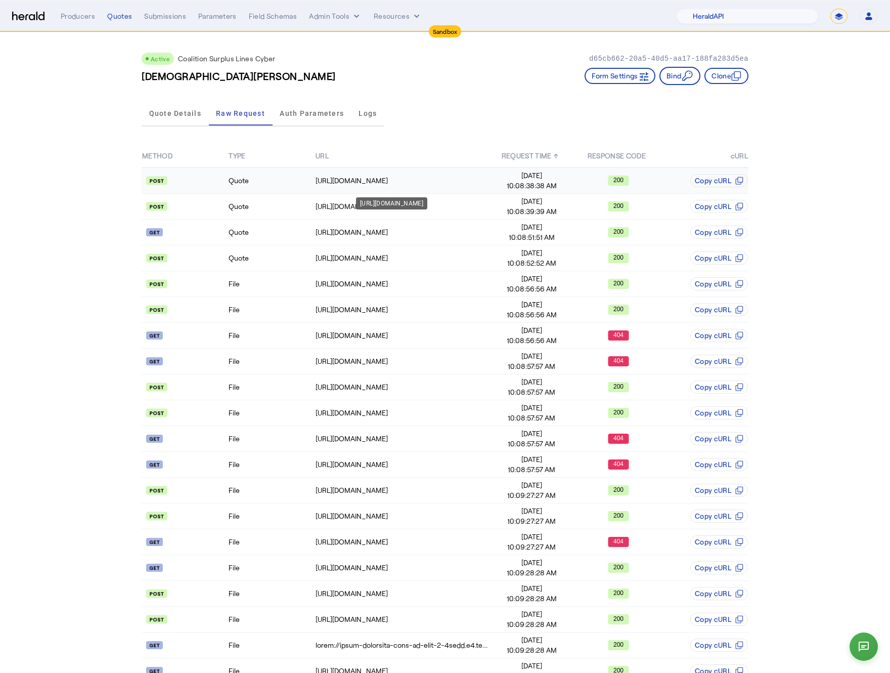
click at [410, 179] on div "[URL][DOMAIN_NAME]" at bounding box center [402, 181] width 172 height 10
